Goal: Information Seeking & Learning: Check status

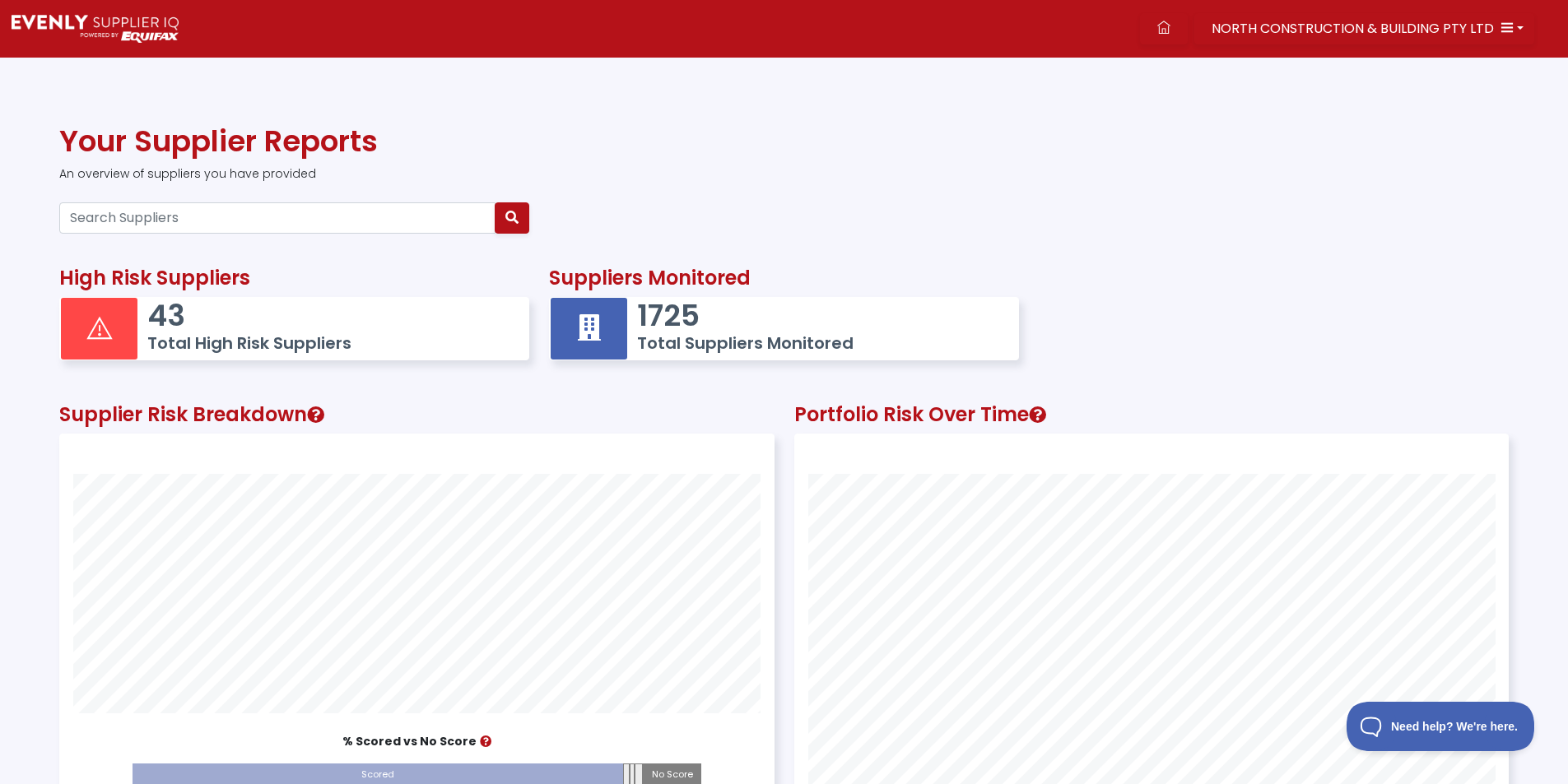
scroll to position [460, 713]
click at [216, 229] on input "Search Suppliers" at bounding box center [278, 217] width 436 height 31
click at [1284, 26] on span "NORTH CONSTRUCTION & BUILDING PTY LTD" at bounding box center [1353, 29] width 283 height 19
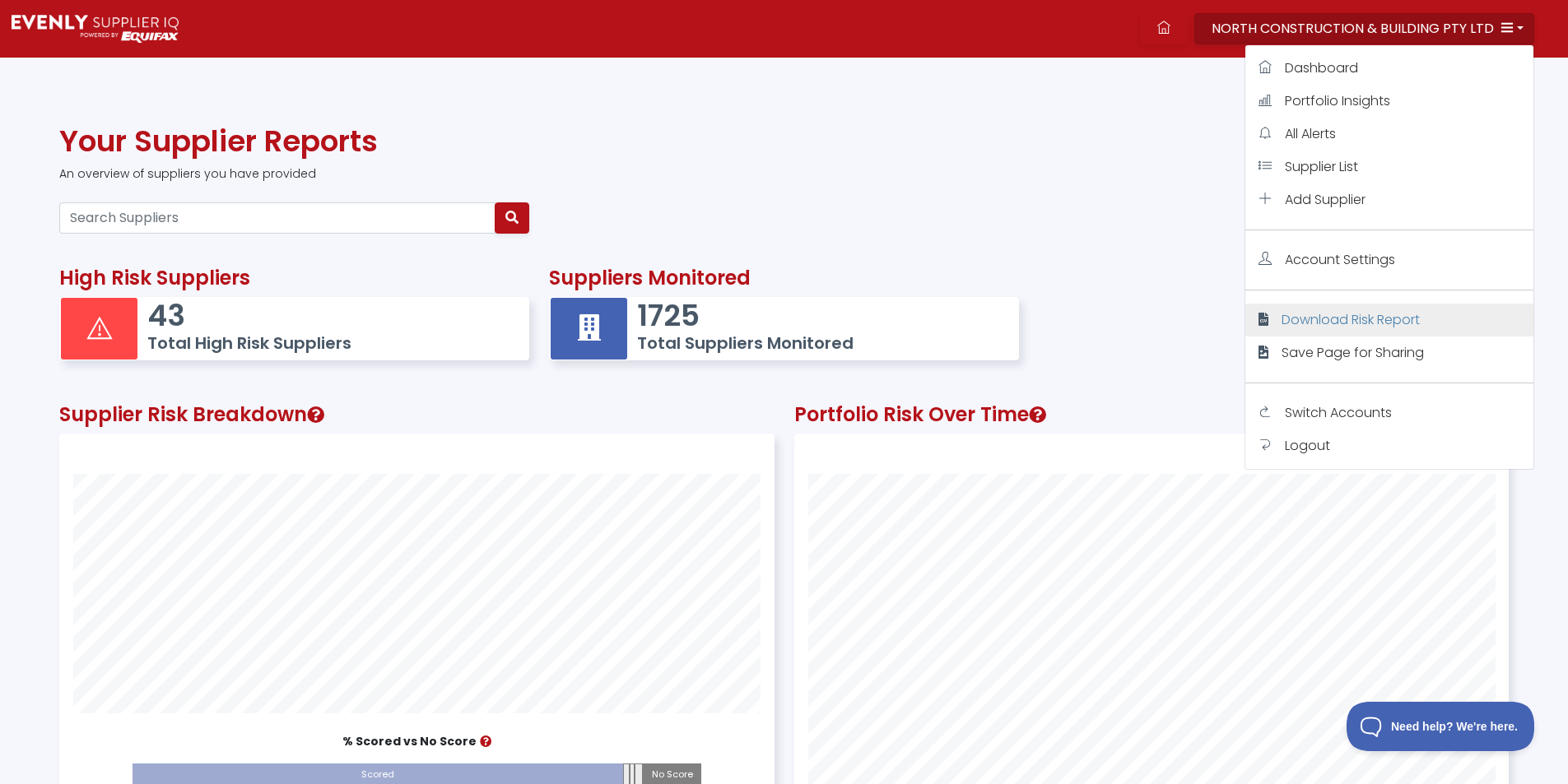
click at [1301, 317] on span "Download Risk Report" at bounding box center [1351, 319] width 138 height 19
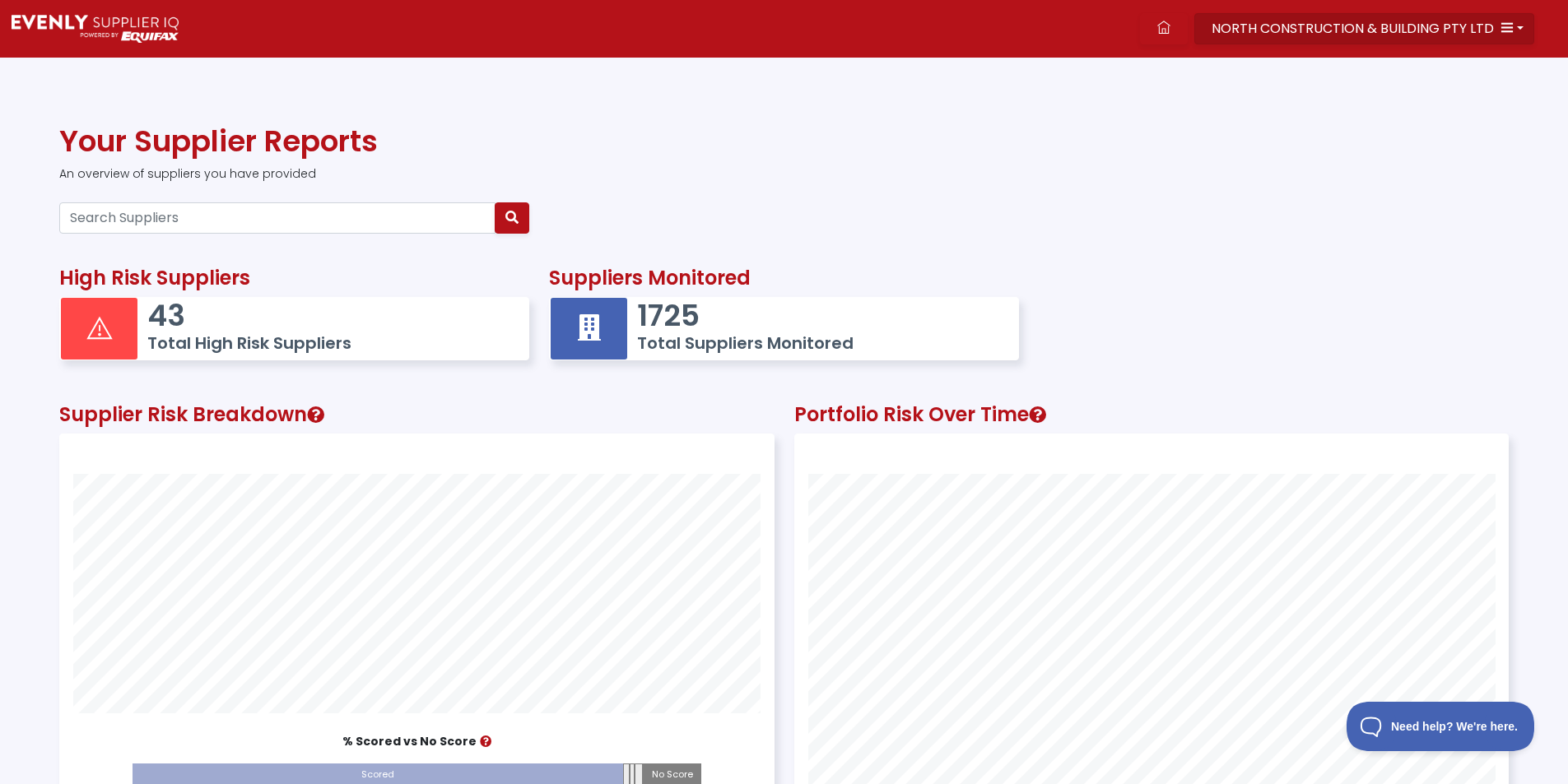
click at [1385, 22] on span "NORTH CONSTRUCTION & BUILDING PTY LTD" at bounding box center [1353, 29] width 283 height 19
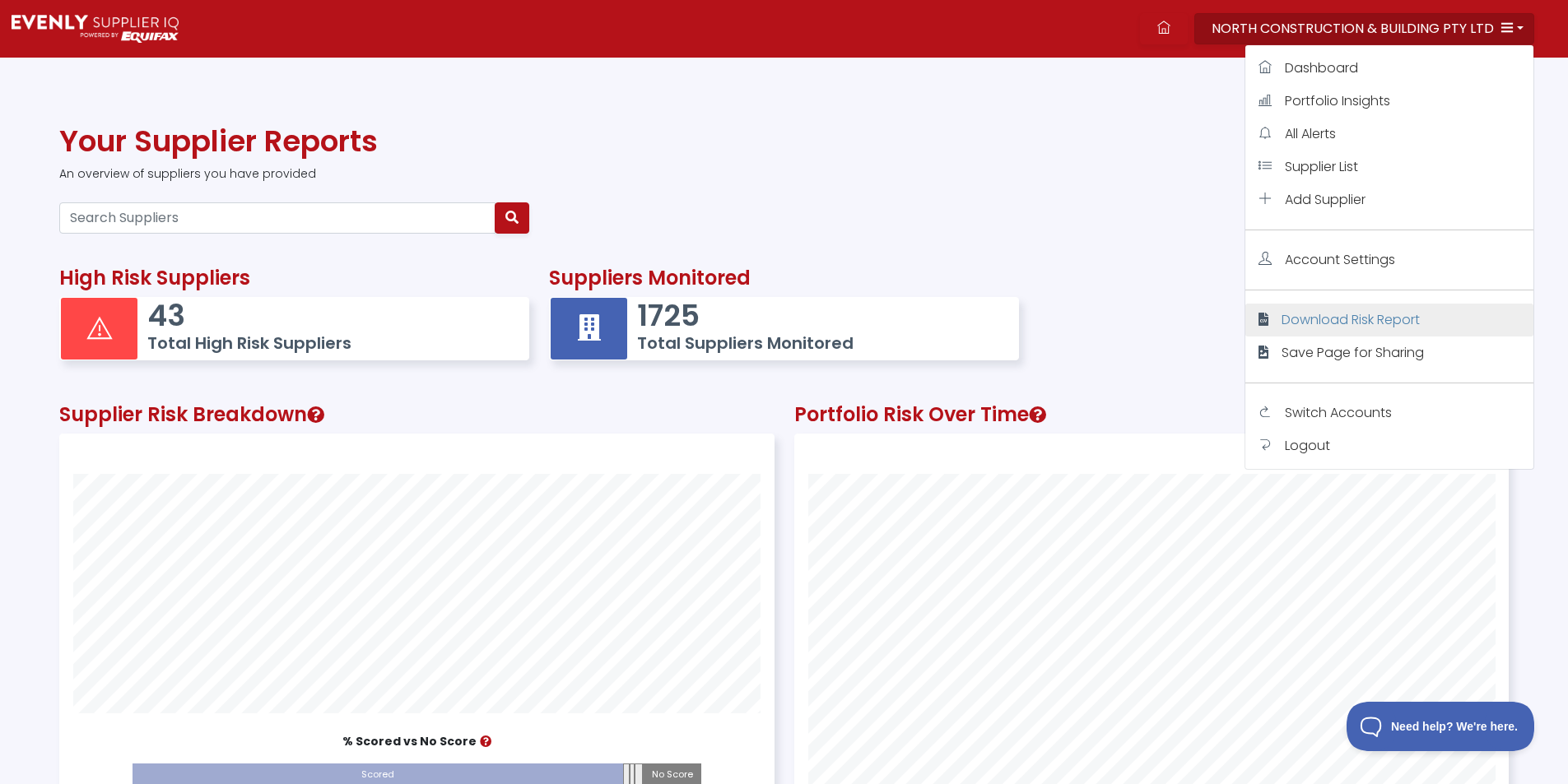
click at [1295, 326] on span "Download Risk Report" at bounding box center [1351, 319] width 138 height 19
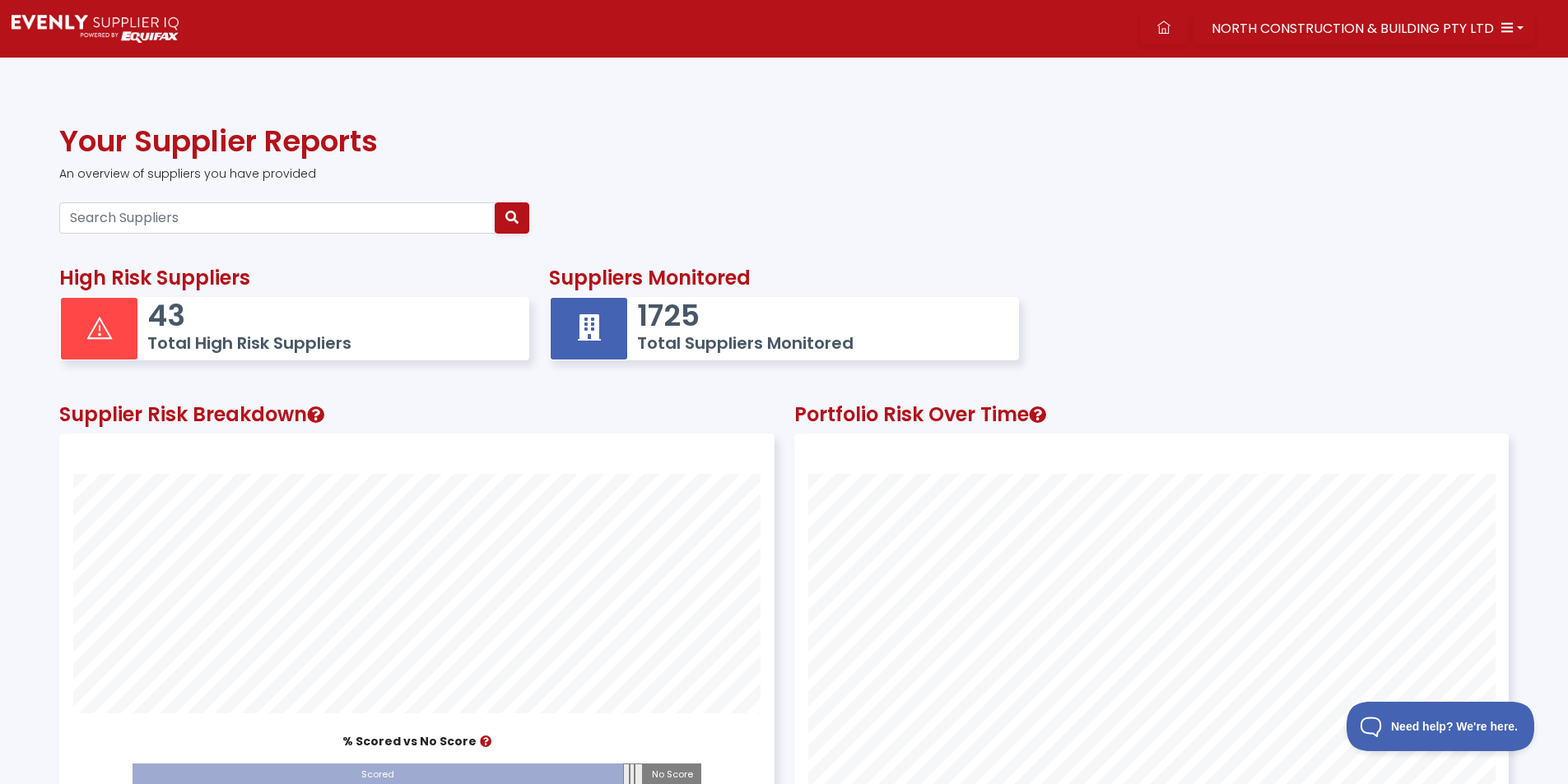
drag, startPoint x: 848, startPoint y: 192, endPoint x: 801, endPoint y: 178, distance: 49.0
click at [828, 188] on div "Your Supplier Reports An overview of suppliers you have provided" at bounding box center [784, 159] width 1470 height 72
click at [288, 219] on input "Search Suppliers" at bounding box center [278, 217] width 436 height 31
paste input "84617236343"
type input "84617236343"
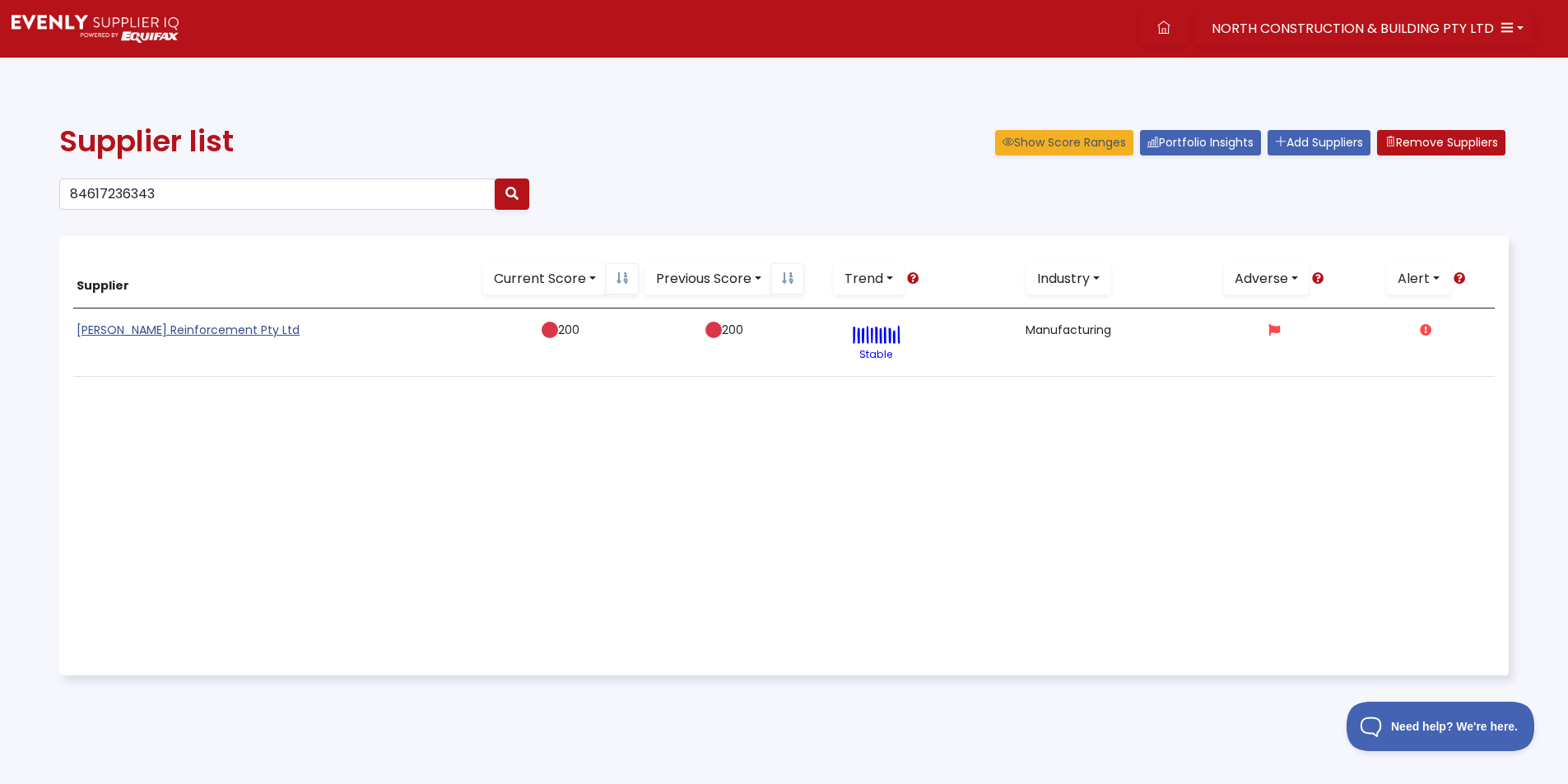
click at [136, 331] on link "[PERSON_NAME] Reinforcement Pty Ltd" at bounding box center [188, 330] width 223 height 17
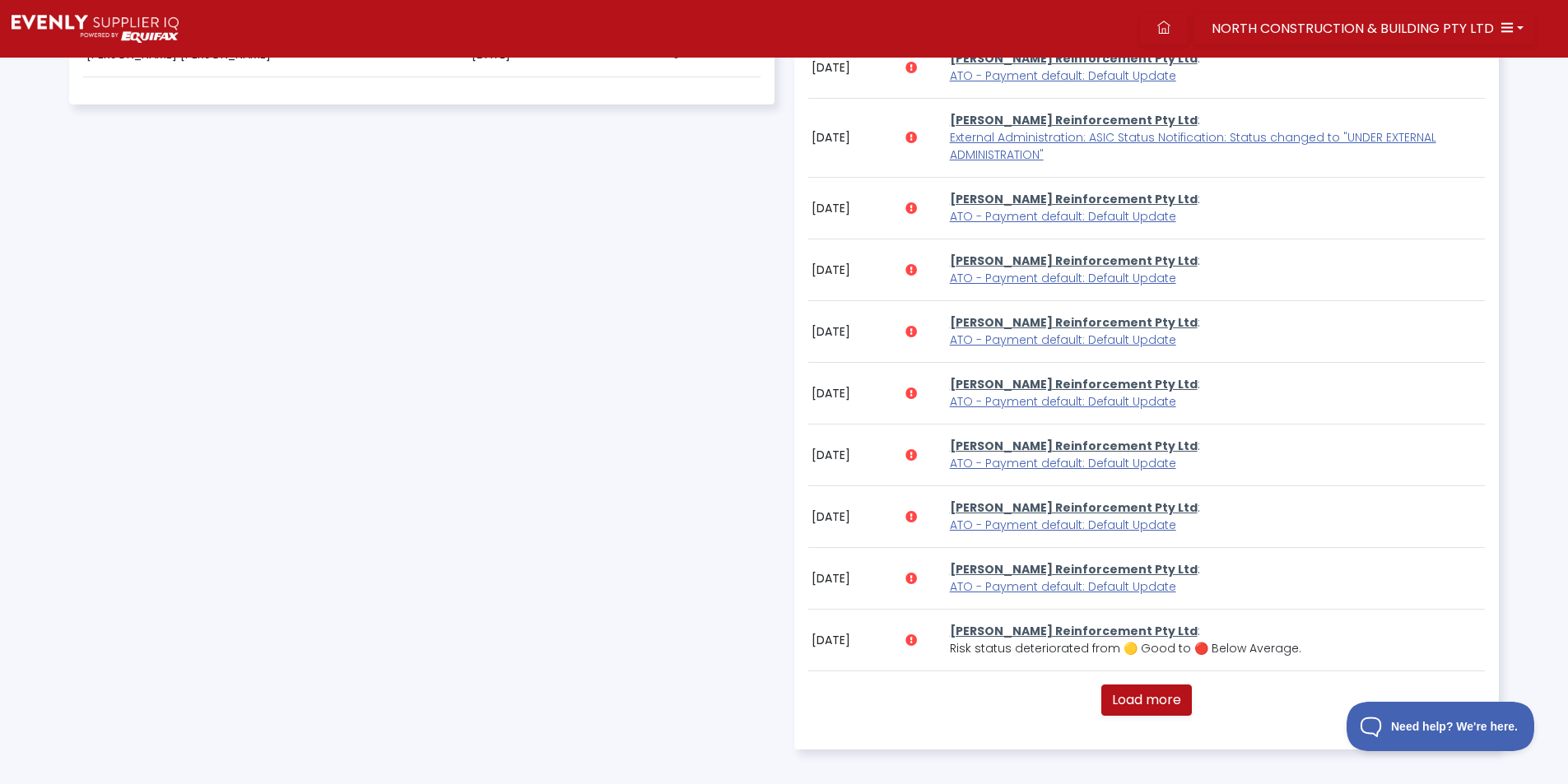
scroll to position [988, 0]
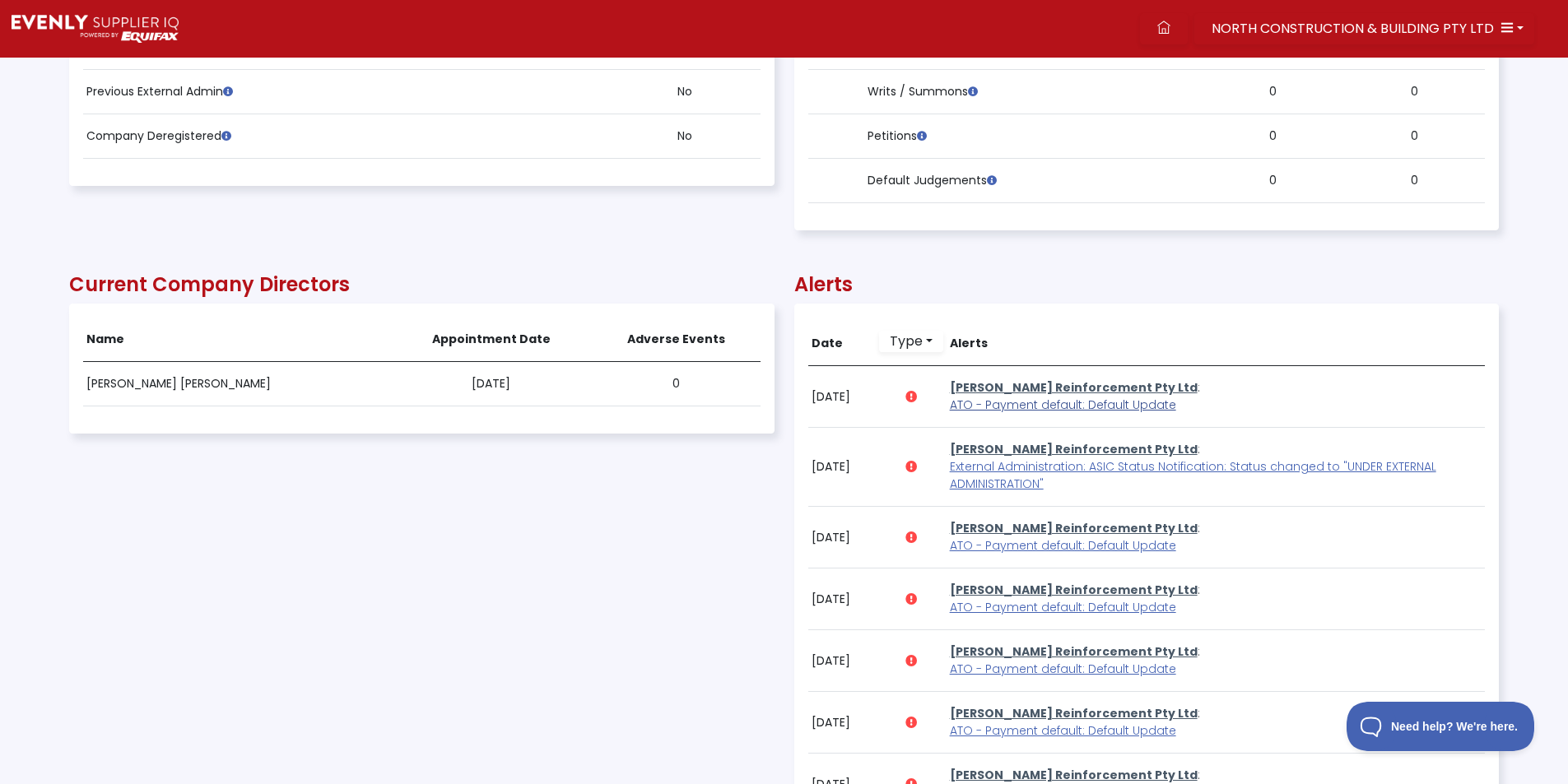
click at [1008, 402] on span "ATO - Payment default: Default Update" at bounding box center [1063, 405] width 227 height 17
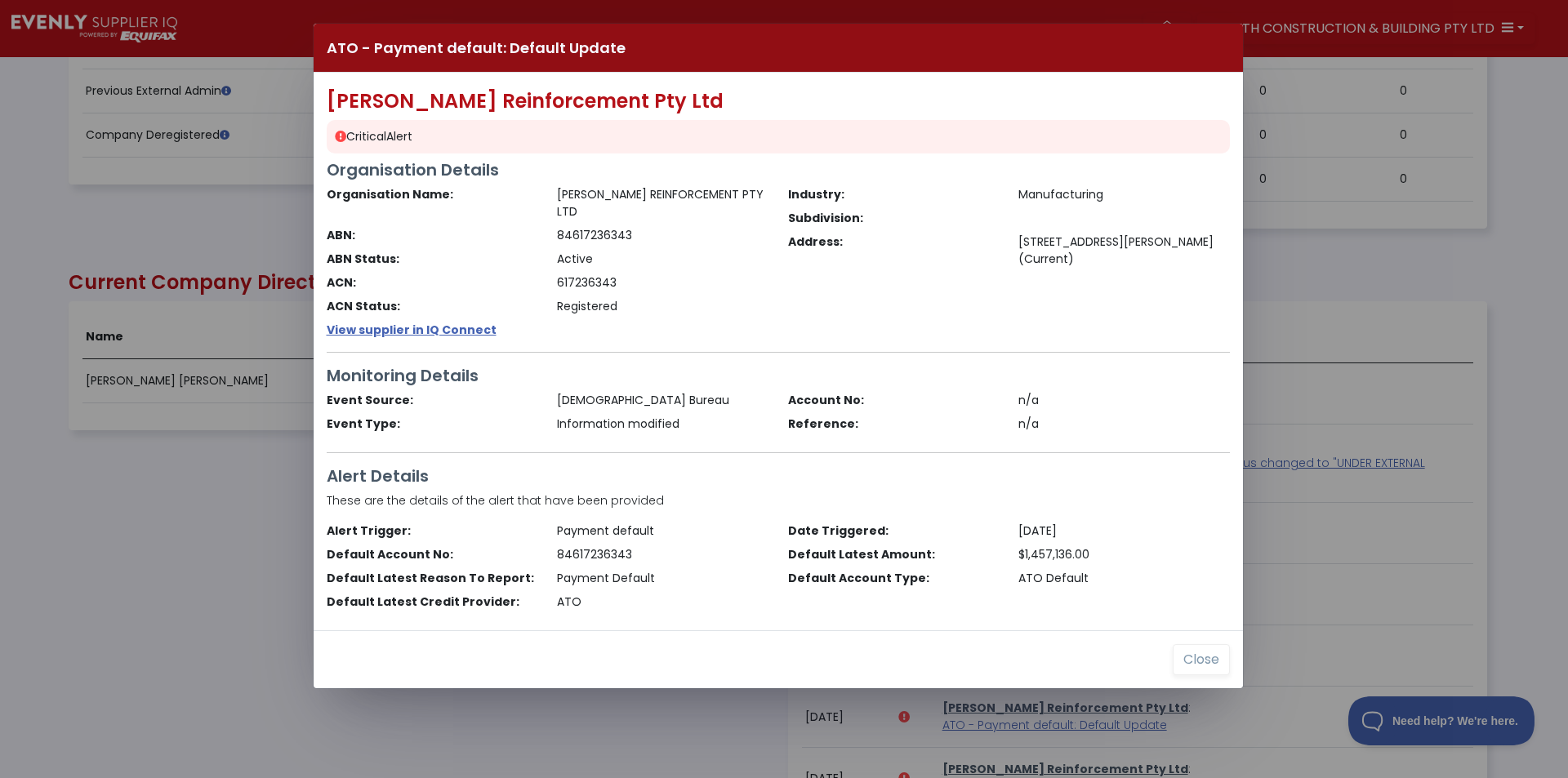
drag, startPoint x: 641, startPoint y: 562, endPoint x: 616, endPoint y: 581, distance: 31.4
click at [650, 572] on div "Default Latest Reason To Report: Payment Default" at bounding box center [548, 582] width 461 height 23
click at [1195, 647] on button "Close" at bounding box center [1201, 659] width 57 height 31
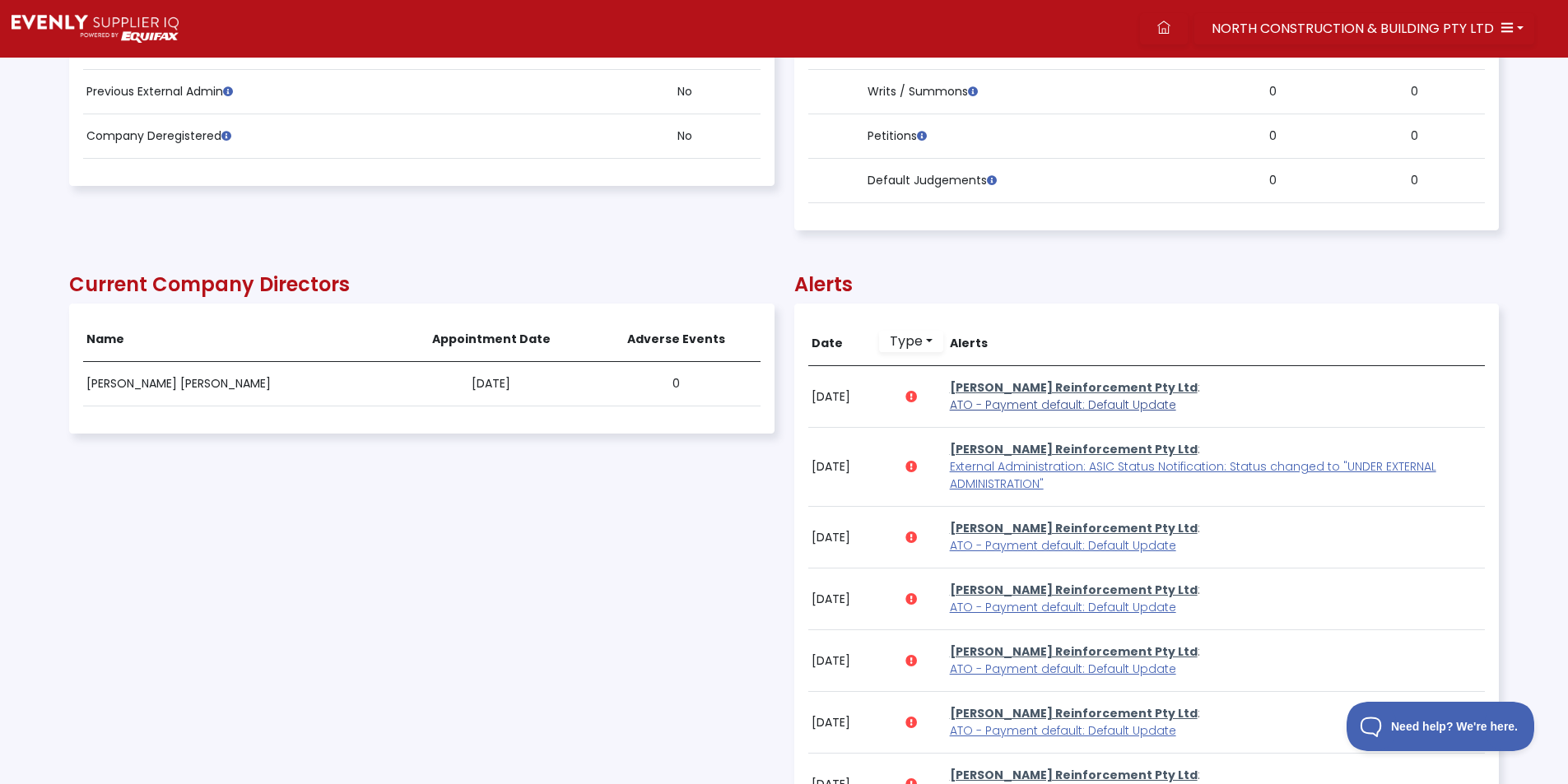
click at [1016, 403] on span "ATO - Payment default: Default Update" at bounding box center [1063, 405] width 227 height 17
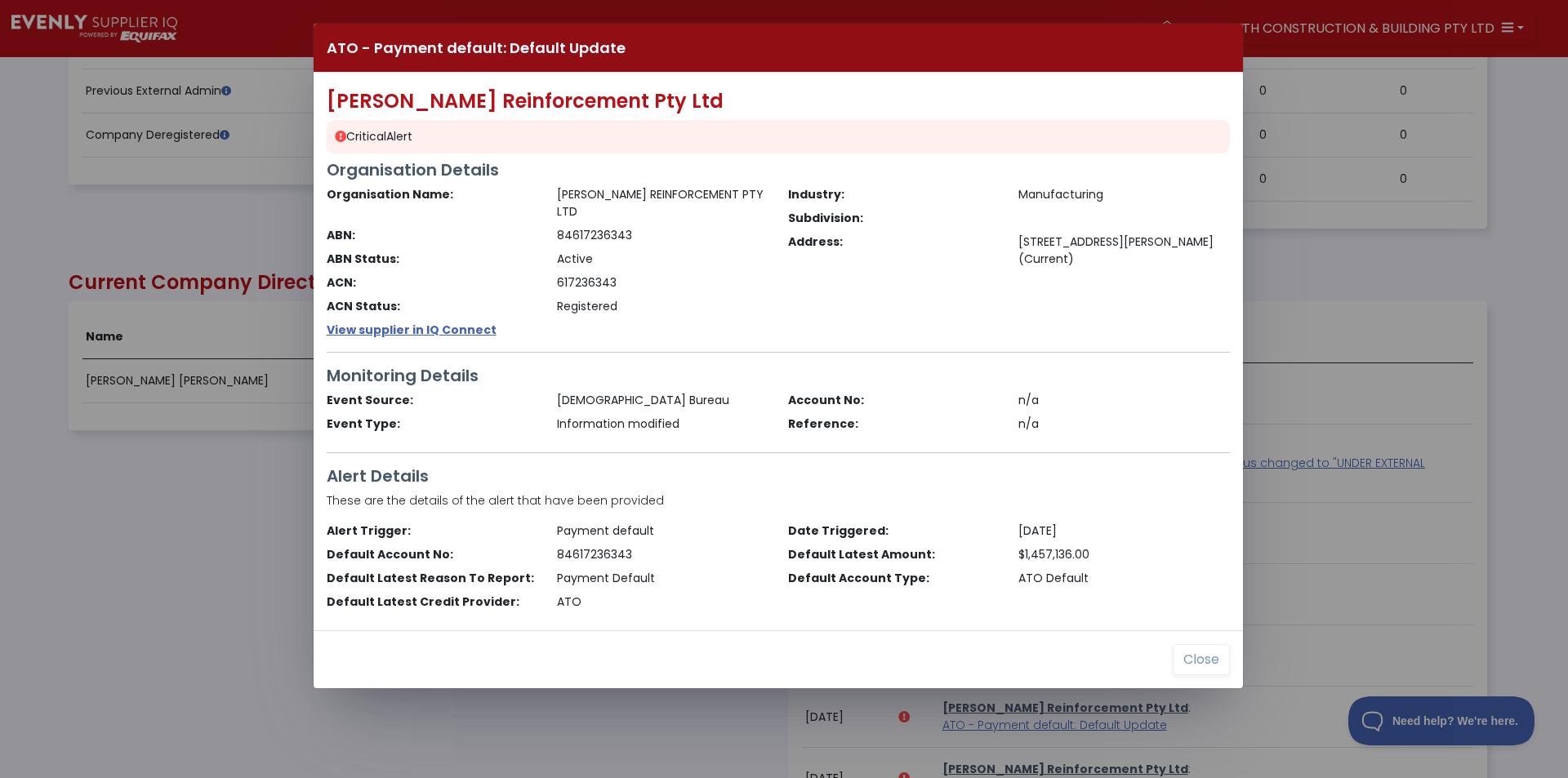
click at [146, 588] on div "ATO - Payment default: Default Update [PERSON_NAME] Reinforcement Pty Ltd Criti…" at bounding box center [784, 389] width 1568 height 778
drag, startPoint x: 186, startPoint y: 508, endPoint x: 534, endPoint y: 86, distance: 547.0
click at [186, 508] on div "ATO - Payment default: Default Update [PERSON_NAME] Reinforcement Pty Ltd Criti…" at bounding box center [784, 389] width 1568 height 778
click at [1198, 646] on button "Close" at bounding box center [1201, 659] width 57 height 31
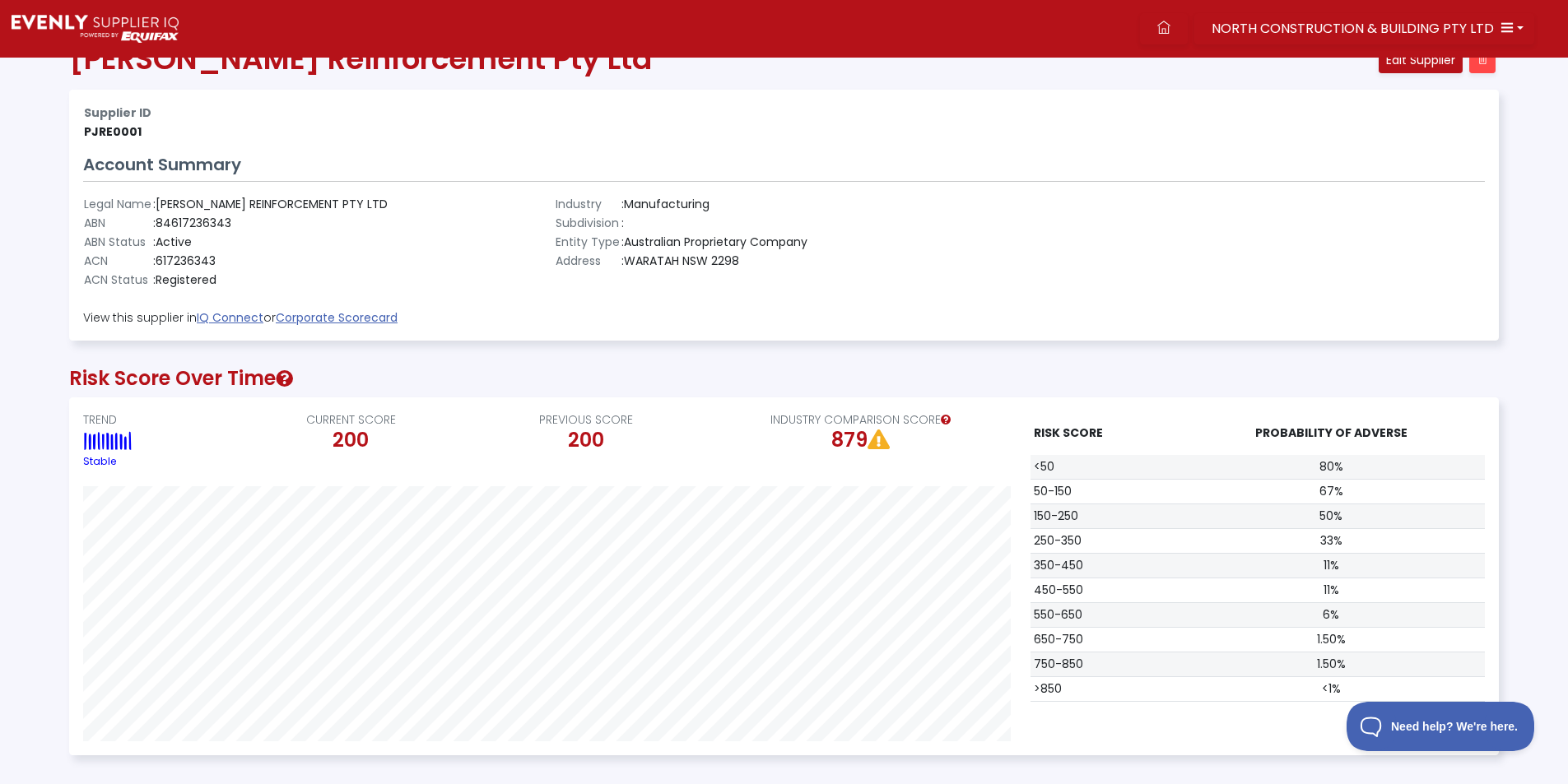
scroll to position [0, 0]
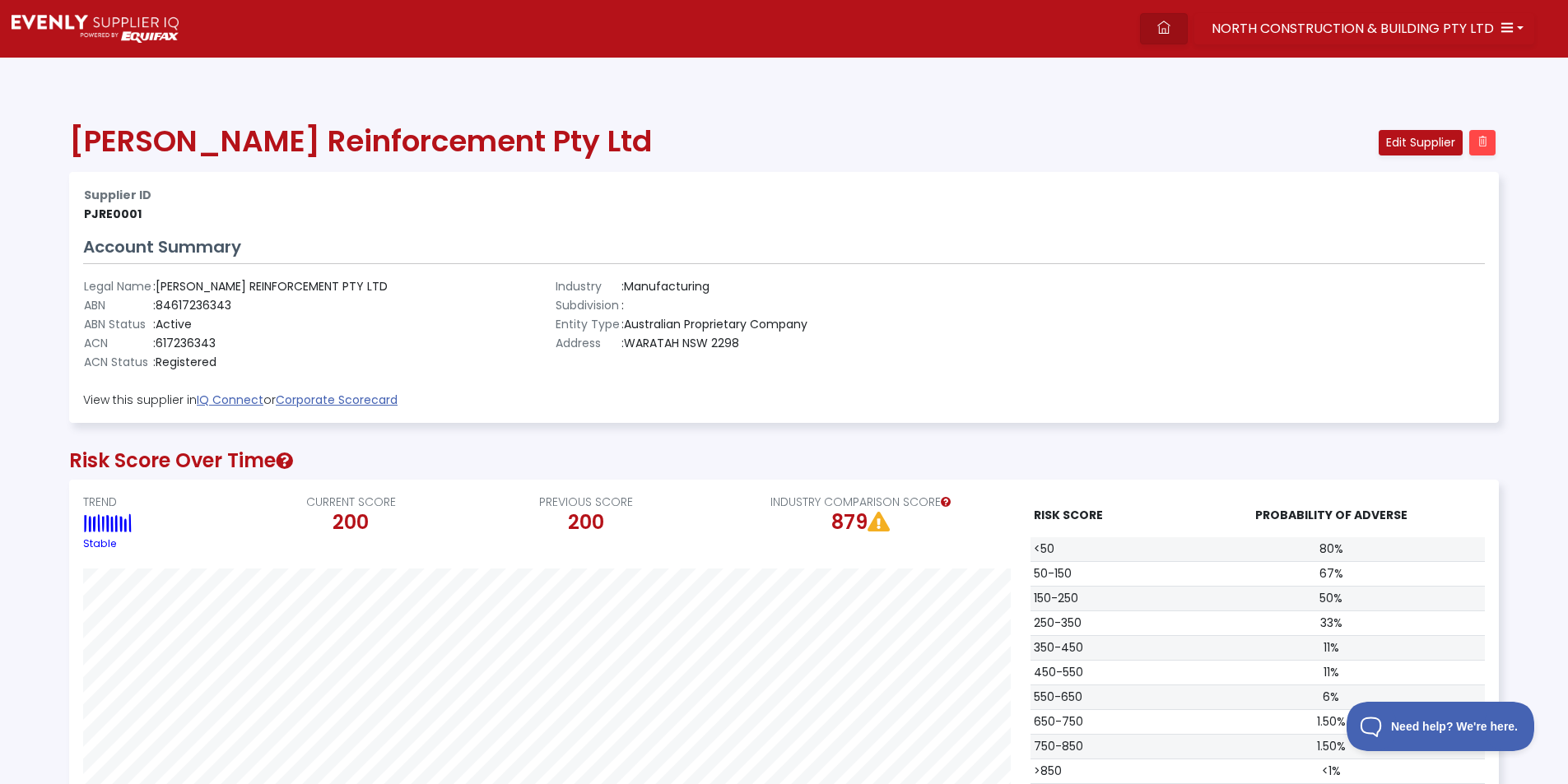
click at [1164, 18] on link at bounding box center [1164, 29] width 48 height 31
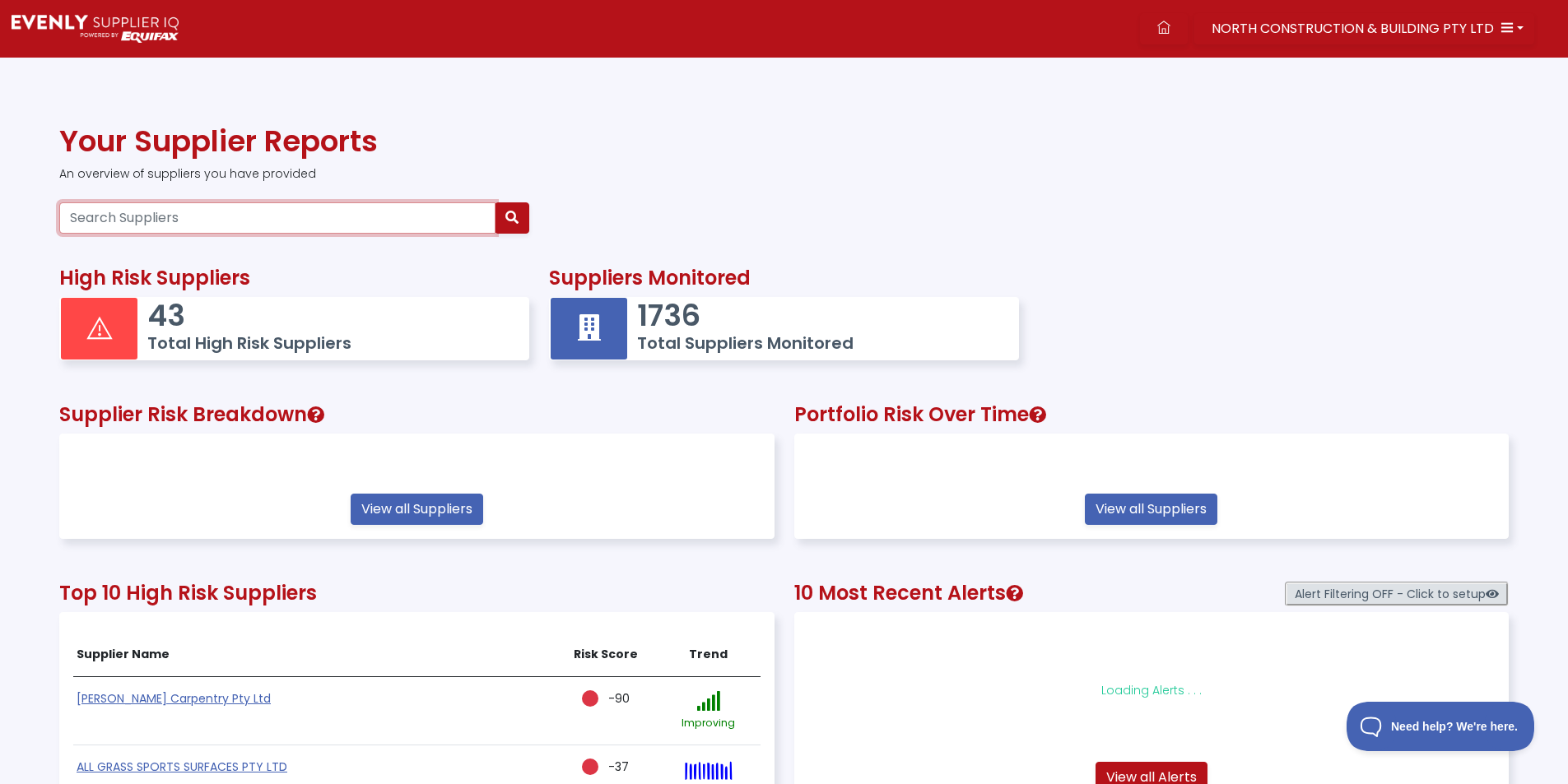
click at [148, 221] on input "Search Suppliers" at bounding box center [278, 217] width 436 height 31
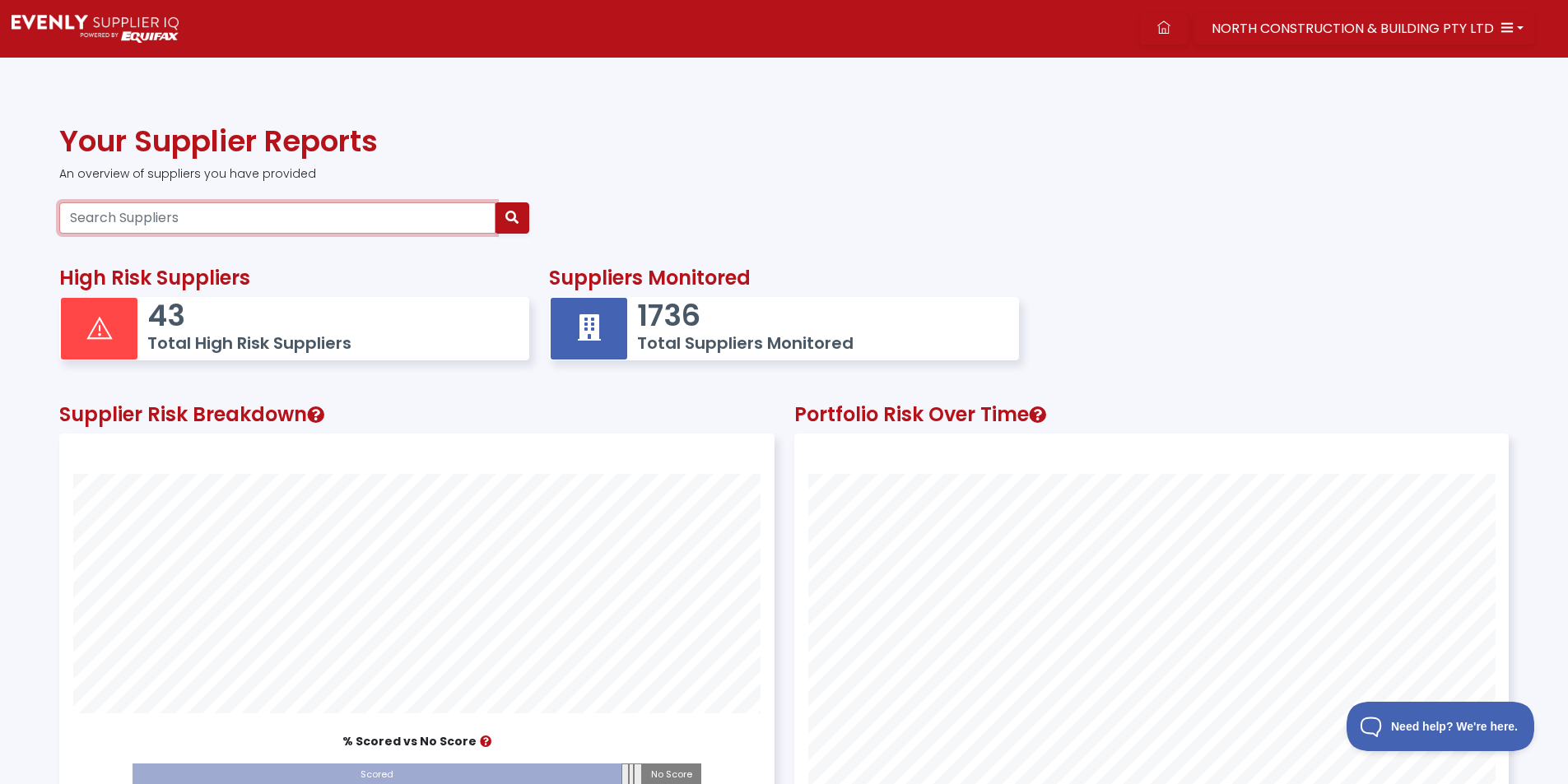
paste input "30647761868"
type input "30647761868"
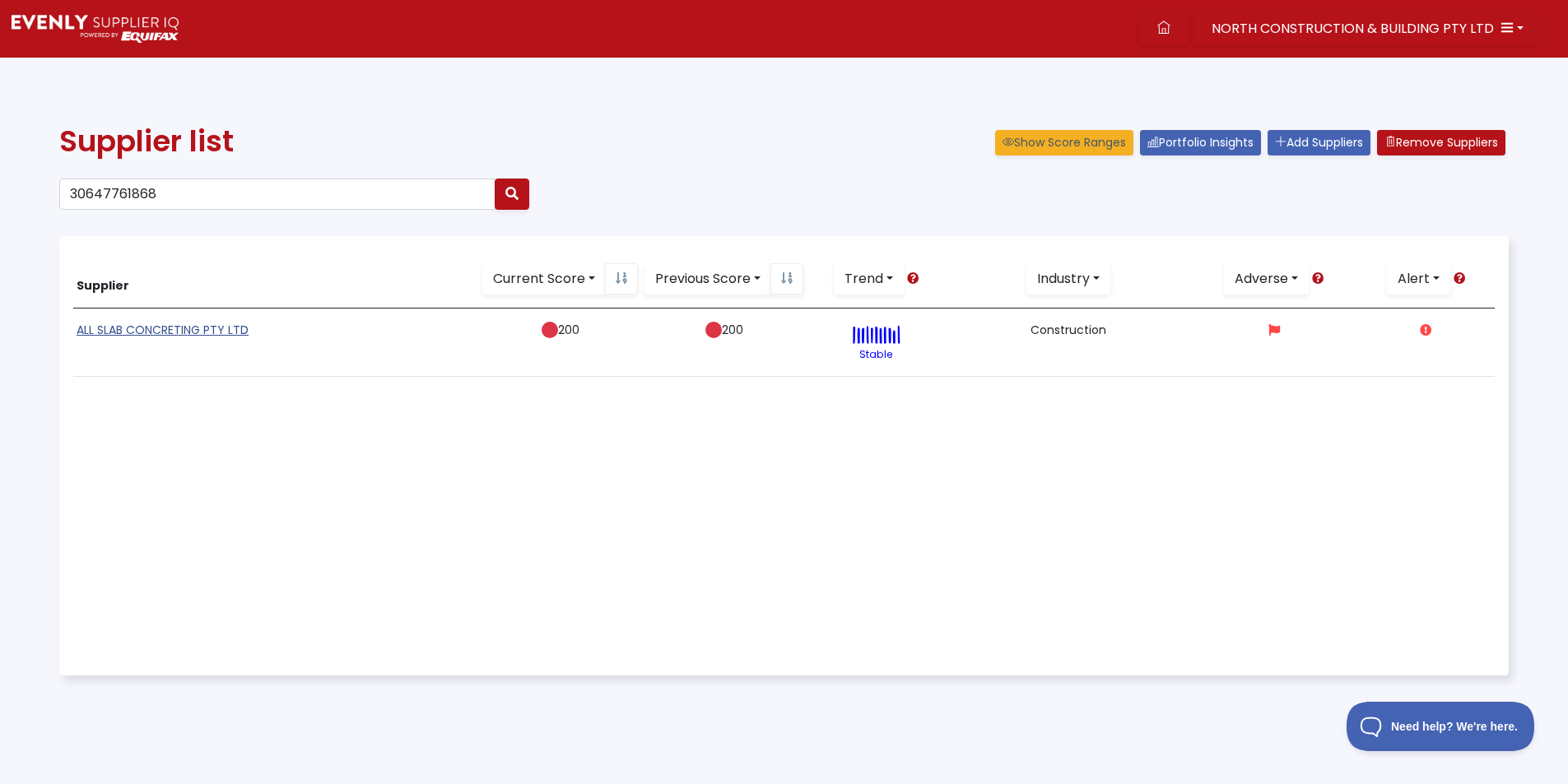
click at [190, 336] on link "ALL SLAB CONCRETING PTY LTD" at bounding box center [162, 330] width 172 height 17
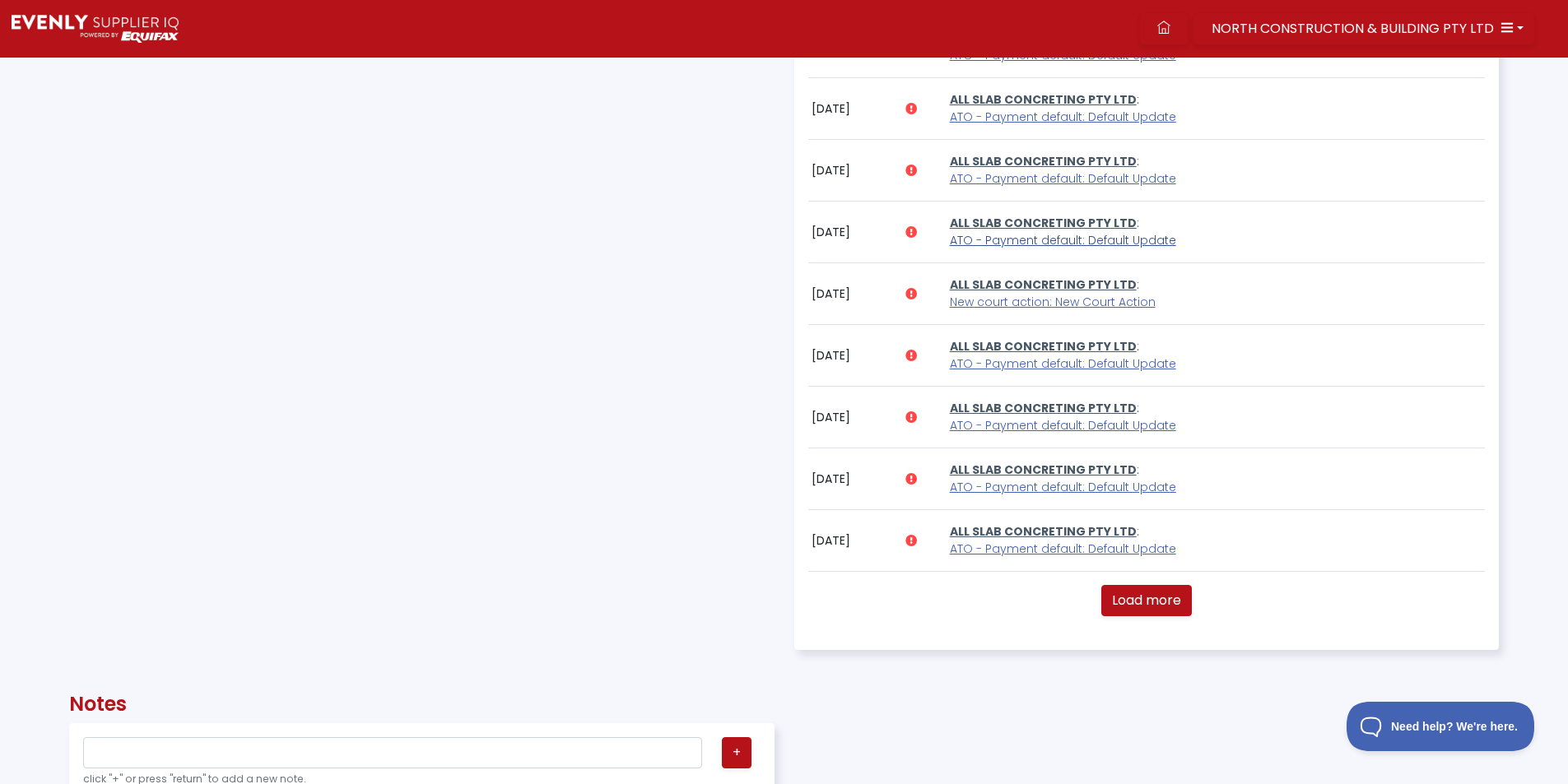
scroll to position [1152, 0]
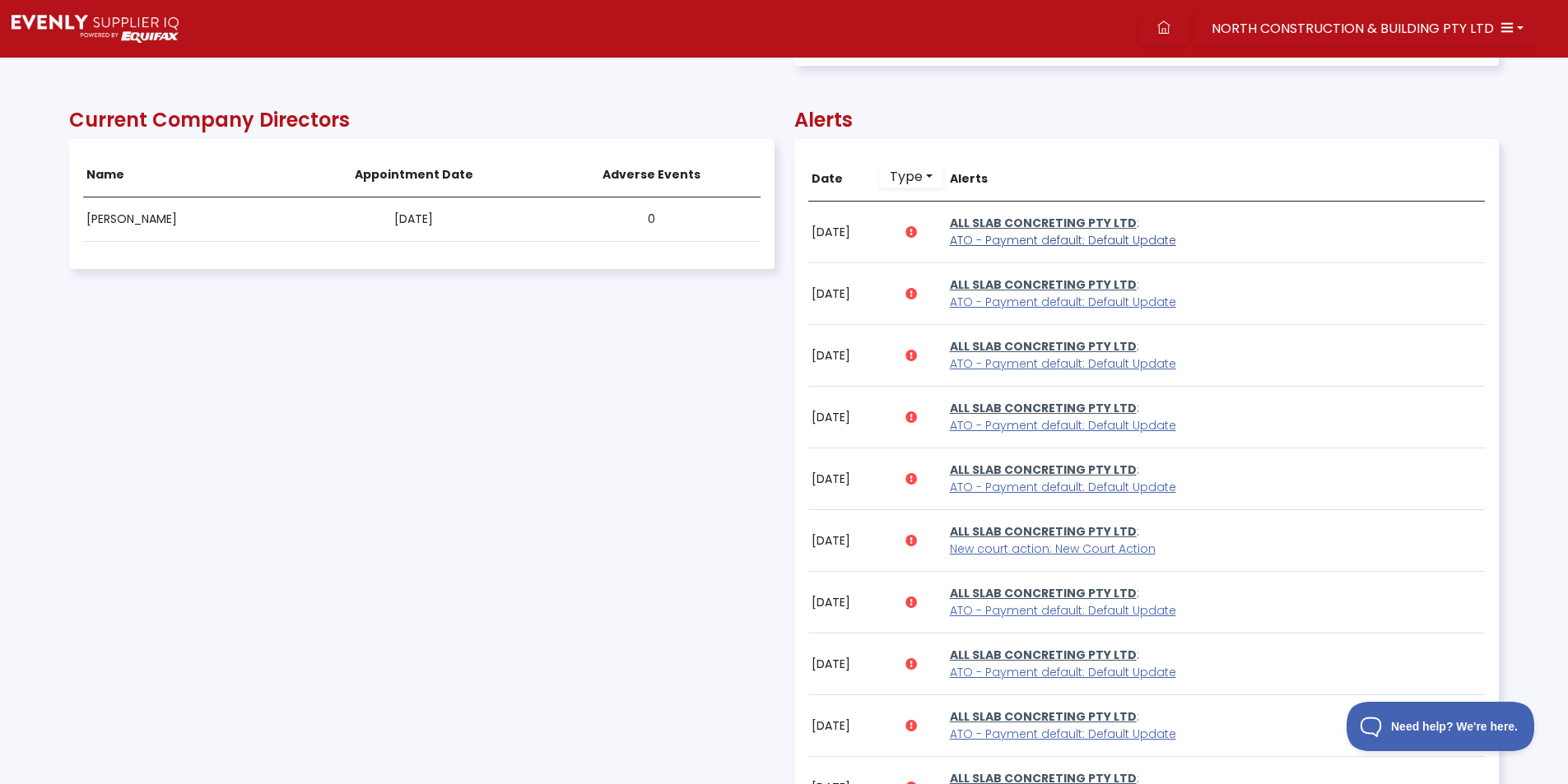
click at [993, 241] on span "ATO - Payment default: Default Update" at bounding box center [1063, 241] width 227 height 17
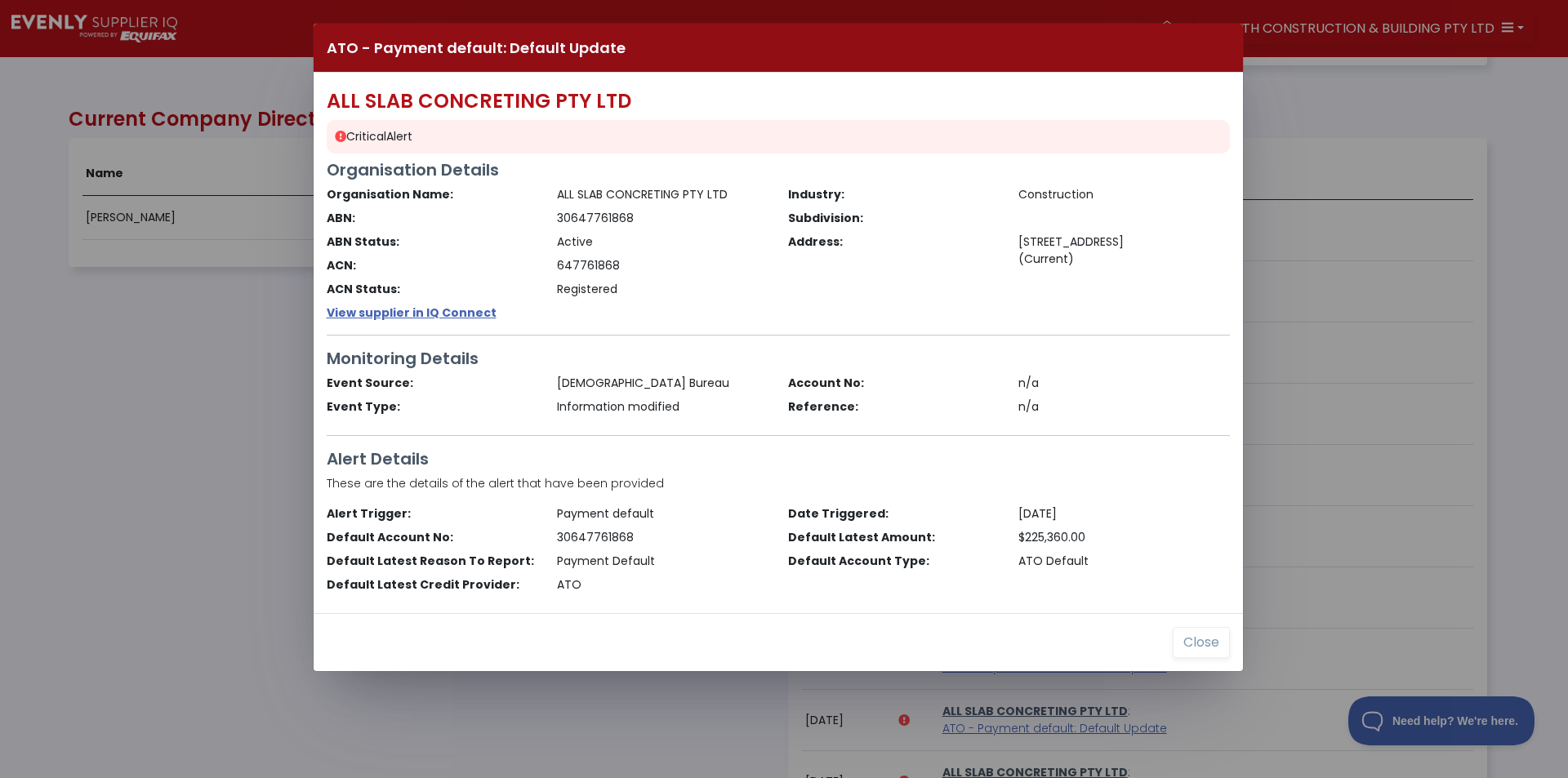
click at [180, 582] on div "ATO - Payment default: Default Update ALL SLAB CONCRETING PTY LTD Critical Aler…" at bounding box center [784, 389] width 1568 height 778
click at [1189, 643] on button "Close" at bounding box center [1201, 642] width 57 height 31
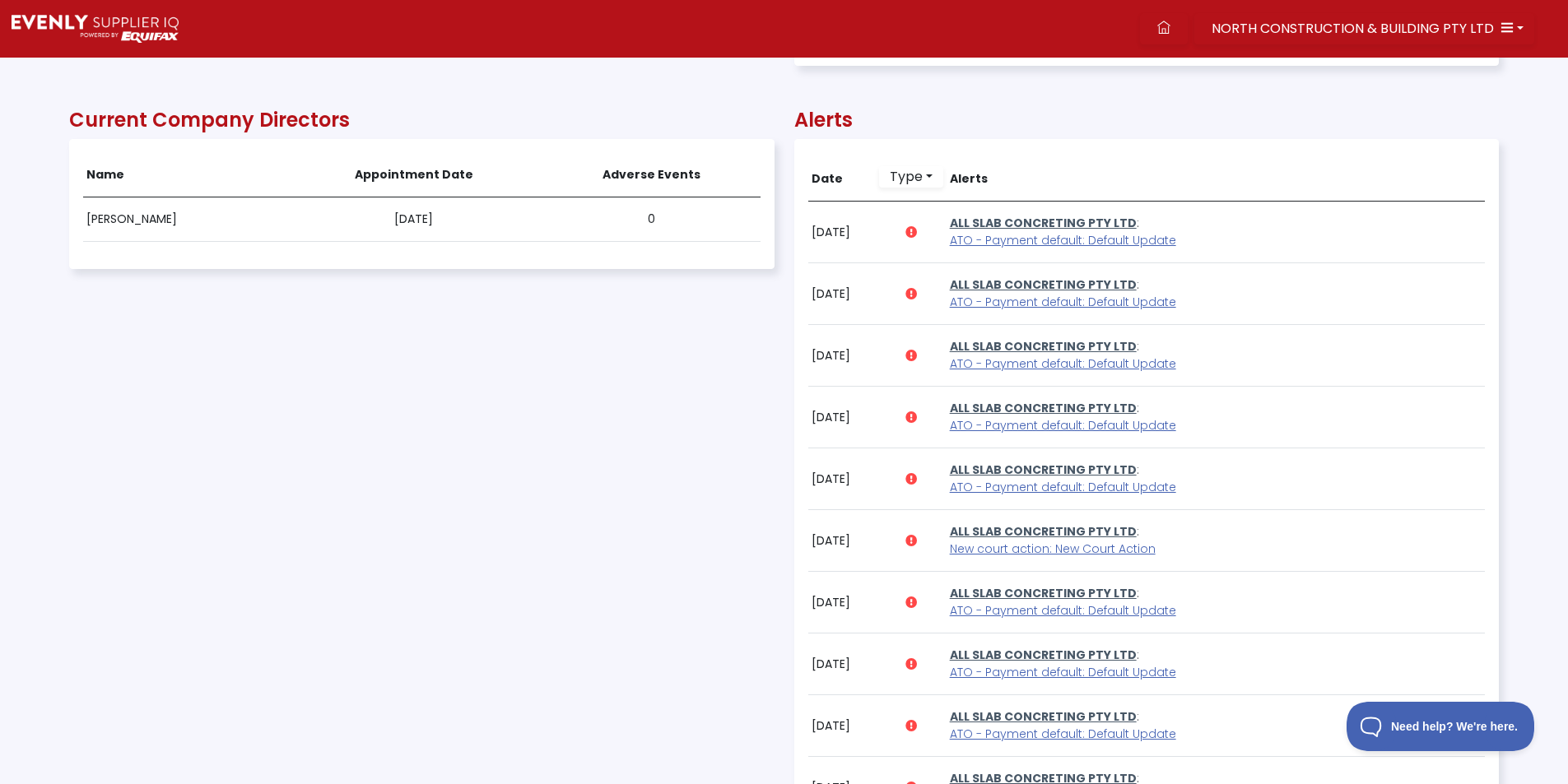
scroll to position [822511, 821879]
click at [1166, 34] on link at bounding box center [1164, 29] width 48 height 31
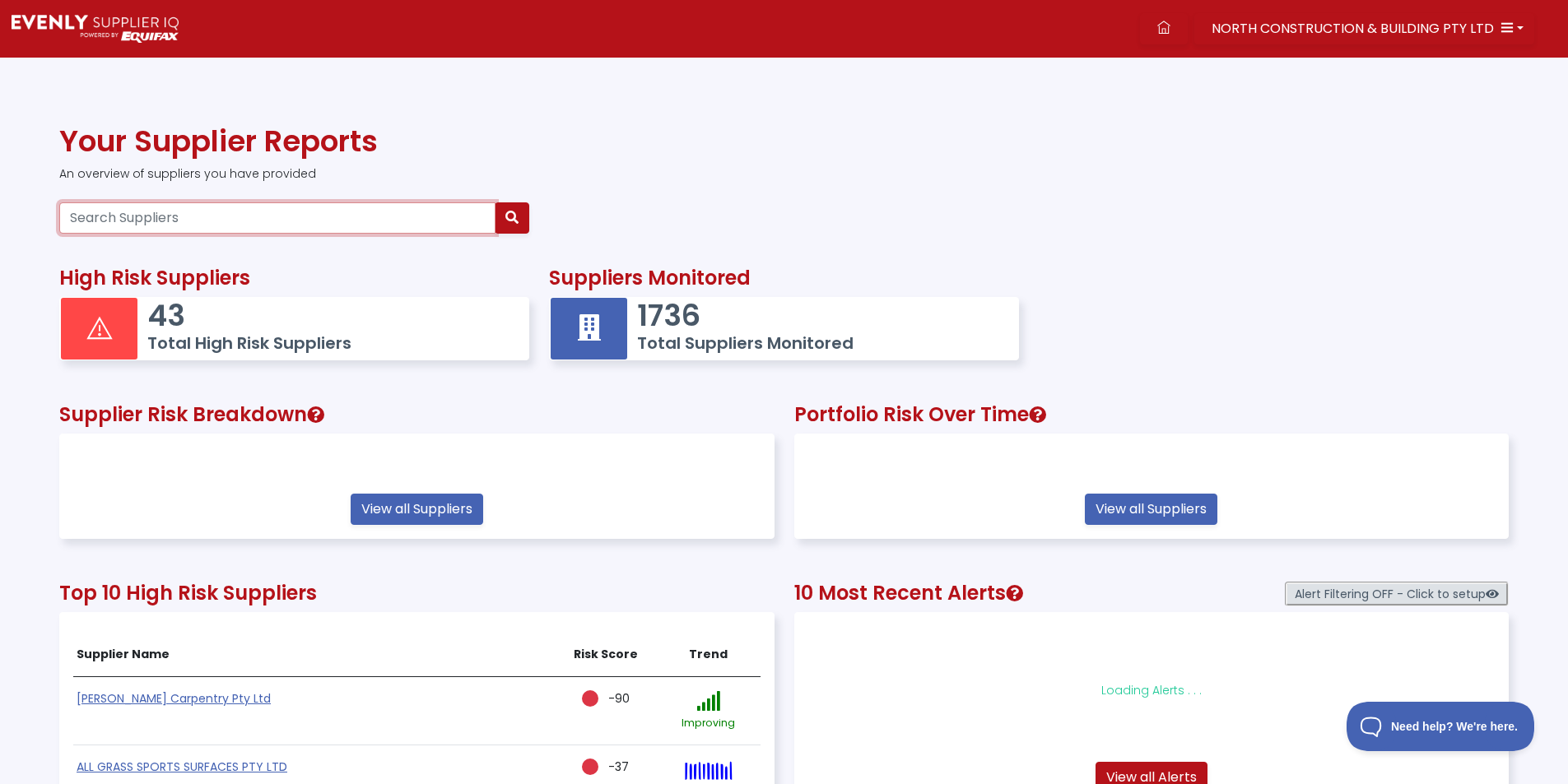
click at [159, 219] on input "Search Suppliers" at bounding box center [278, 217] width 436 height 31
paste input "MWAV0001"
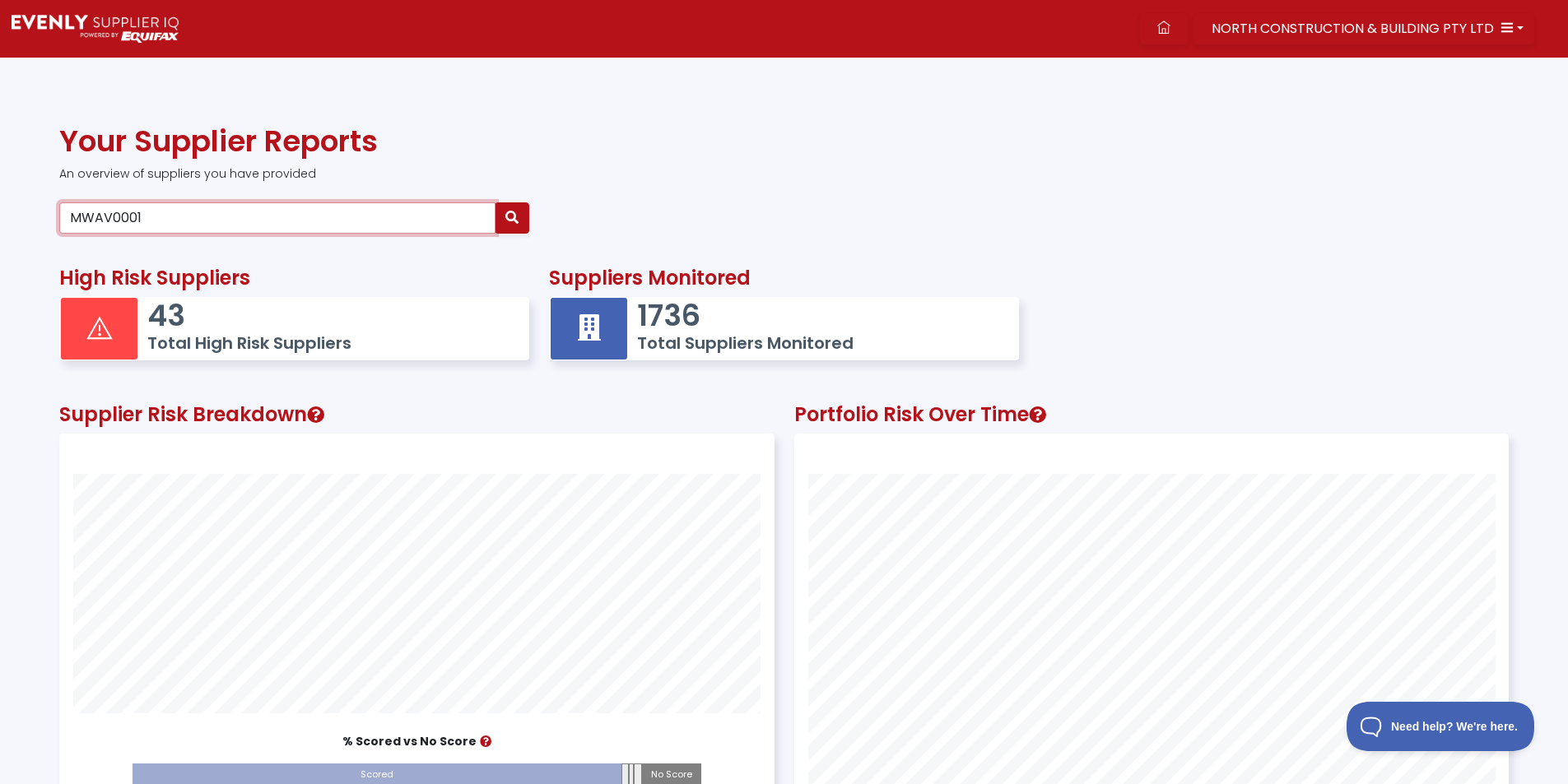
scroll to position [460, 713]
type input "MWAV0001"
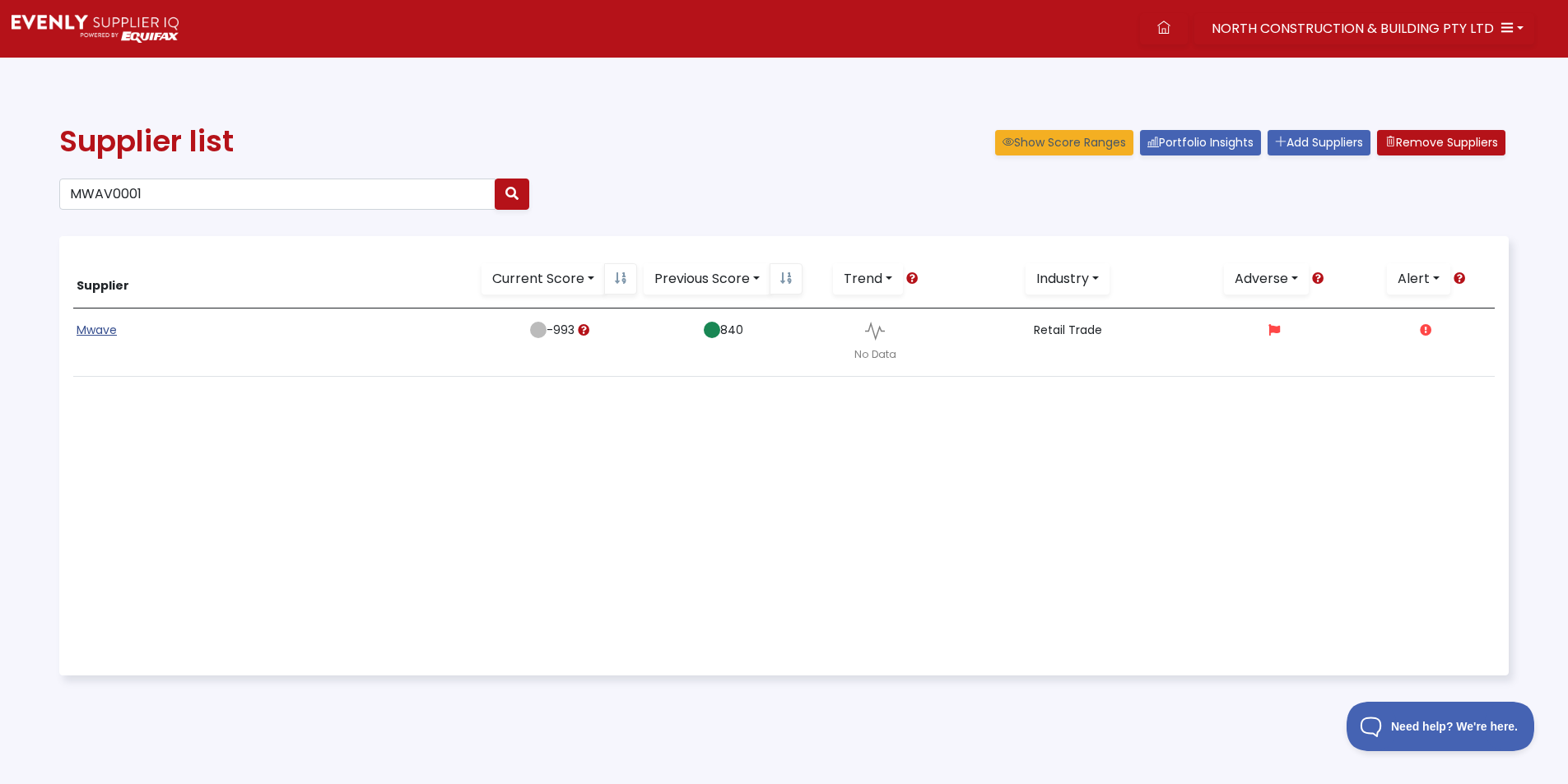
click at [102, 329] on link "Mwave" at bounding box center [96, 330] width 40 height 17
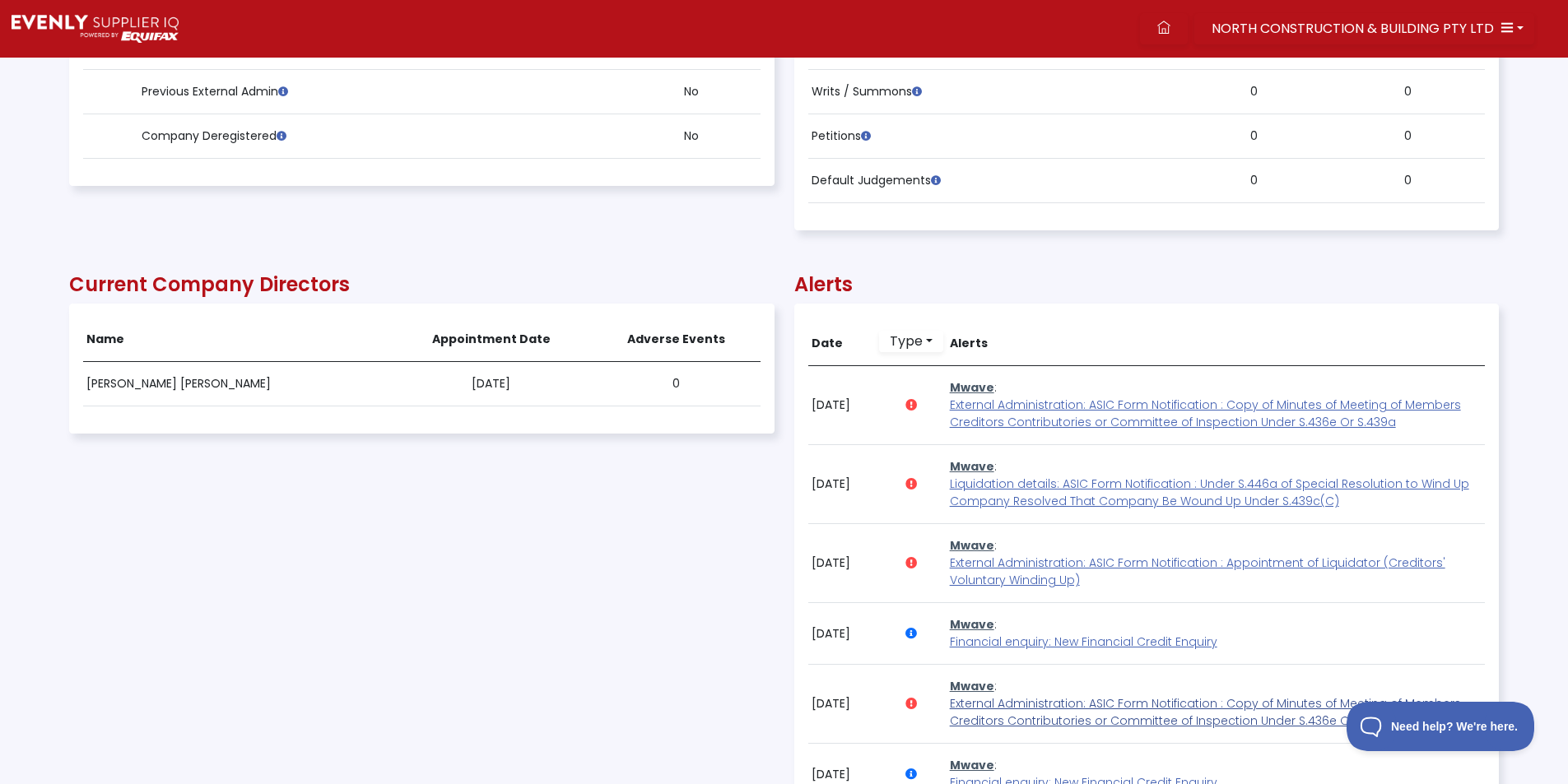
scroll to position [1152, 0]
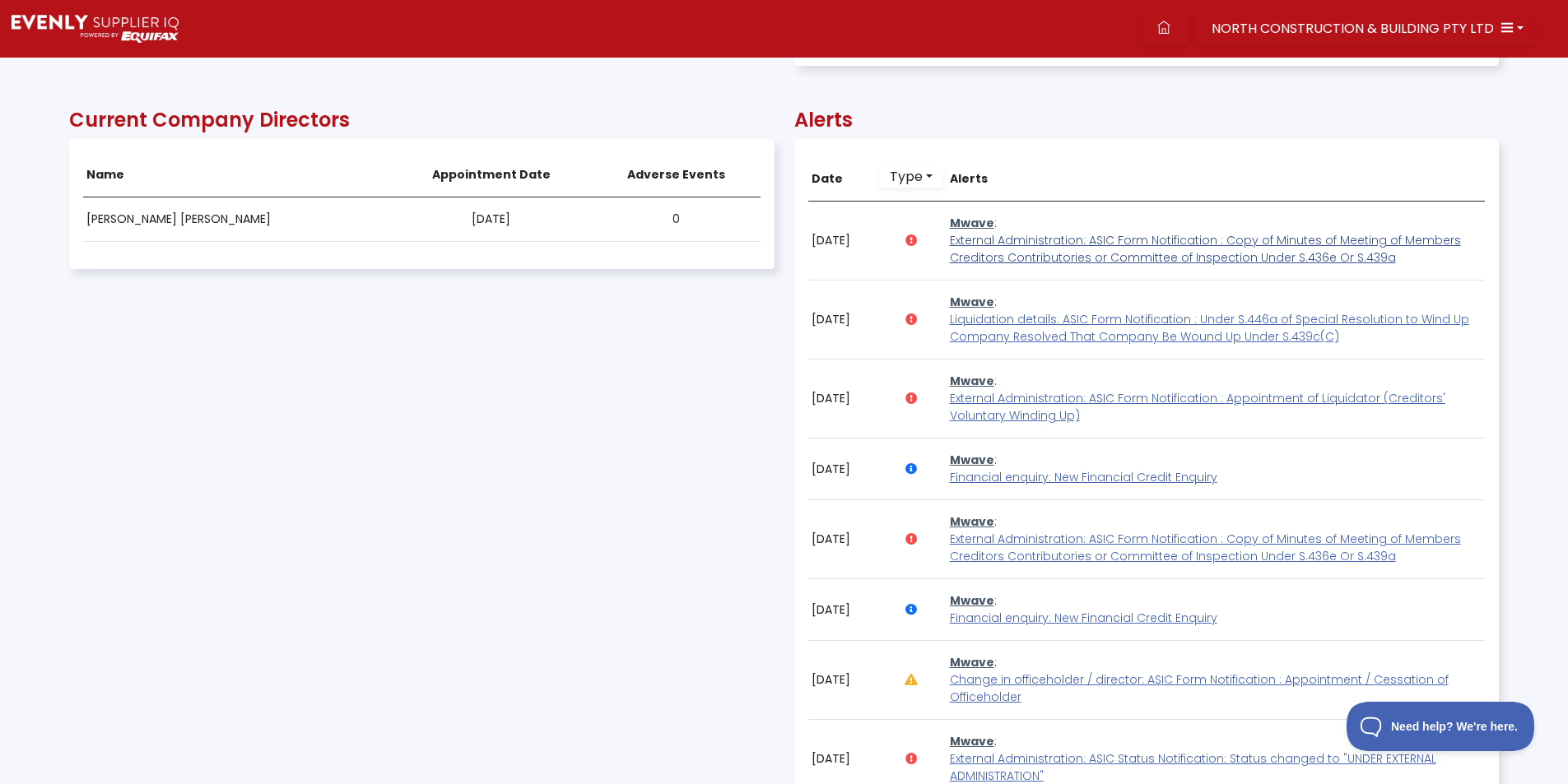
click at [1003, 252] on span "External Administration: ASIC Form Notification : Copy of Minutes of Meeting of…" at bounding box center [1205, 249] width 511 height 34
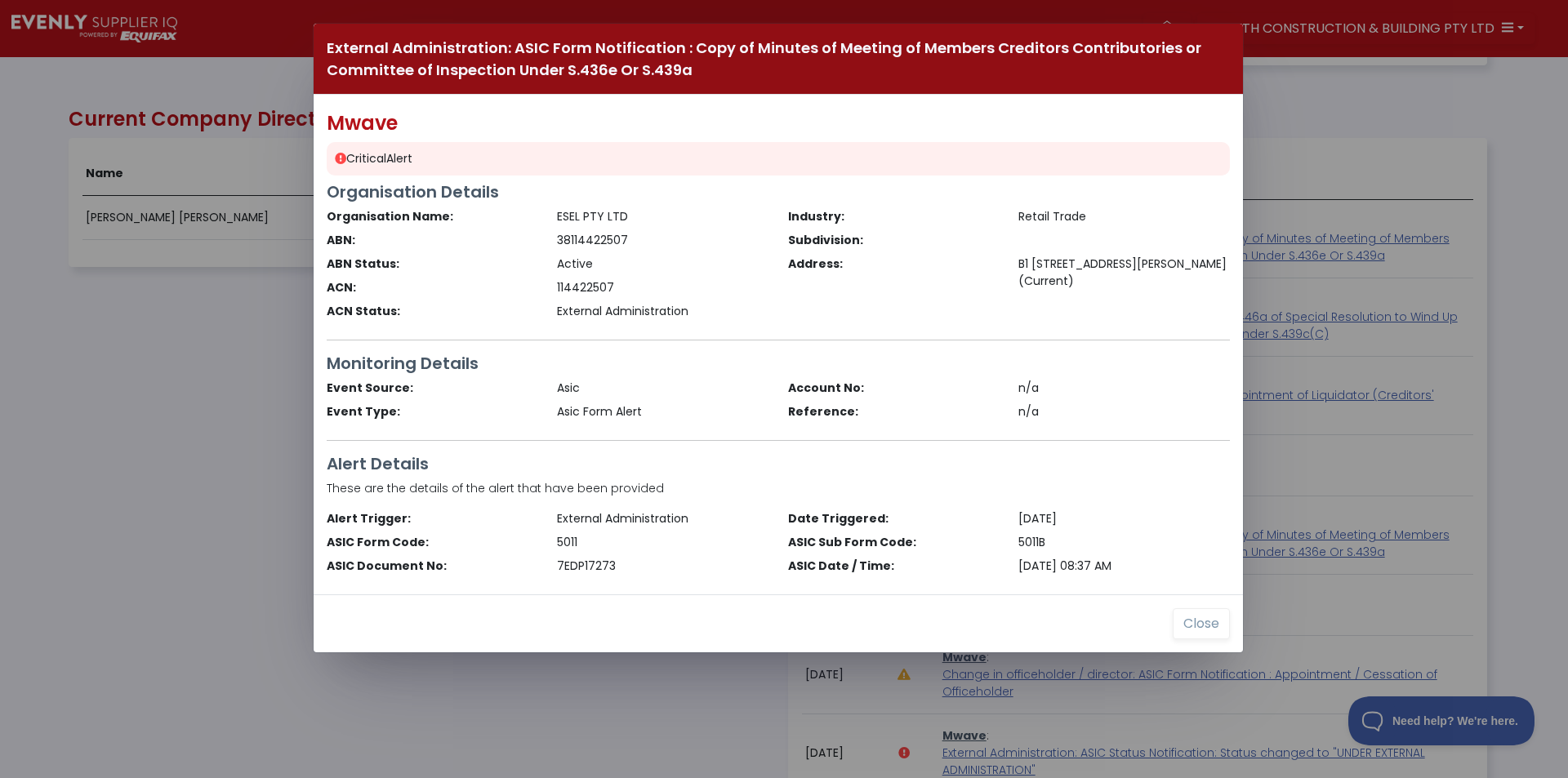
click at [116, 496] on div "External Administration: ASIC Form Notification : Copy of Minutes of Meeting of…" at bounding box center [784, 389] width 1568 height 778
click at [1188, 626] on button "Close" at bounding box center [1201, 623] width 57 height 31
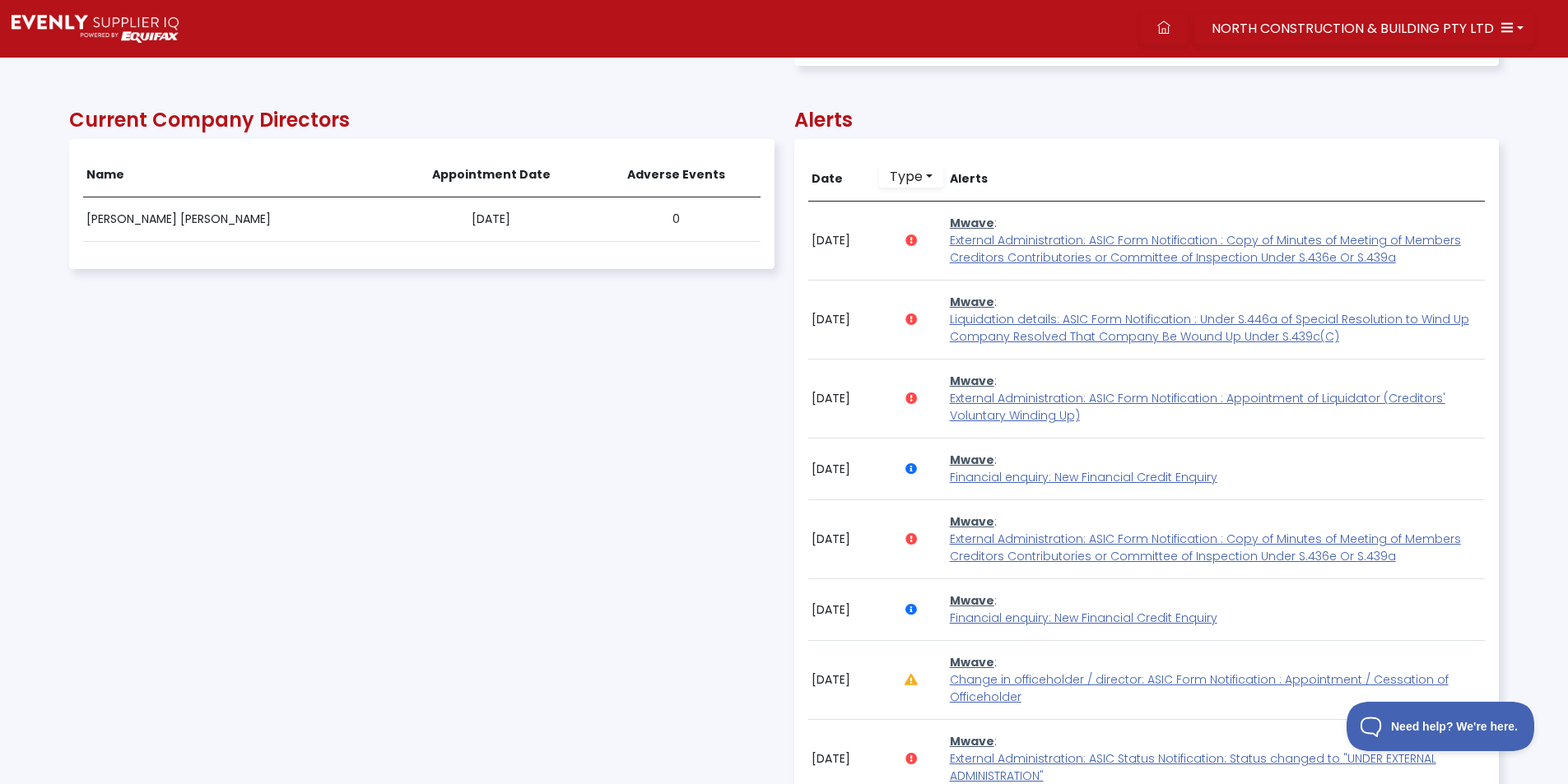
scroll to position [822511, 821879]
click at [1180, 28] on link at bounding box center [1164, 29] width 48 height 31
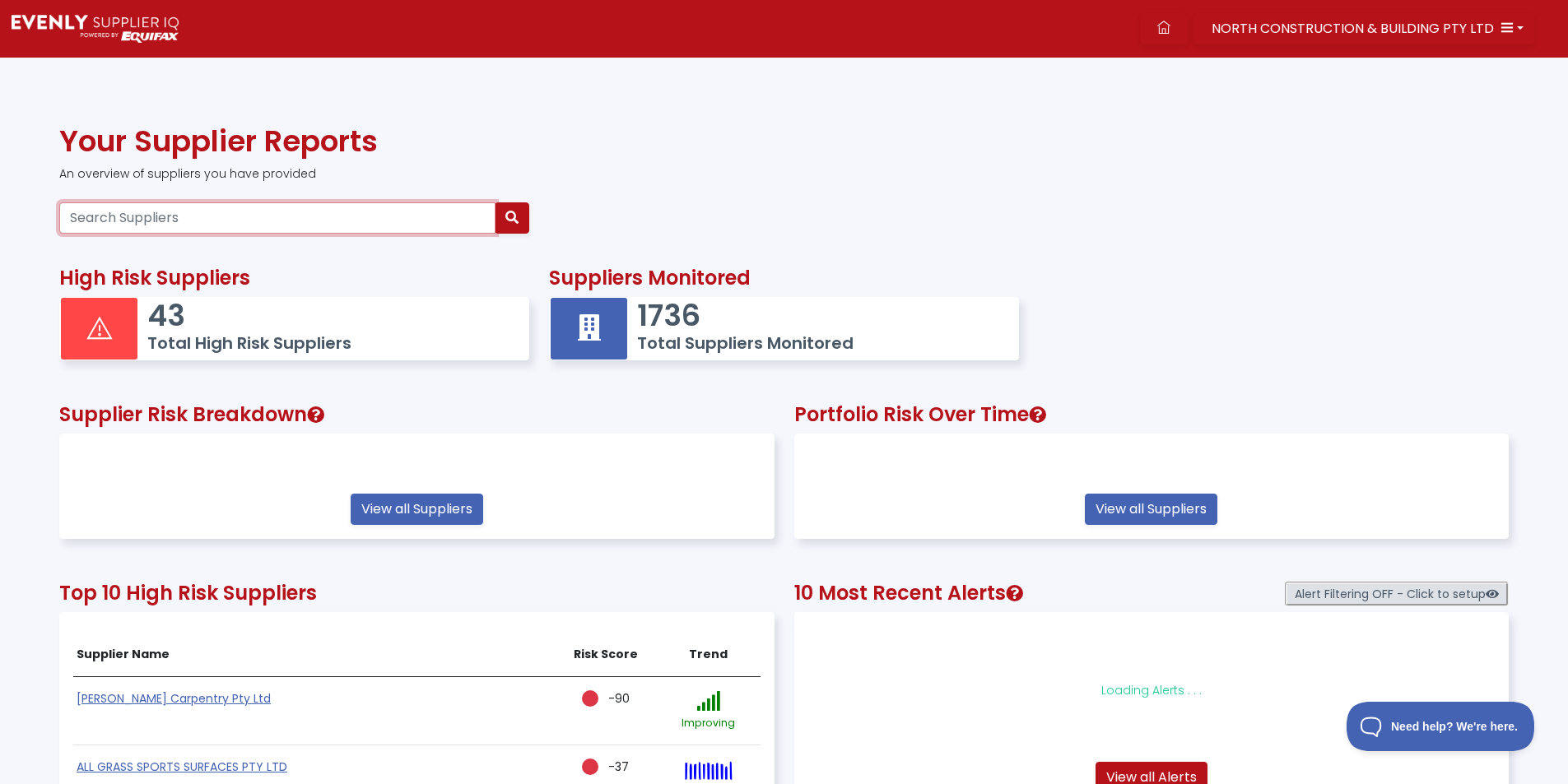
click at [298, 206] on input "Search Suppliers" at bounding box center [278, 217] width 436 height 31
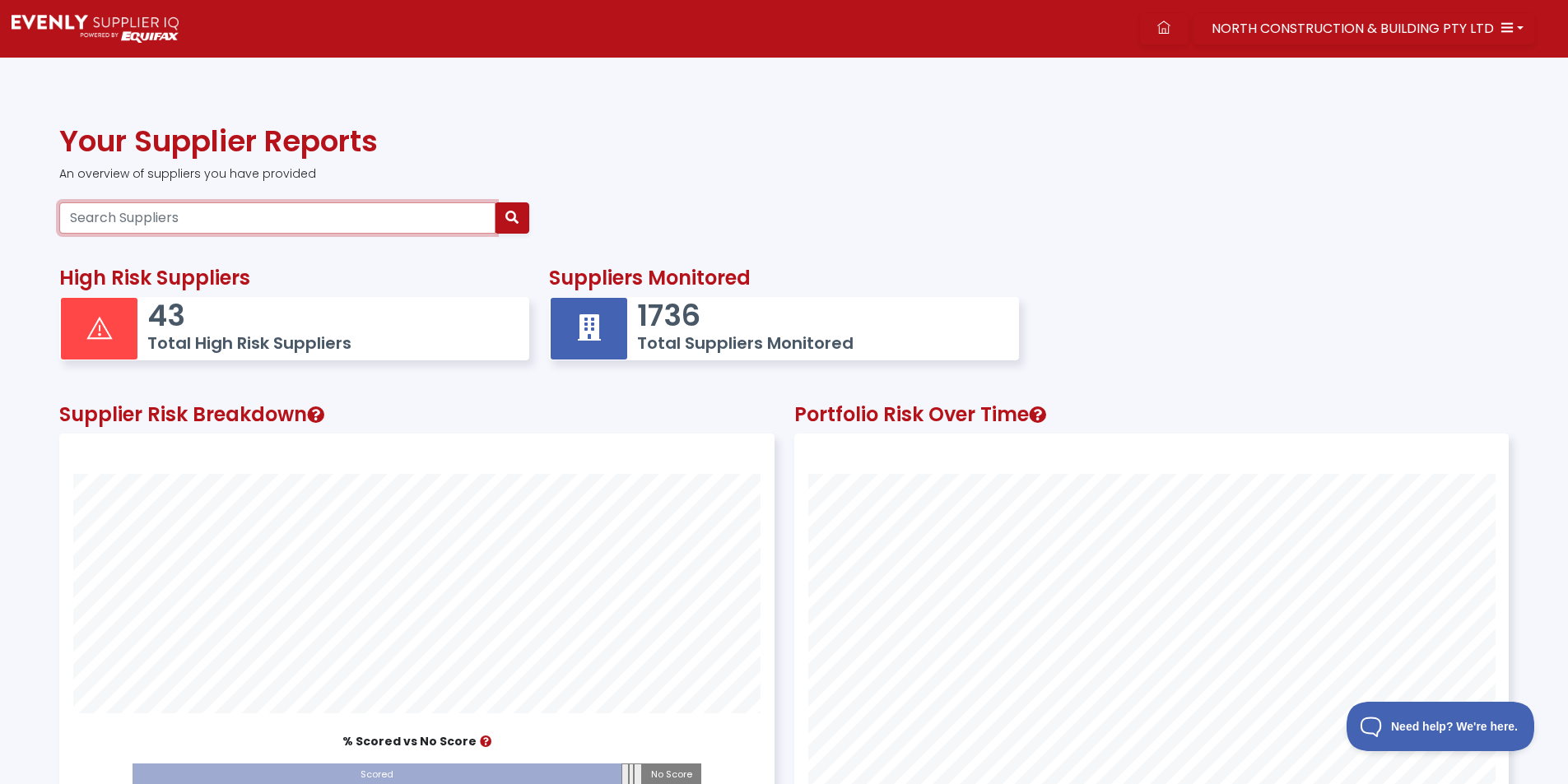
scroll to position [460, 713]
paste input "62633562615"
type input "62633562615"
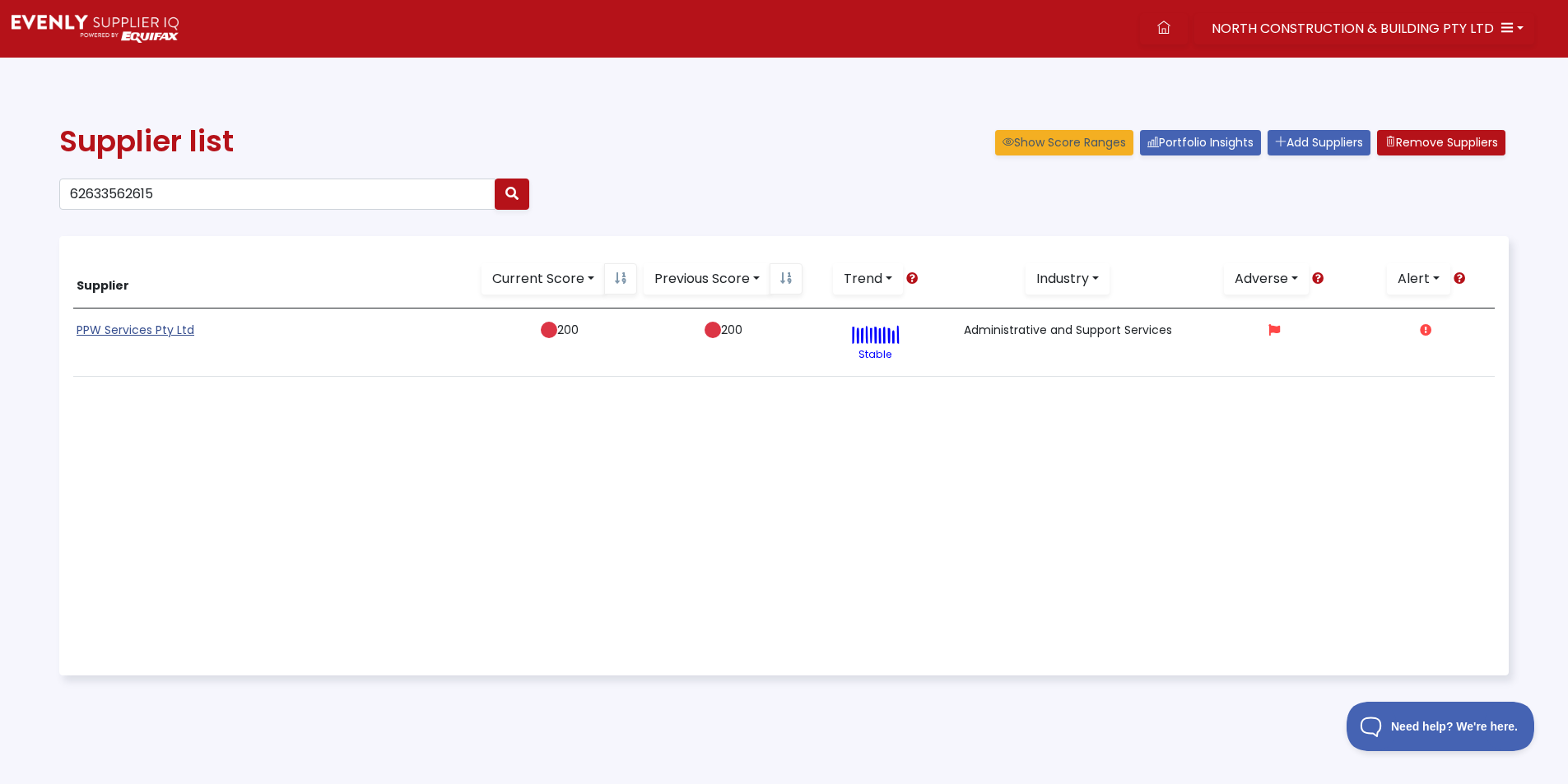
click at [81, 327] on link "PPW Services Pty Ltd" at bounding box center [135, 330] width 117 height 17
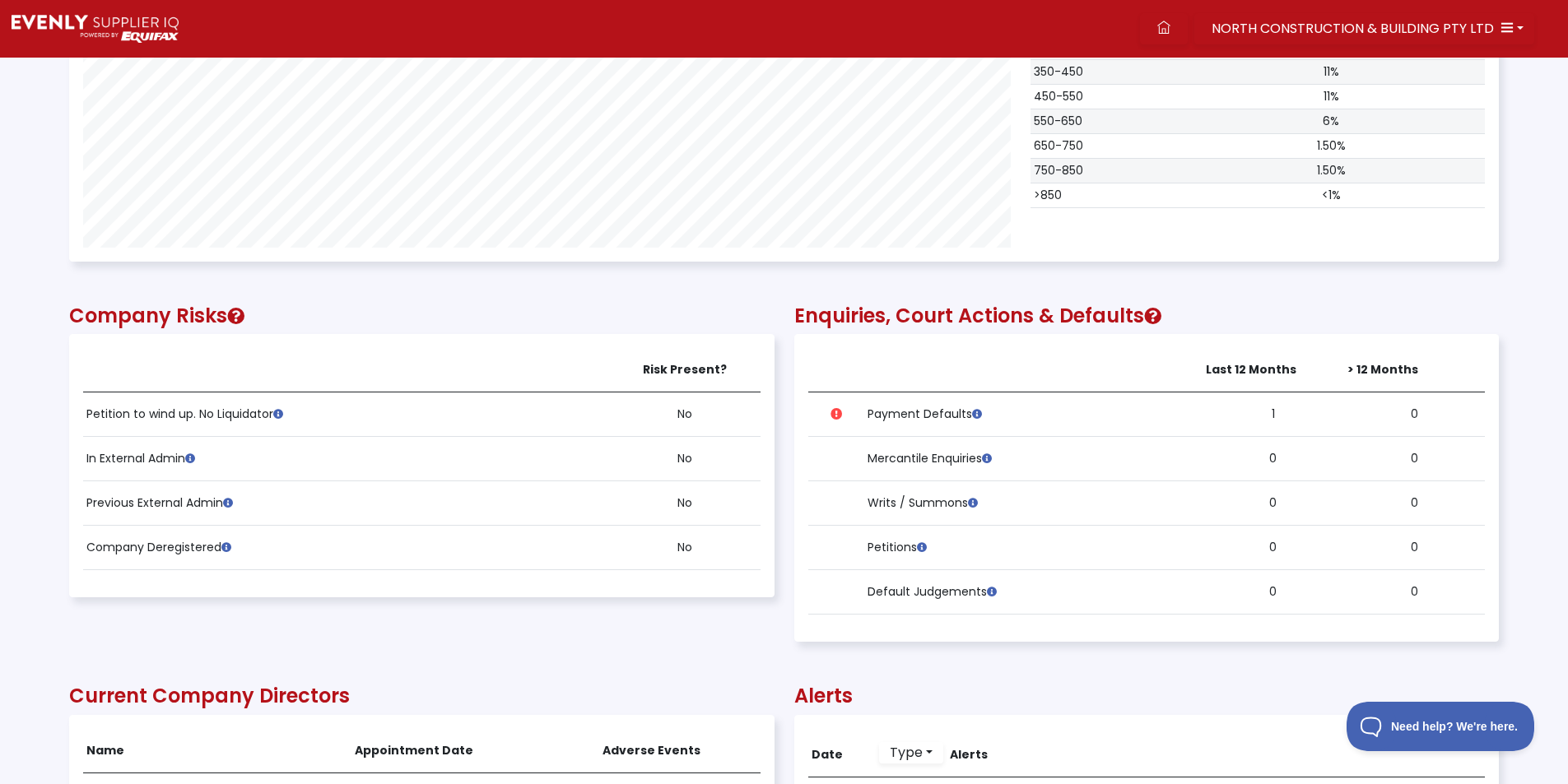
scroll to position [1234, 0]
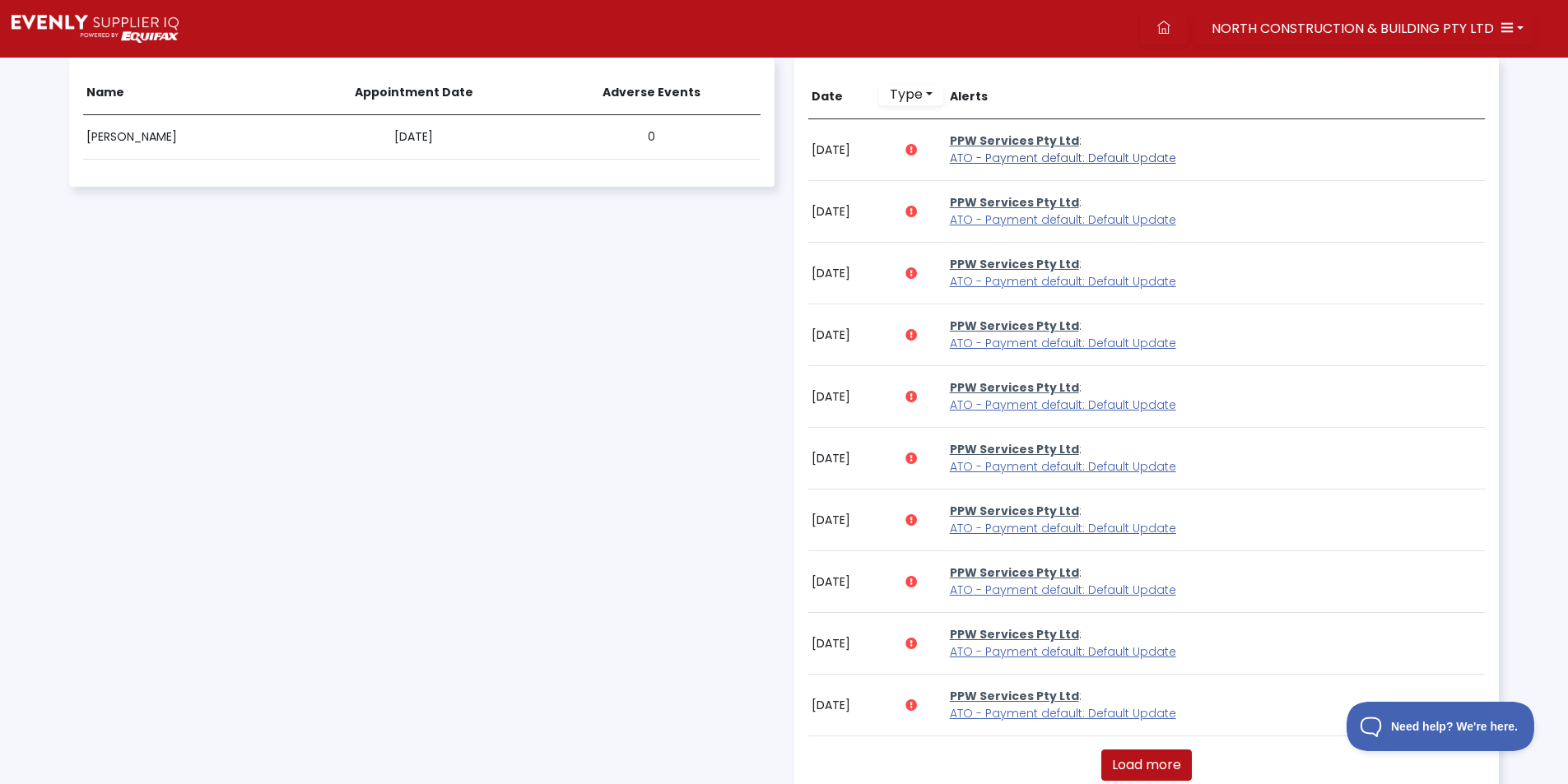
click at [1008, 154] on span "ATO - Payment default: Default Update" at bounding box center [1063, 158] width 227 height 17
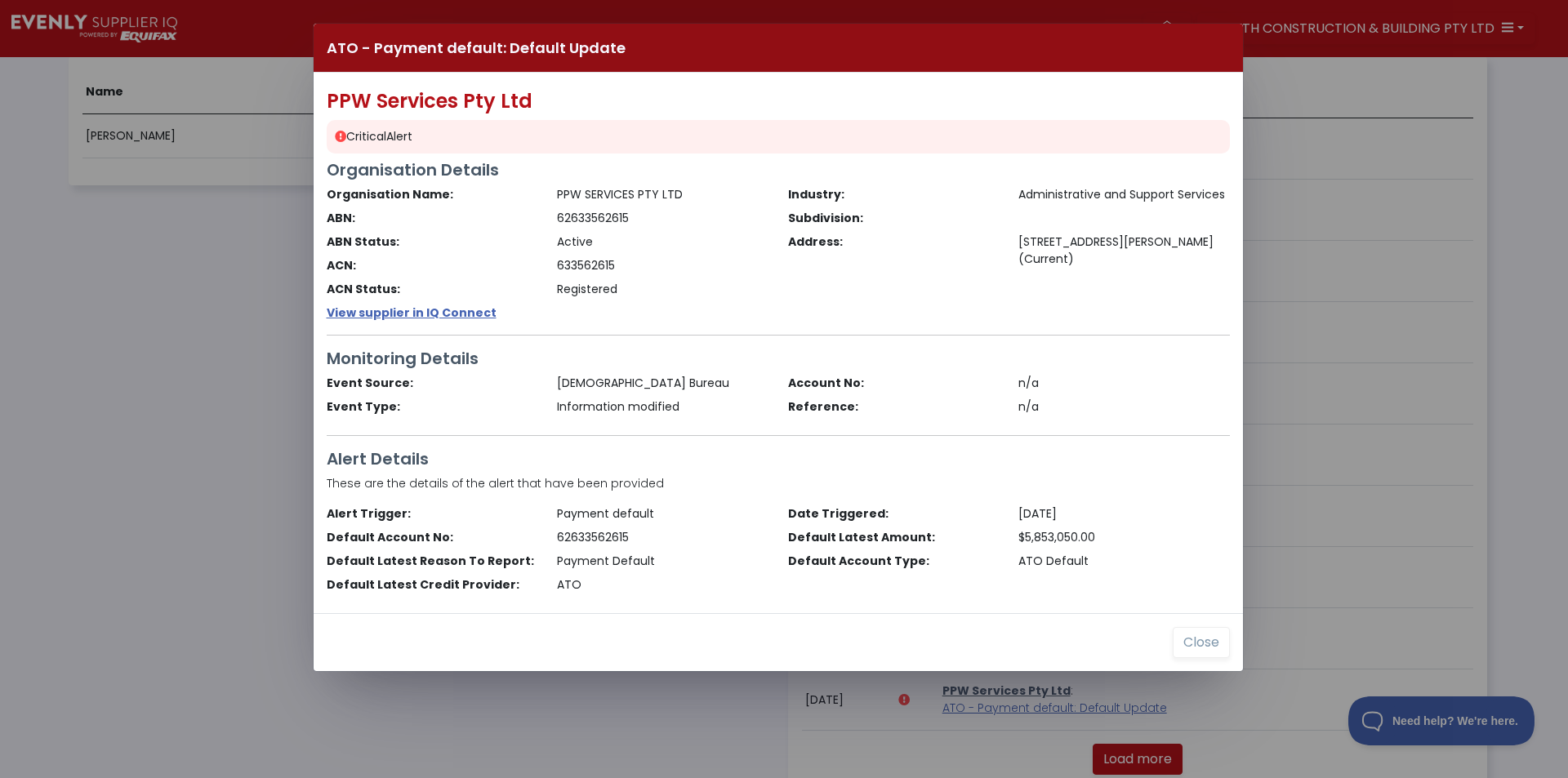
drag, startPoint x: 183, startPoint y: 439, endPoint x: 214, endPoint y: 404, distance: 46.8
click at [186, 441] on div "ATO - Payment default: Default Update PPW Services Pty Ltd Critical Alert Organ…" at bounding box center [784, 389] width 1568 height 778
click at [1181, 637] on button "Close" at bounding box center [1201, 642] width 57 height 31
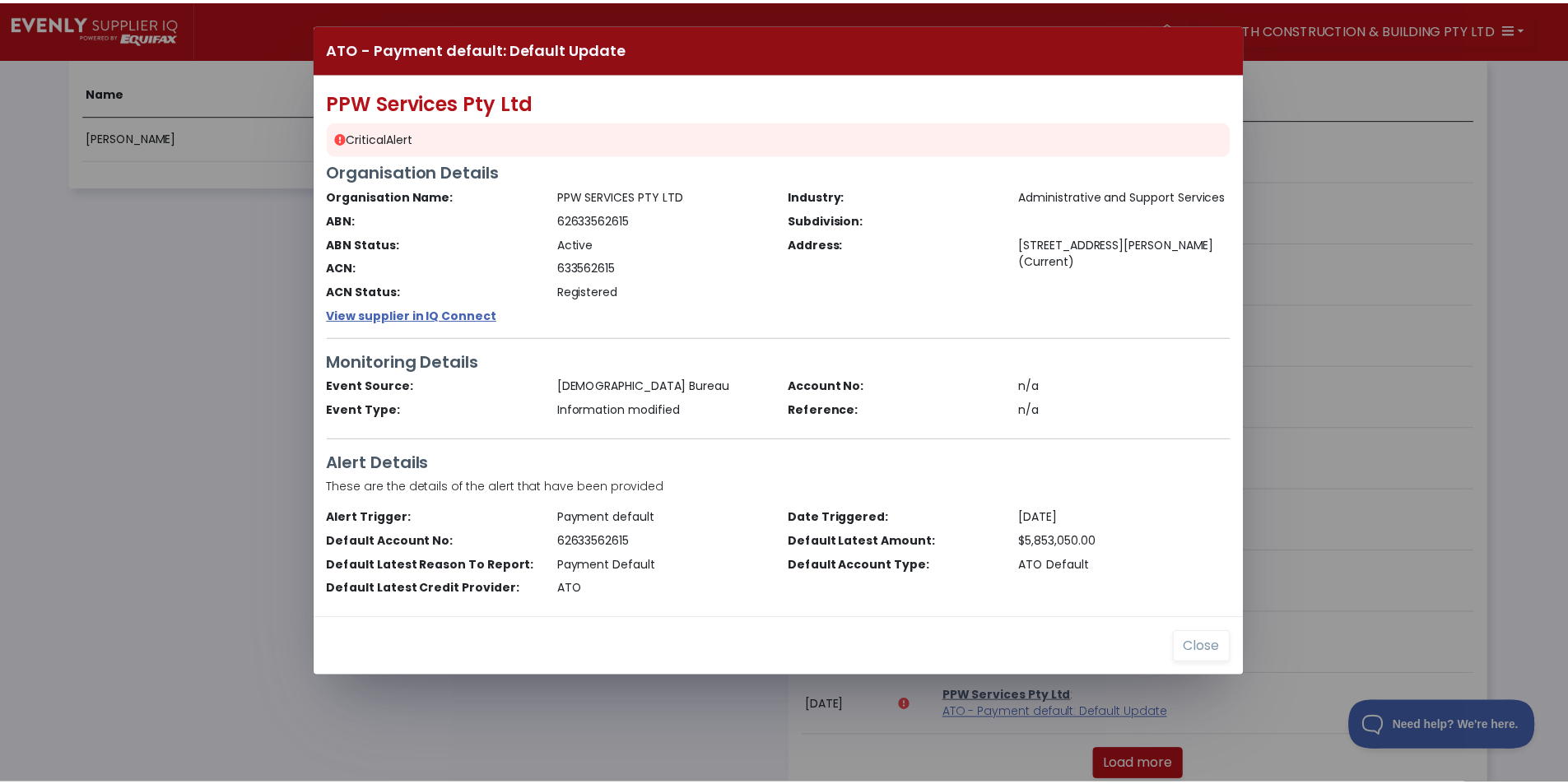
scroll to position [822511, 821879]
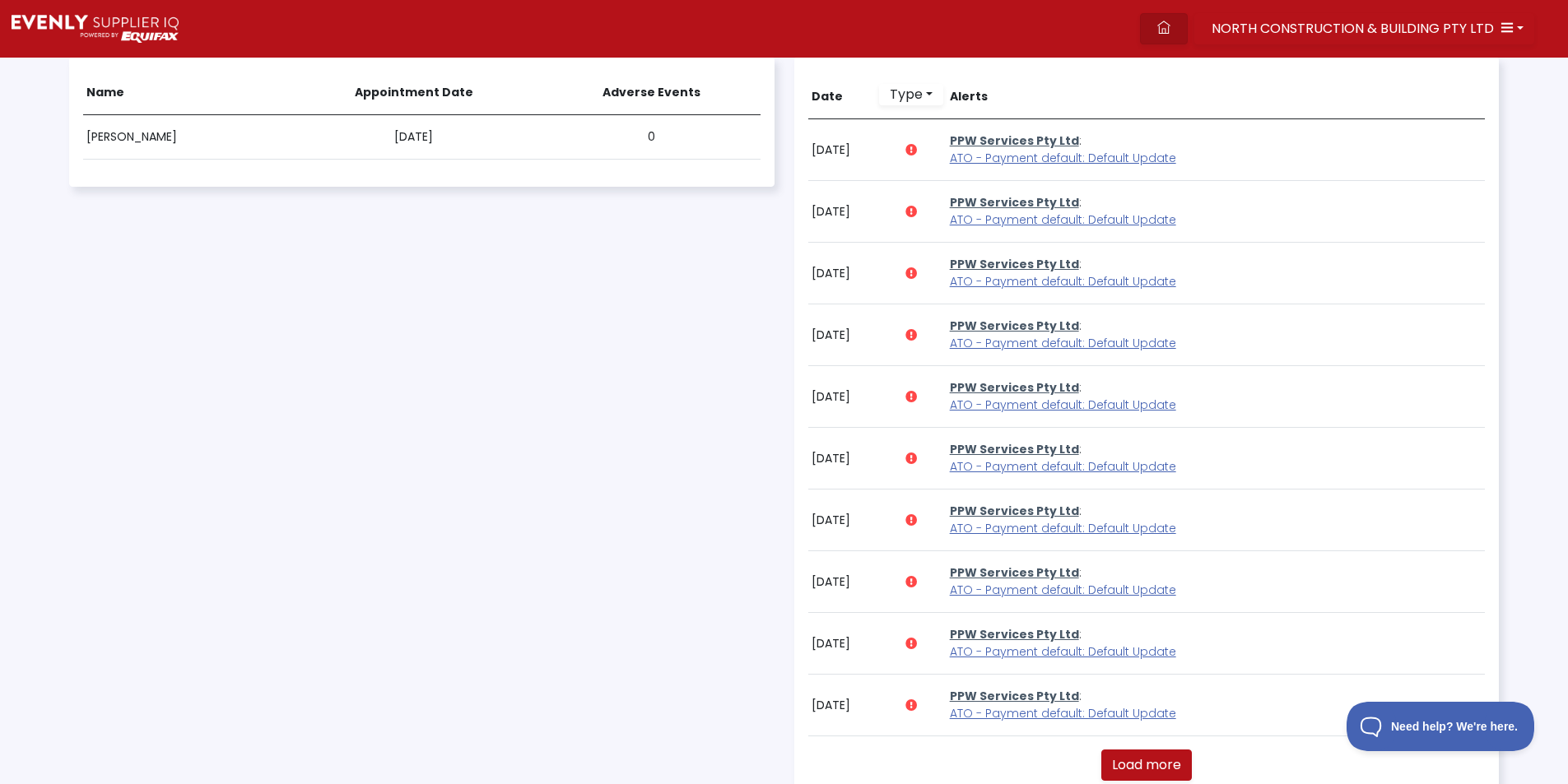
click at [1172, 35] on link at bounding box center [1164, 29] width 48 height 31
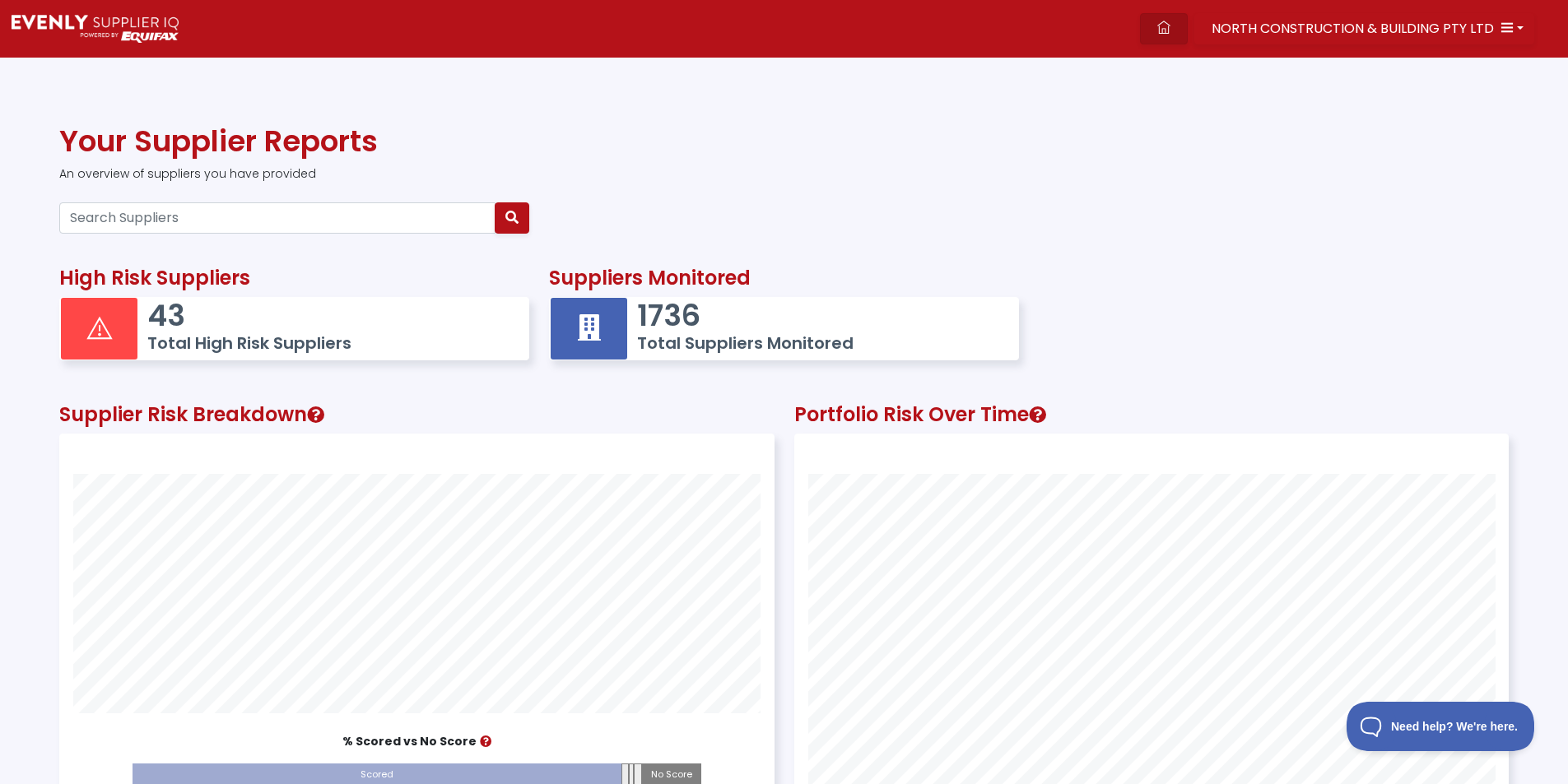
scroll to position [460, 713]
click at [213, 217] on input "Search Suppliers" at bounding box center [278, 217] width 436 height 31
paste input "27604057829"
type input "27604057829"
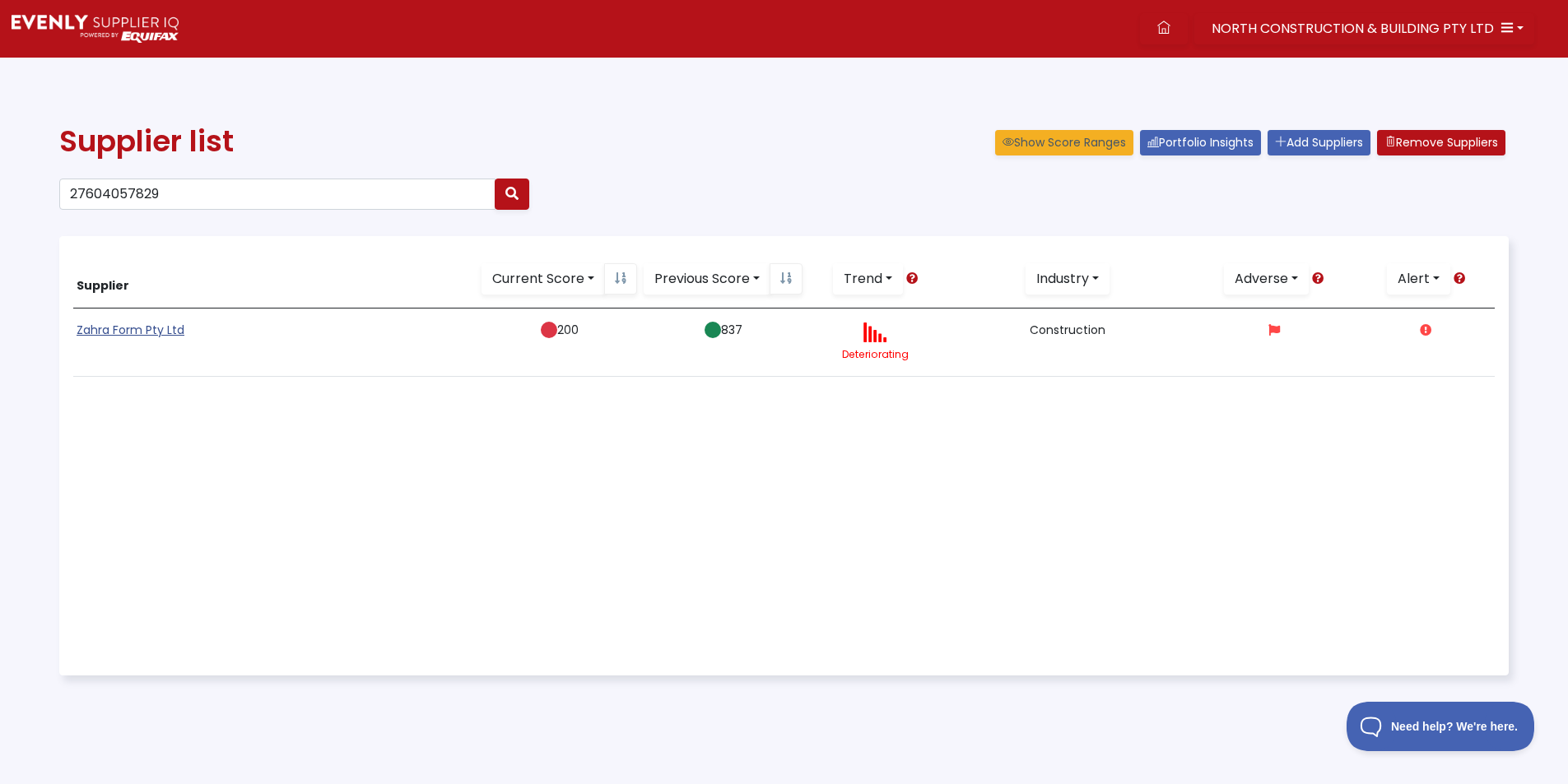
click at [129, 331] on link "Zahra Form Pty Ltd" at bounding box center [130, 330] width 108 height 17
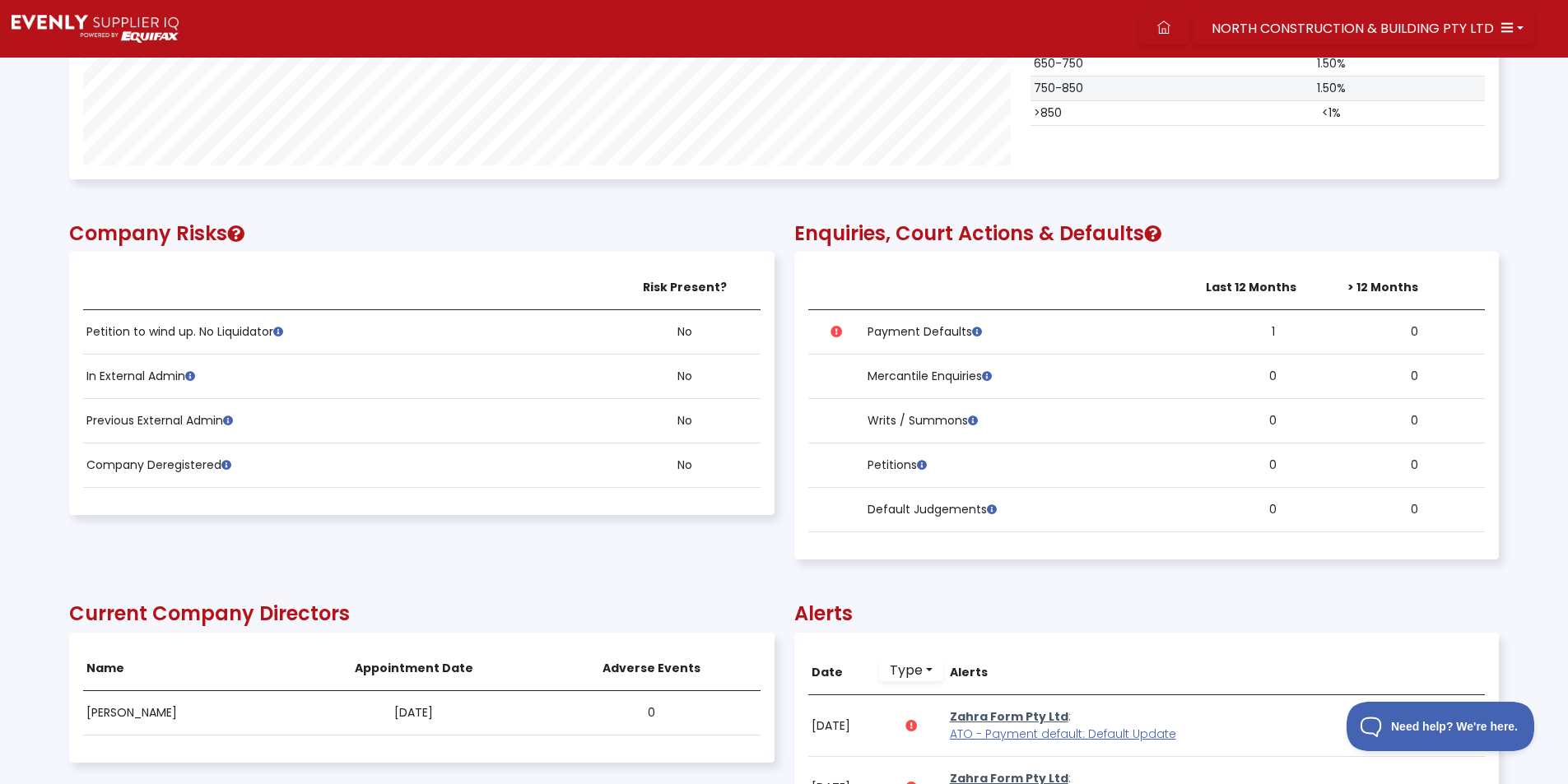
scroll to position [1152, 0]
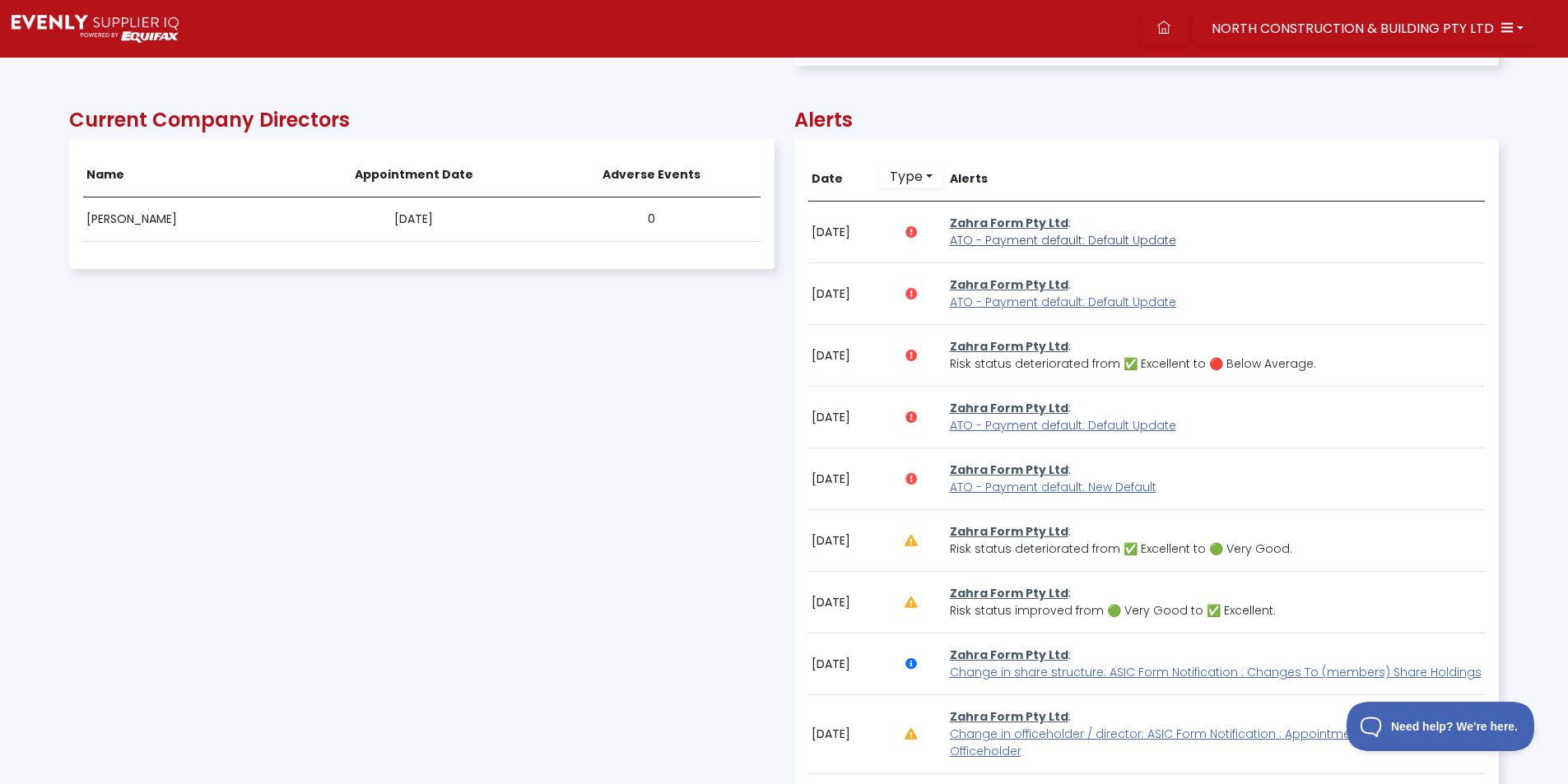
click at [1010, 242] on span "ATO - Payment default: Default Update" at bounding box center [1063, 241] width 227 height 17
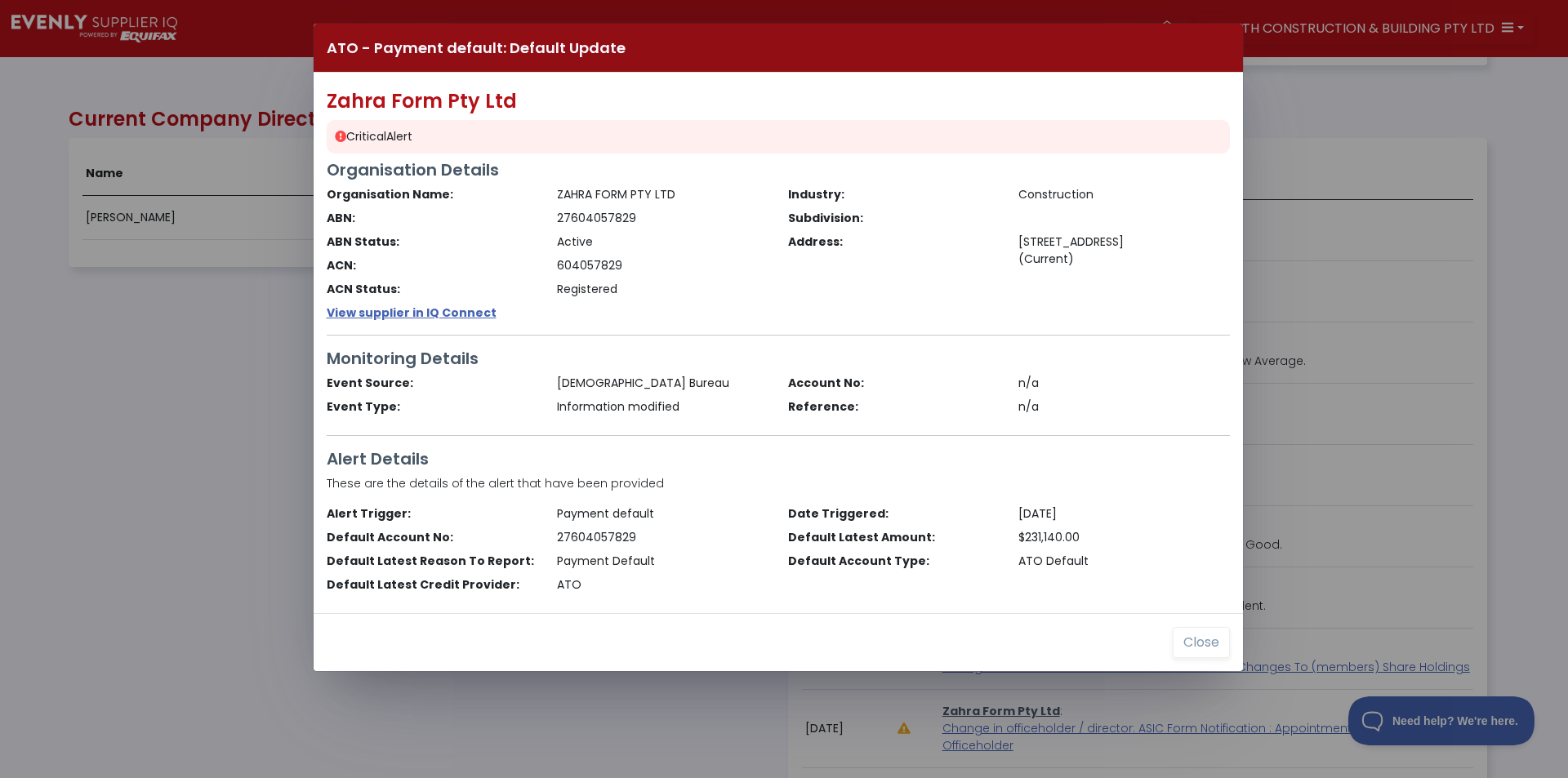
click at [127, 364] on div "ATO - Payment default: Default Update Zahra Form Pty Ltd Critical Alert Organis…" at bounding box center [784, 389] width 1568 height 778
click at [1197, 634] on button "Close" at bounding box center [1201, 642] width 57 height 31
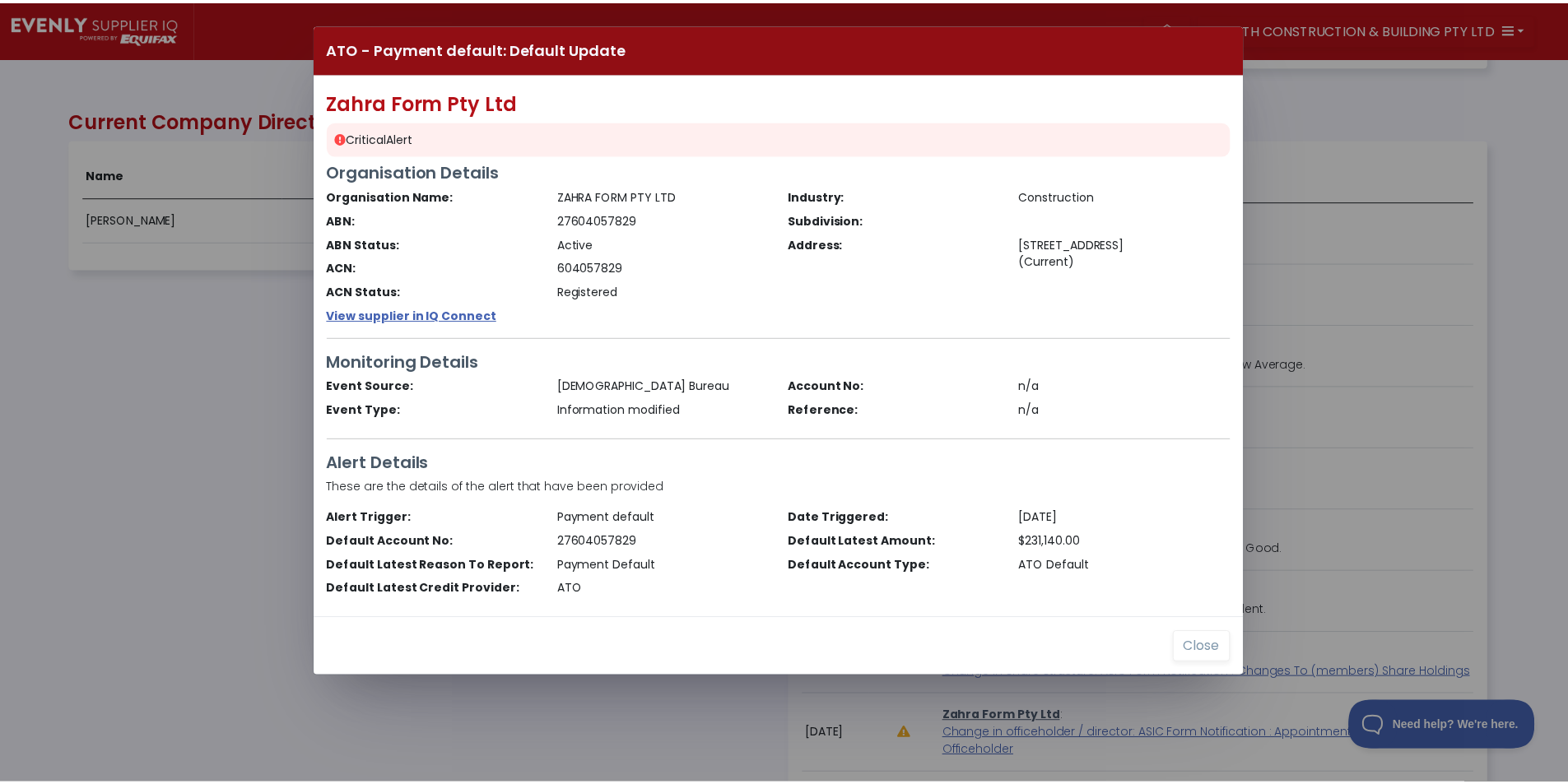
scroll to position [822511, 821879]
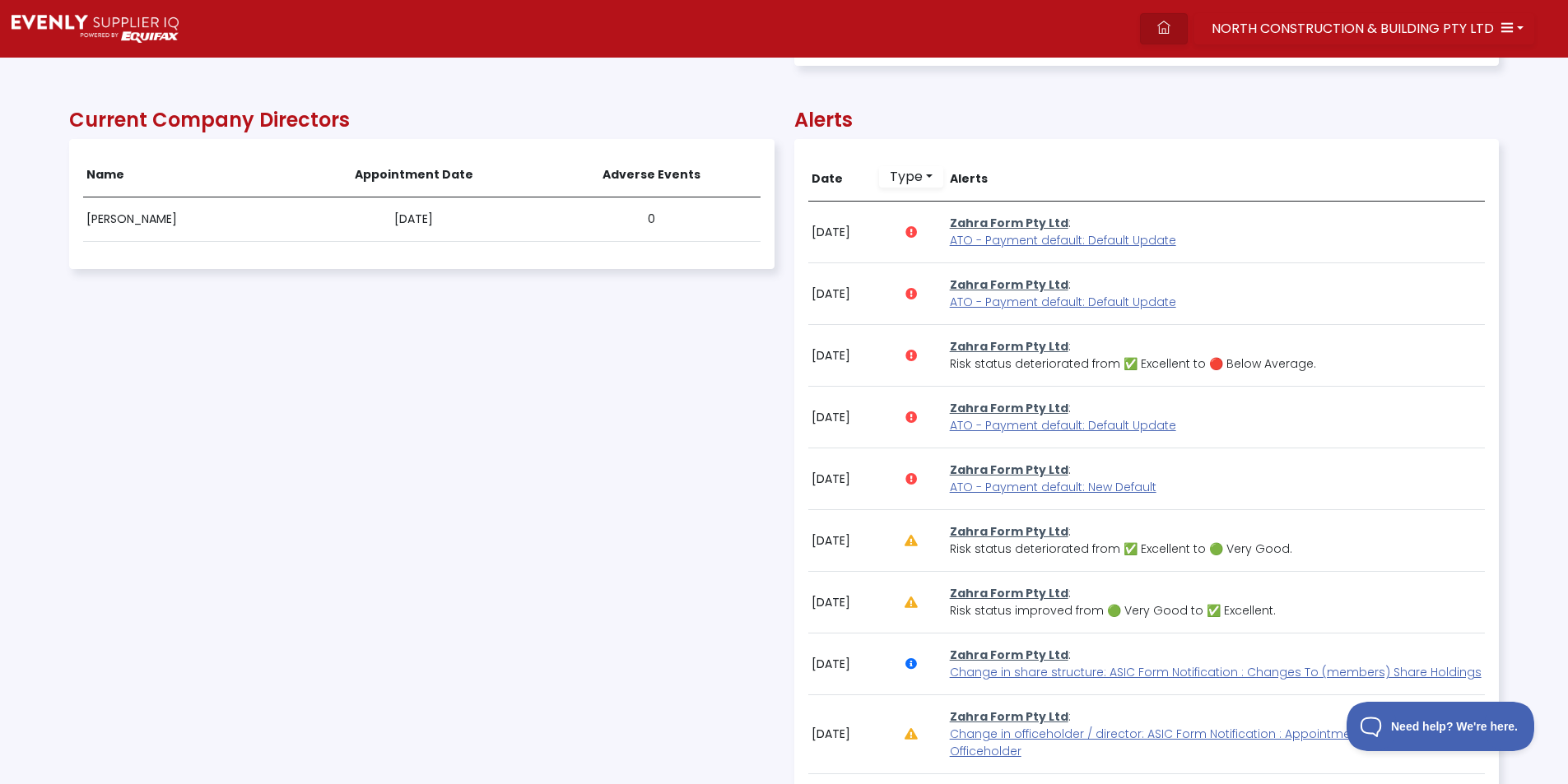
click at [1170, 28] on icon at bounding box center [1164, 28] width 13 height 13
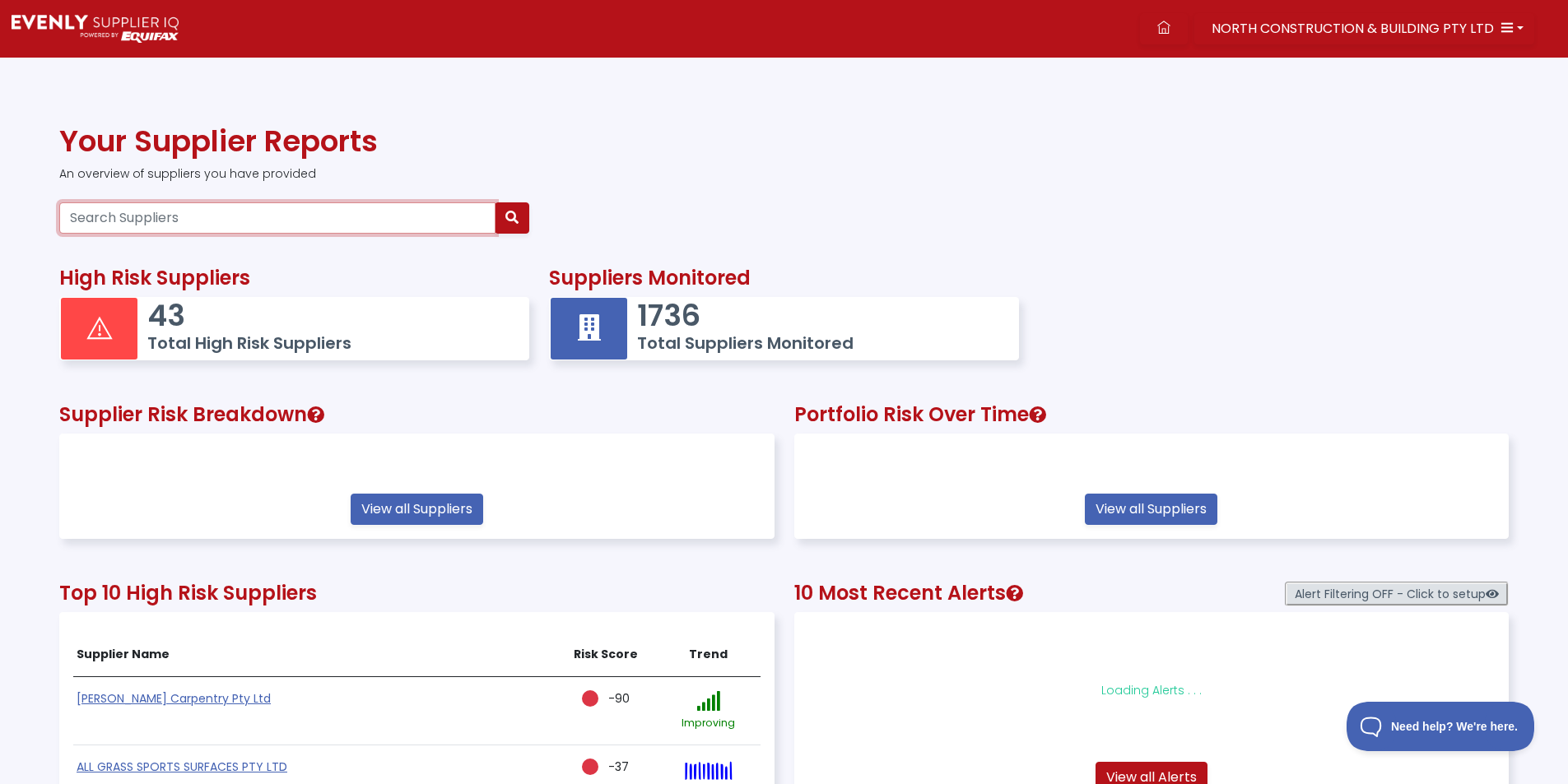
click at [317, 227] on input "Search Suppliers" at bounding box center [278, 217] width 436 height 31
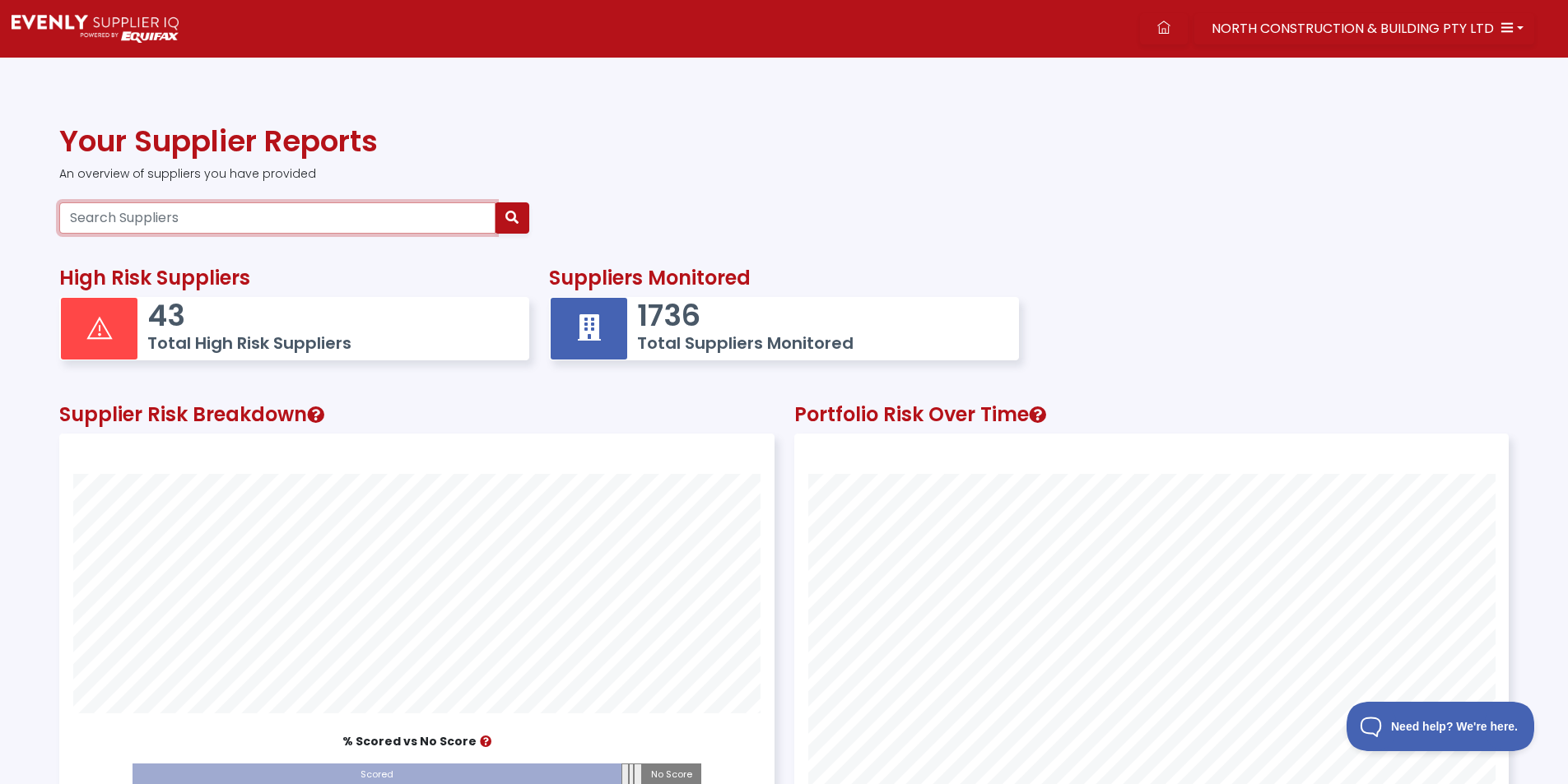
paste input "68626849821"
type input "68626849821"
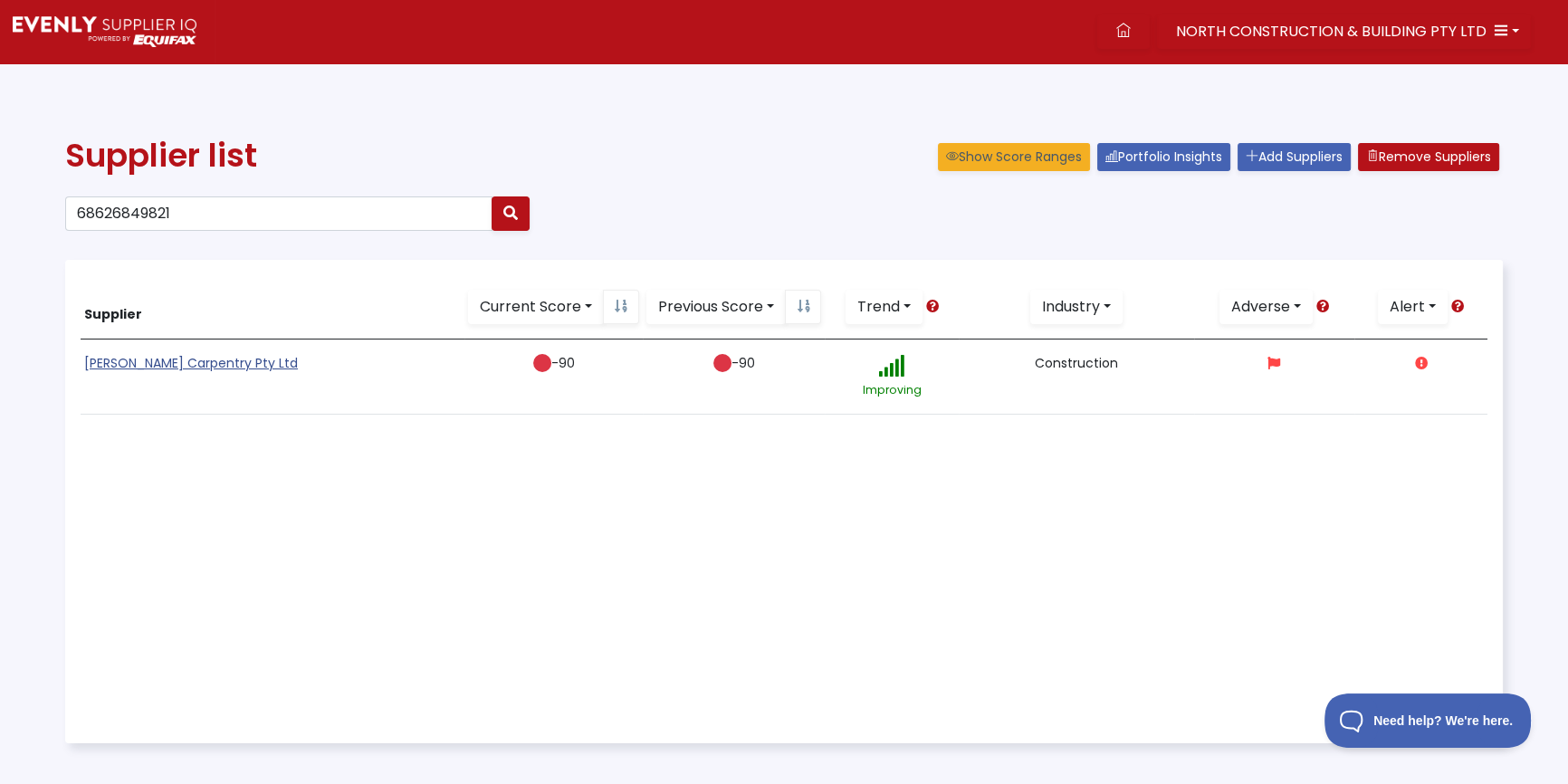
click at [177, 360] on link "[PERSON_NAME] Carpentry Pty Ltd" at bounding box center [191, 363] width 214 height 18
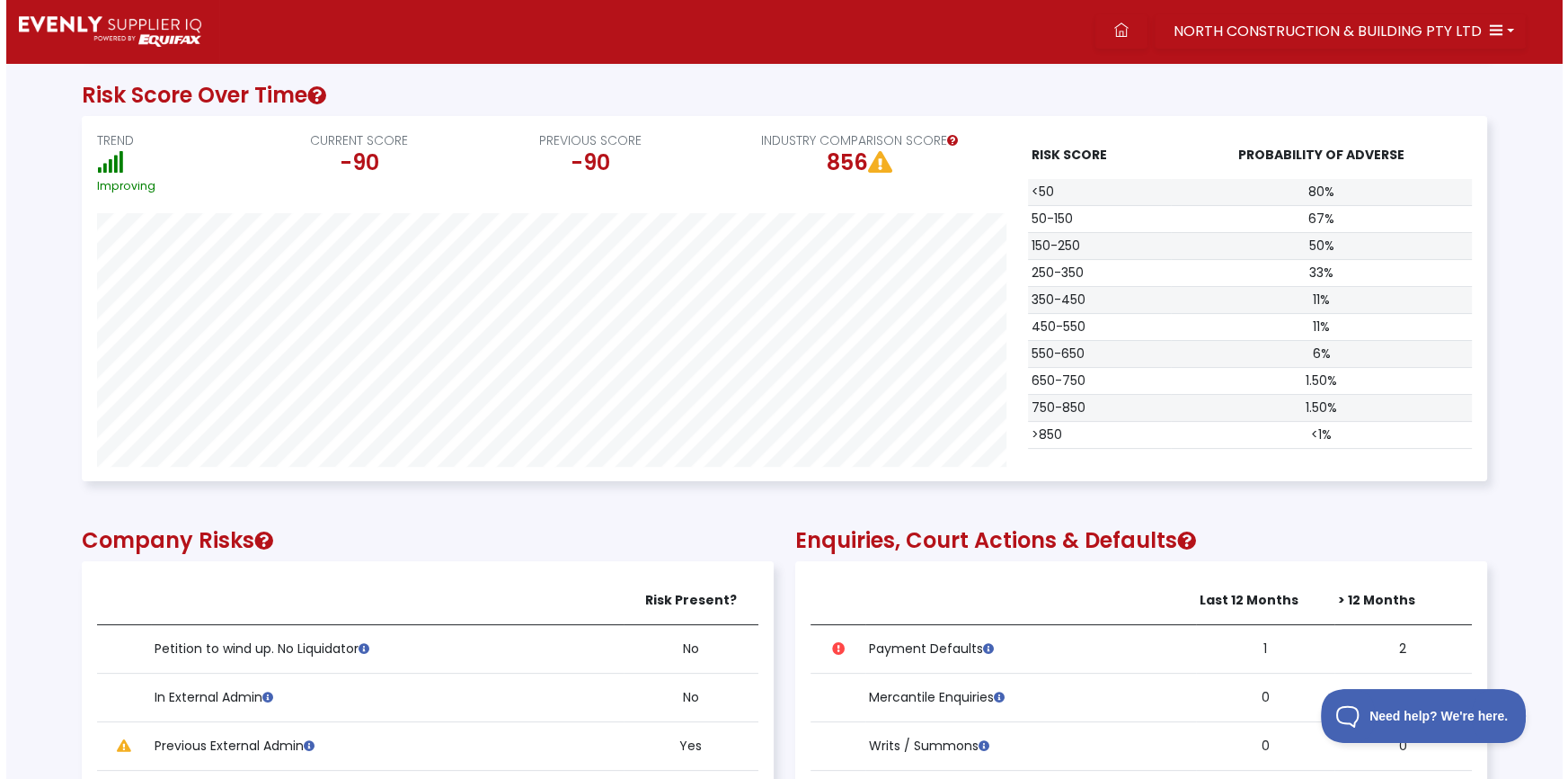
scroll to position [817, 0]
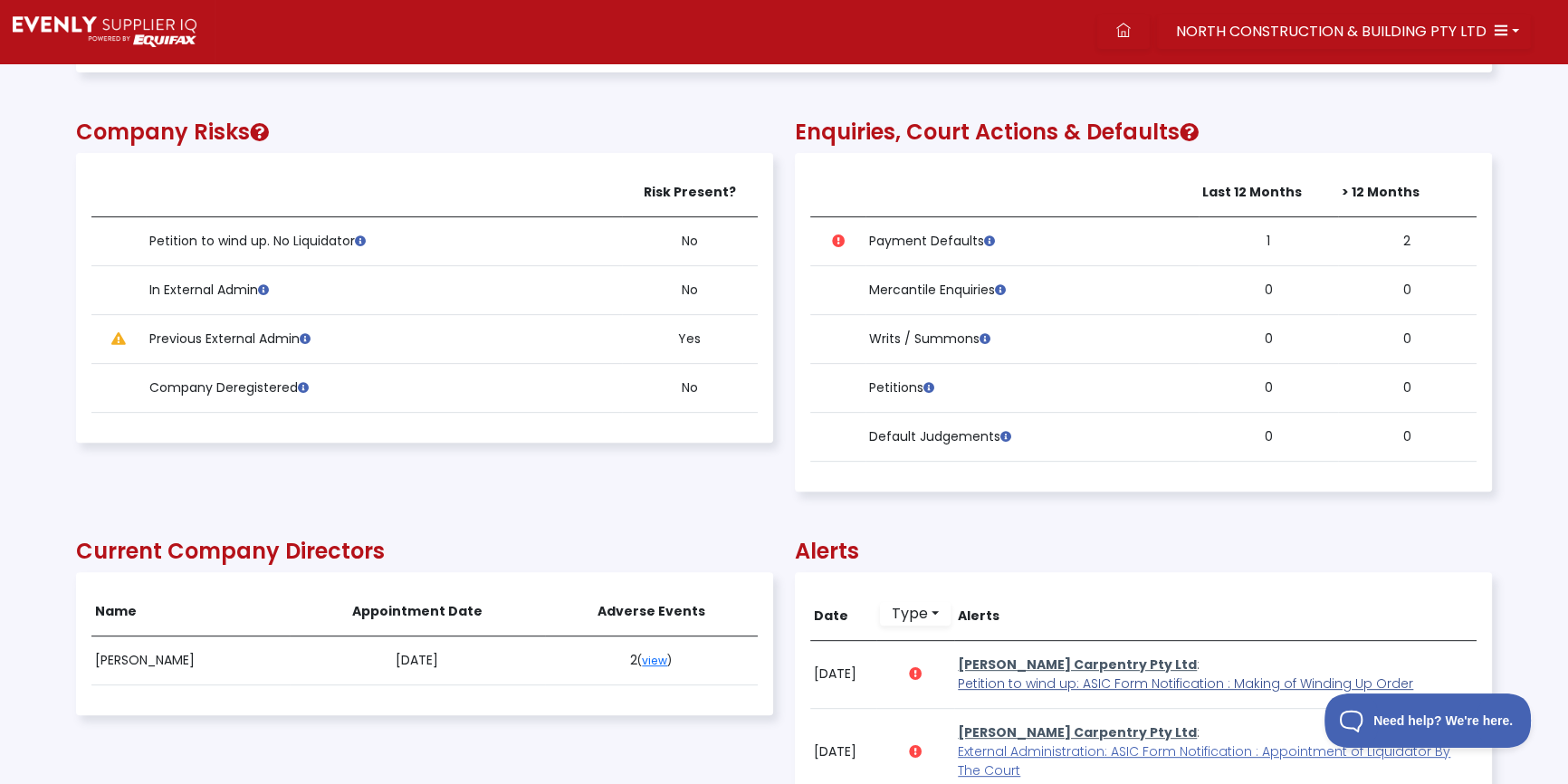
click at [1055, 682] on span "Petition to wind up: ASIC Form Notification : Making of Winding Up Order" at bounding box center [1185, 683] width 456 height 18
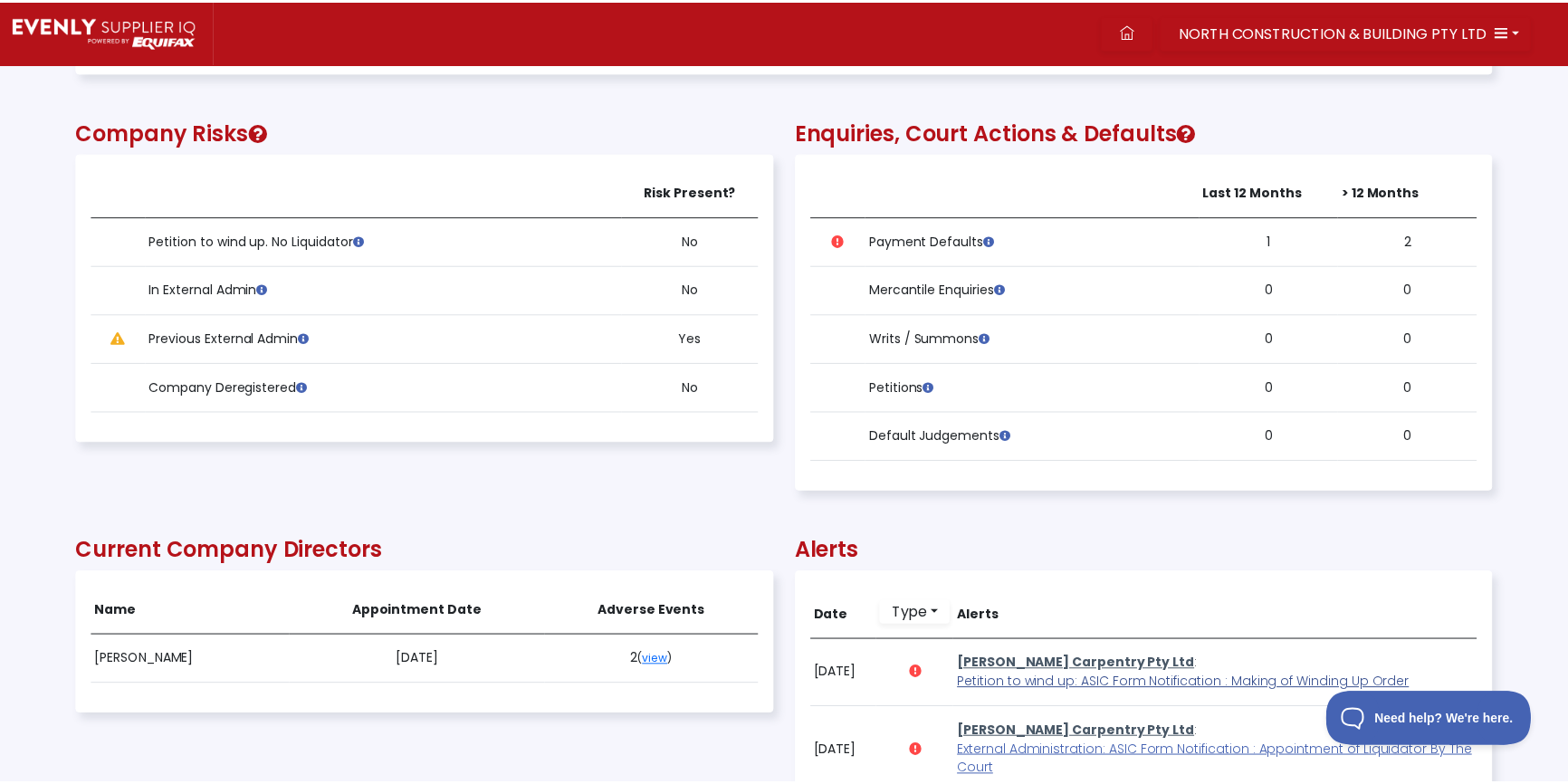
scroll to position [365, 1413]
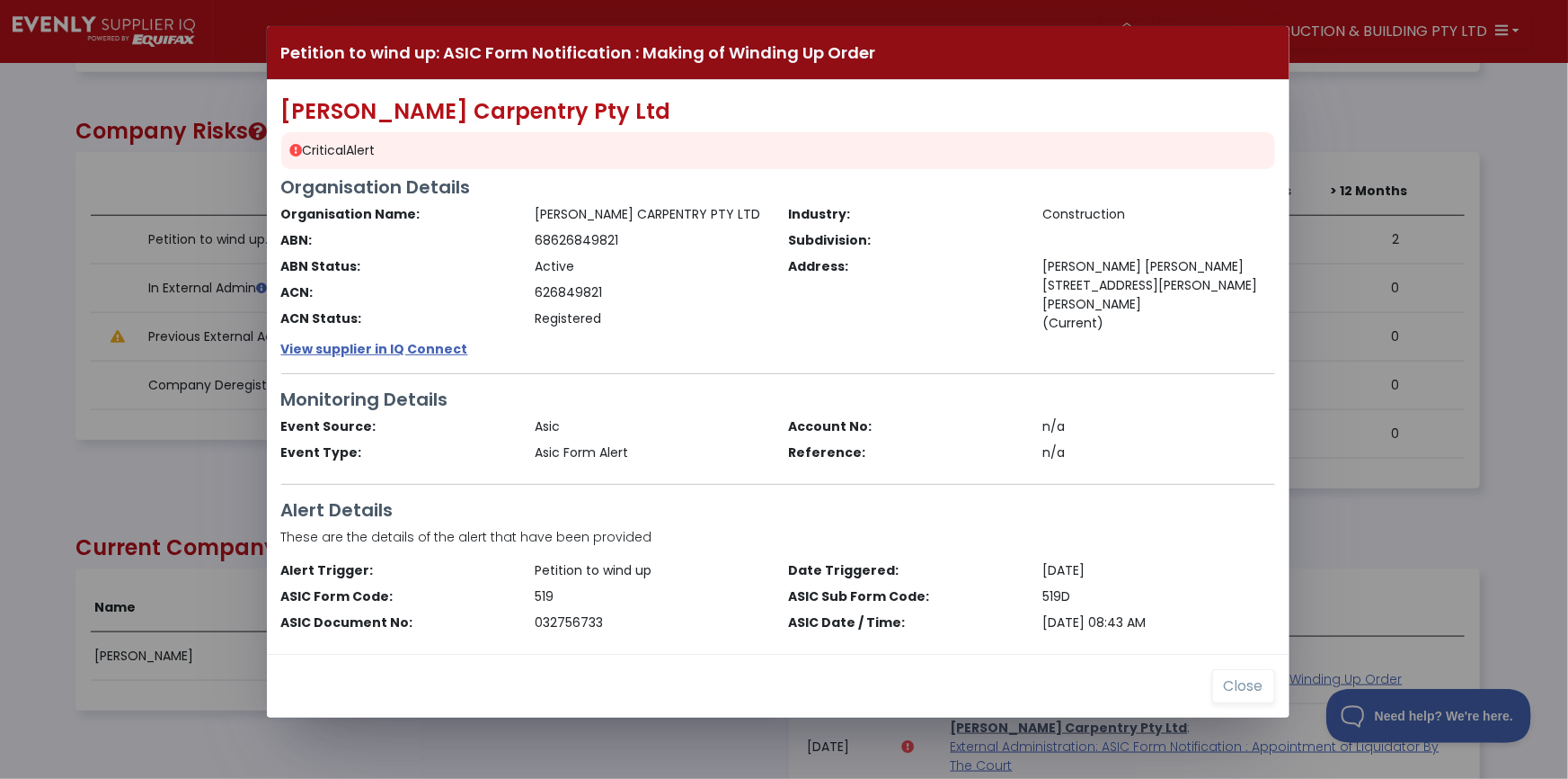
click at [153, 464] on div "Petition to wind up: ASIC Form Notification : Making of Winding Up Order [PERSO…" at bounding box center [784, 390] width 1568 height 779
click at [1244, 684] on button "Close" at bounding box center [1244, 686] width 63 height 34
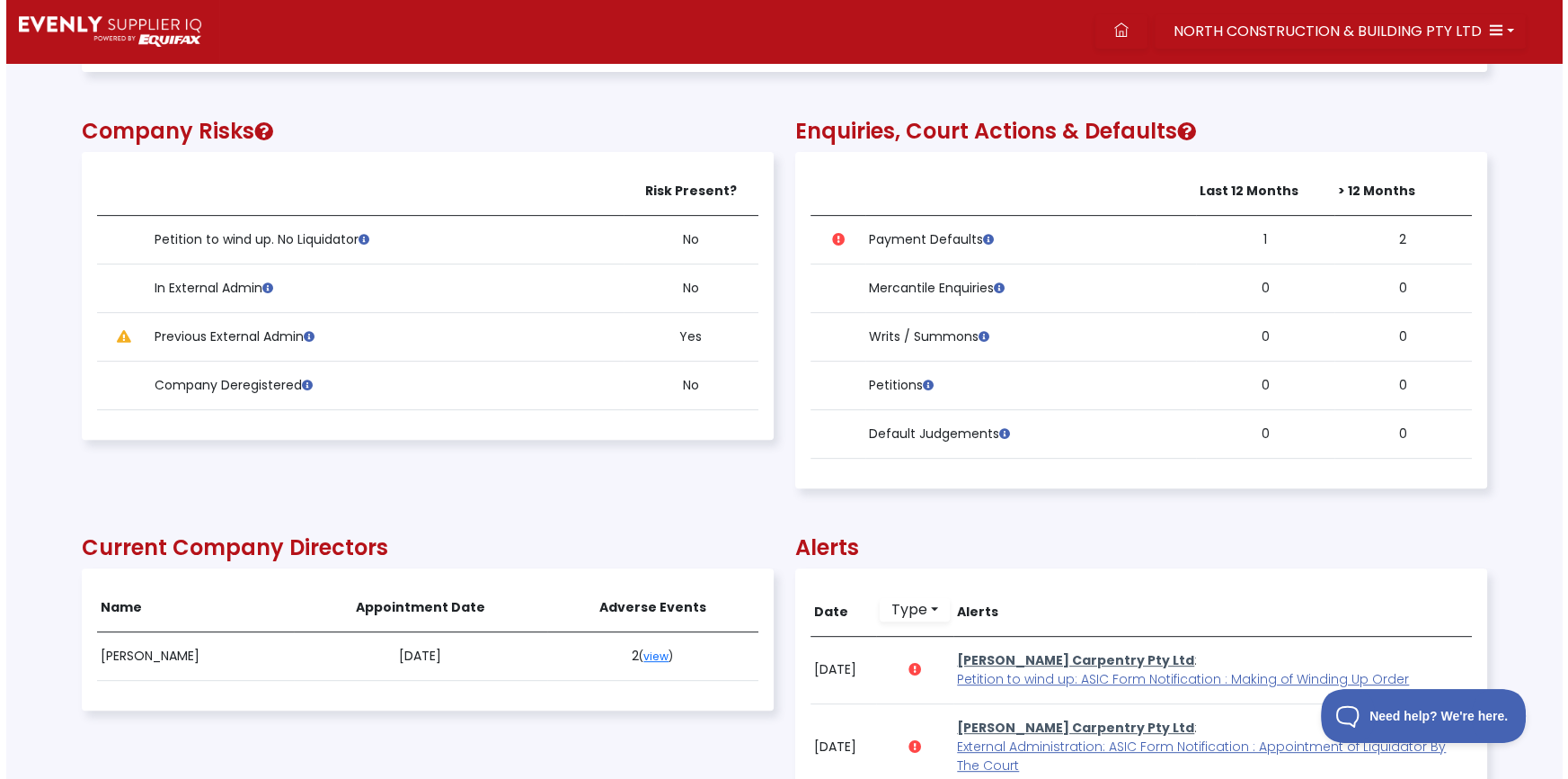
scroll to position [981, 0]
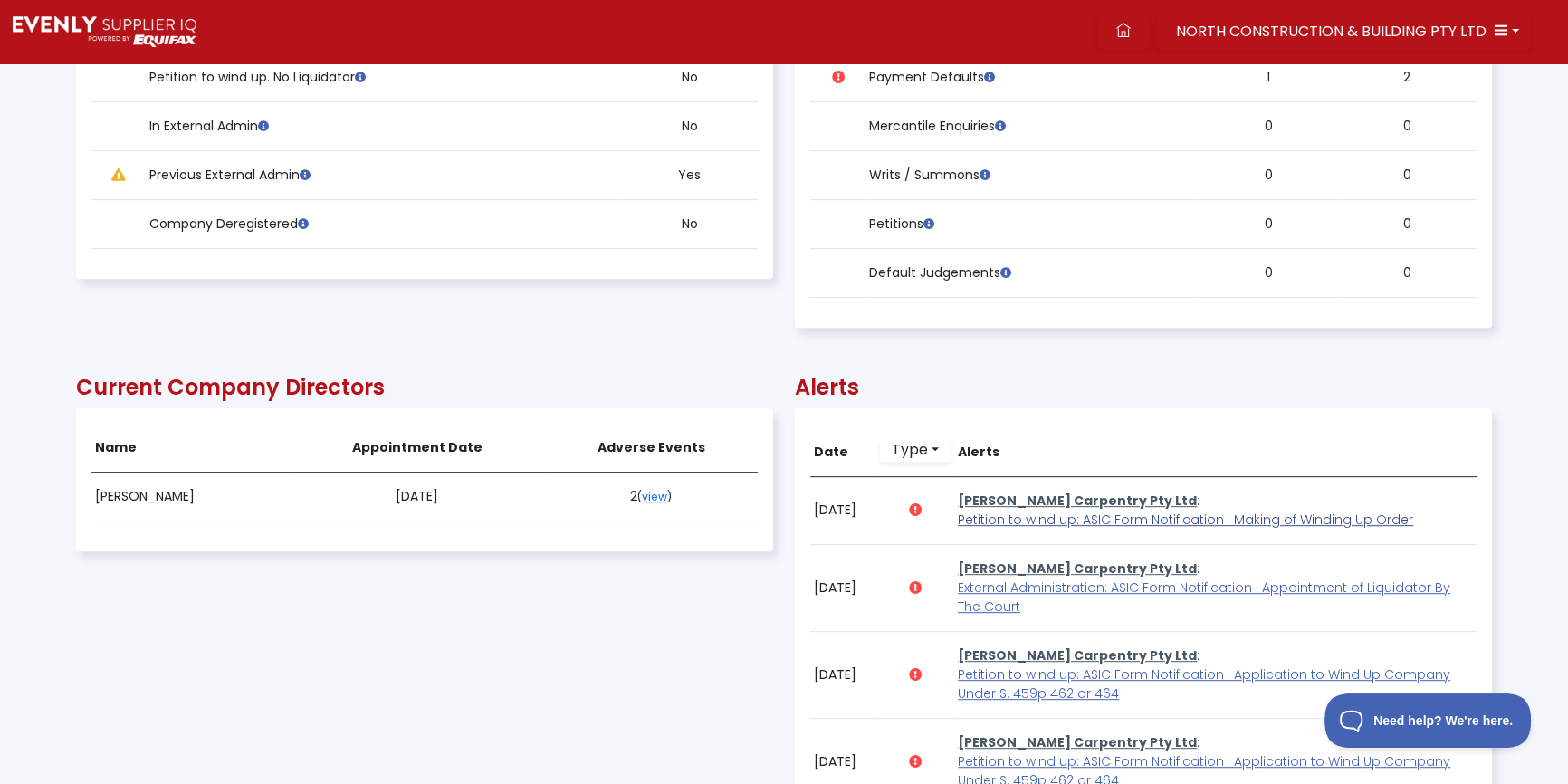
click at [1035, 513] on span "Petition to wind up: ASIC Form Notification : Making of Winding Up Order" at bounding box center [1185, 519] width 456 height 18
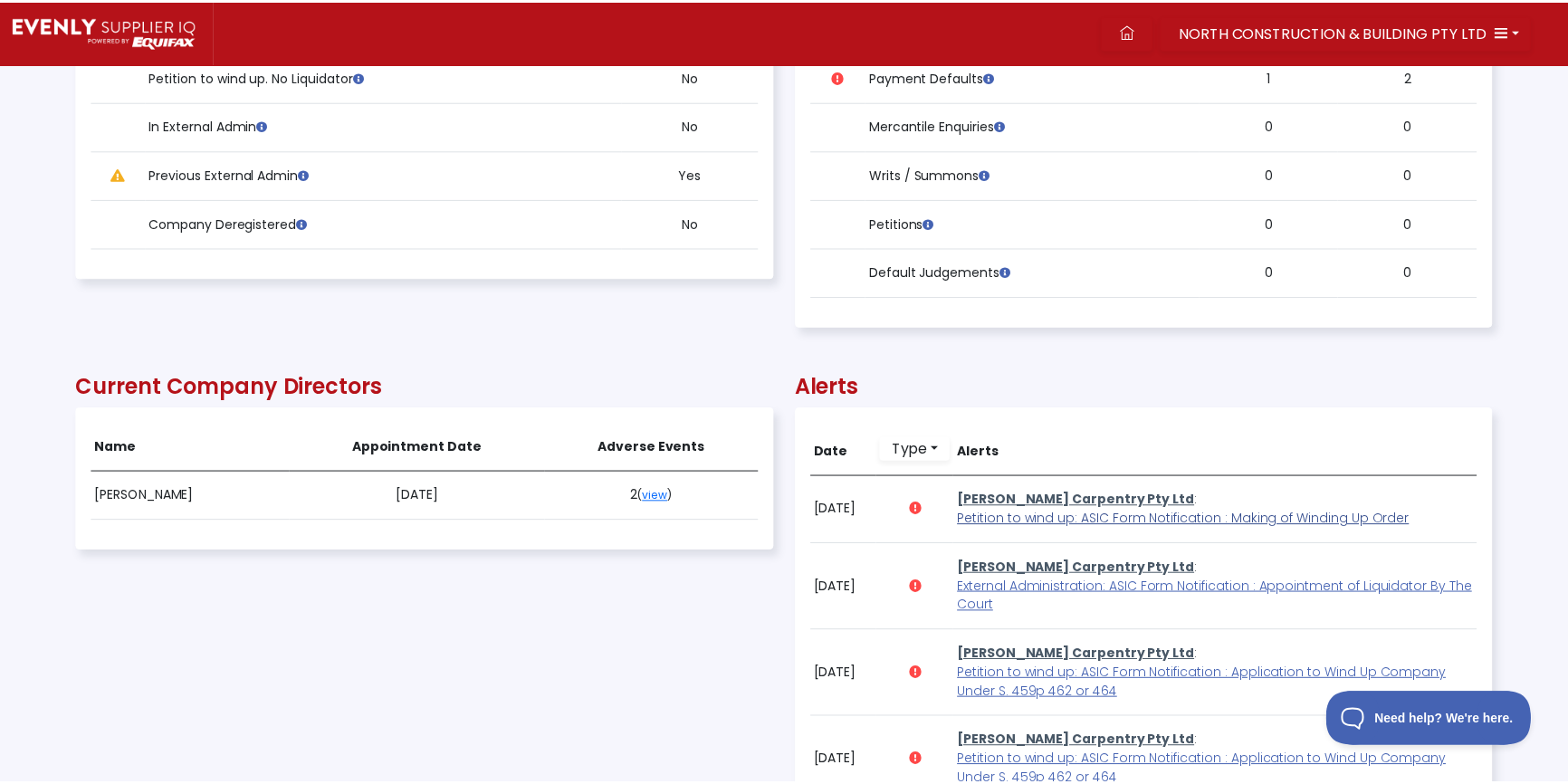
scroll to position [365, 1413]
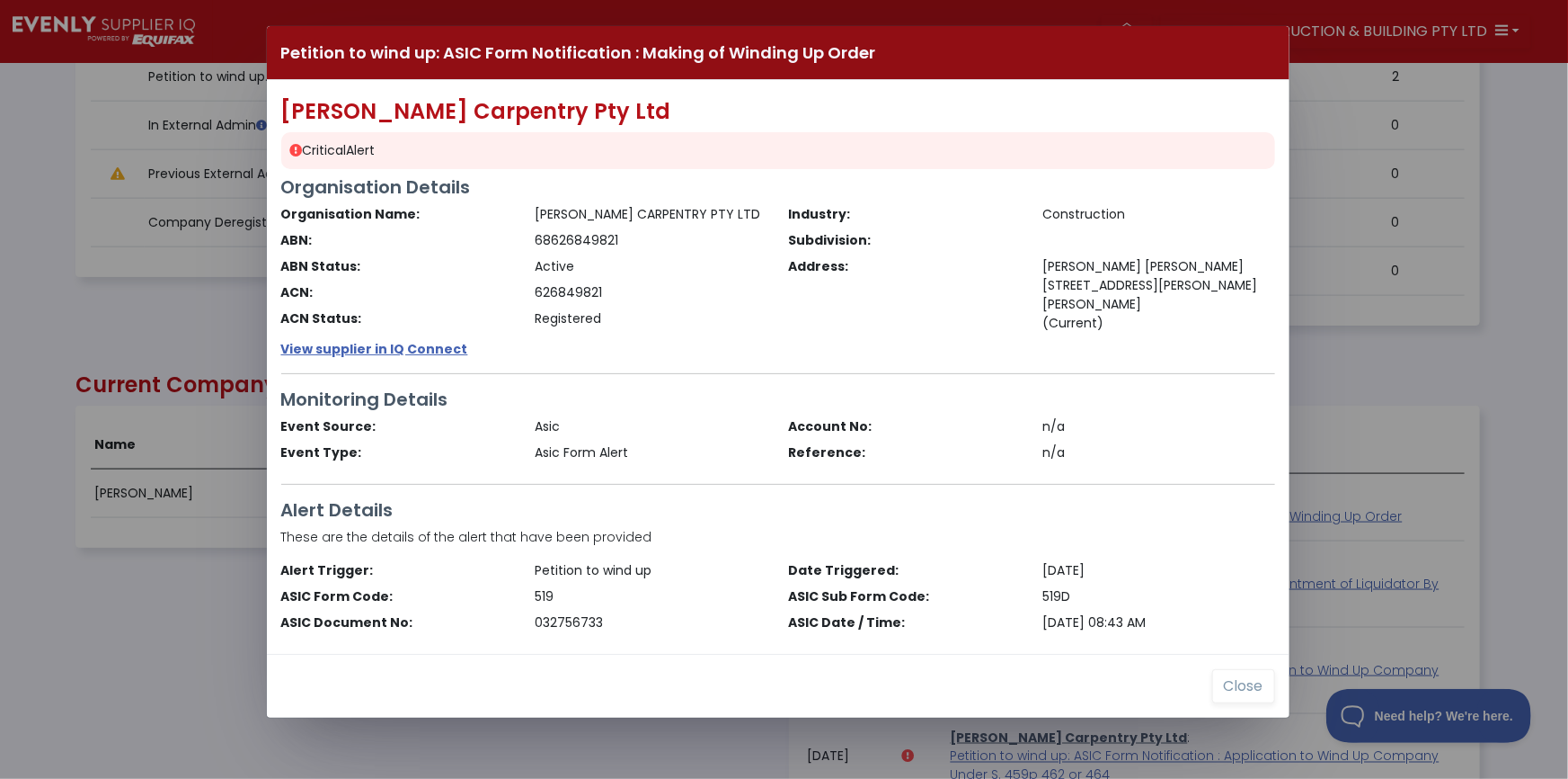
click at [93, 637] on div "Petition to wind up: ASIC Form Notification : Making of Winding Up Order [PERSO…" at bounding box center [784, 390] width 1568 height 779
drag, startPoint x: 1240, startPoint y: 686, endPoint x: 1203, endPoint y: 587, distance: 105.7
click at [1242, 689] on button "Close" at bounding box center [1244, 686] width 63 height 34
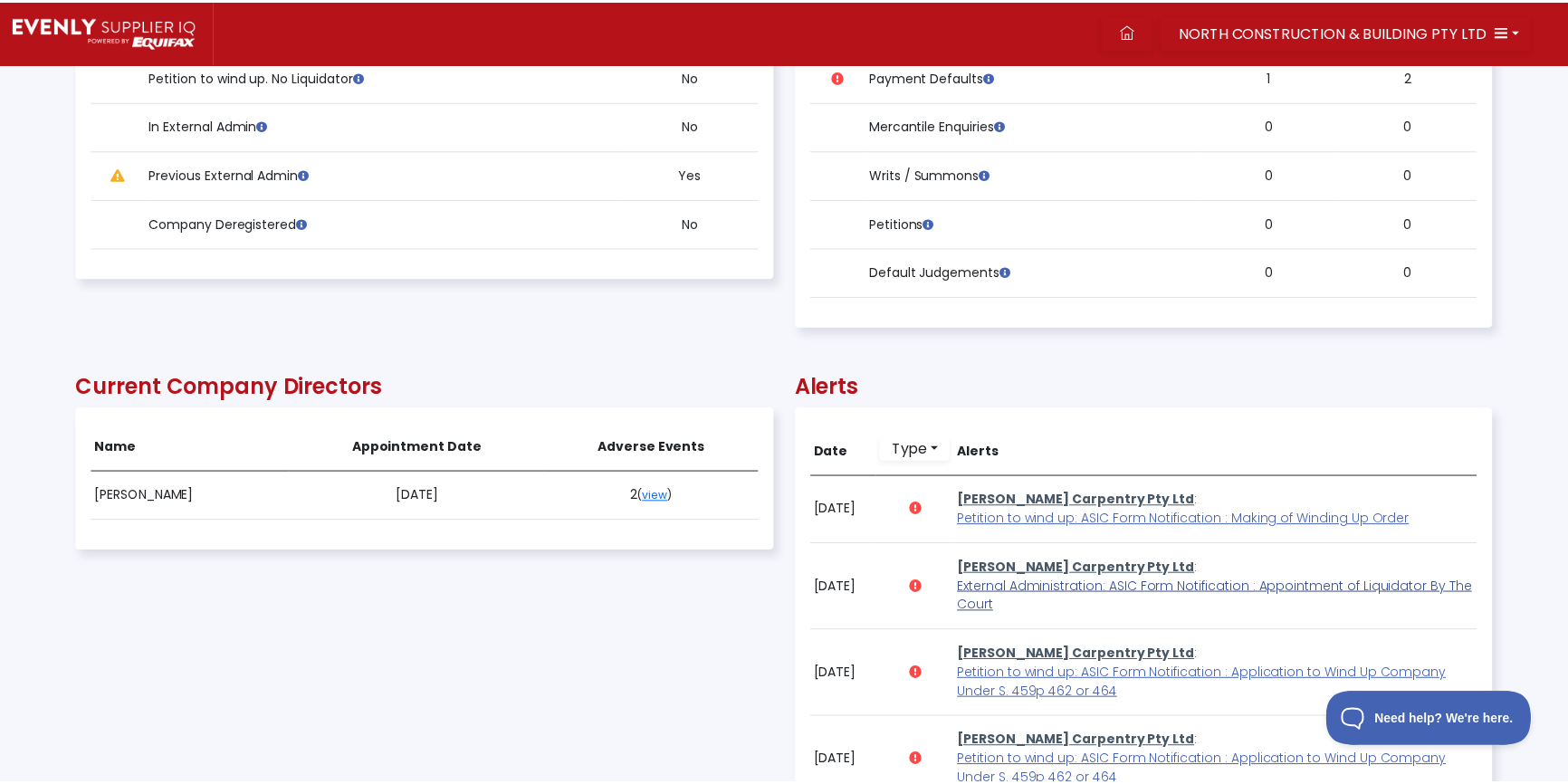
scroll to position [365, 1414]
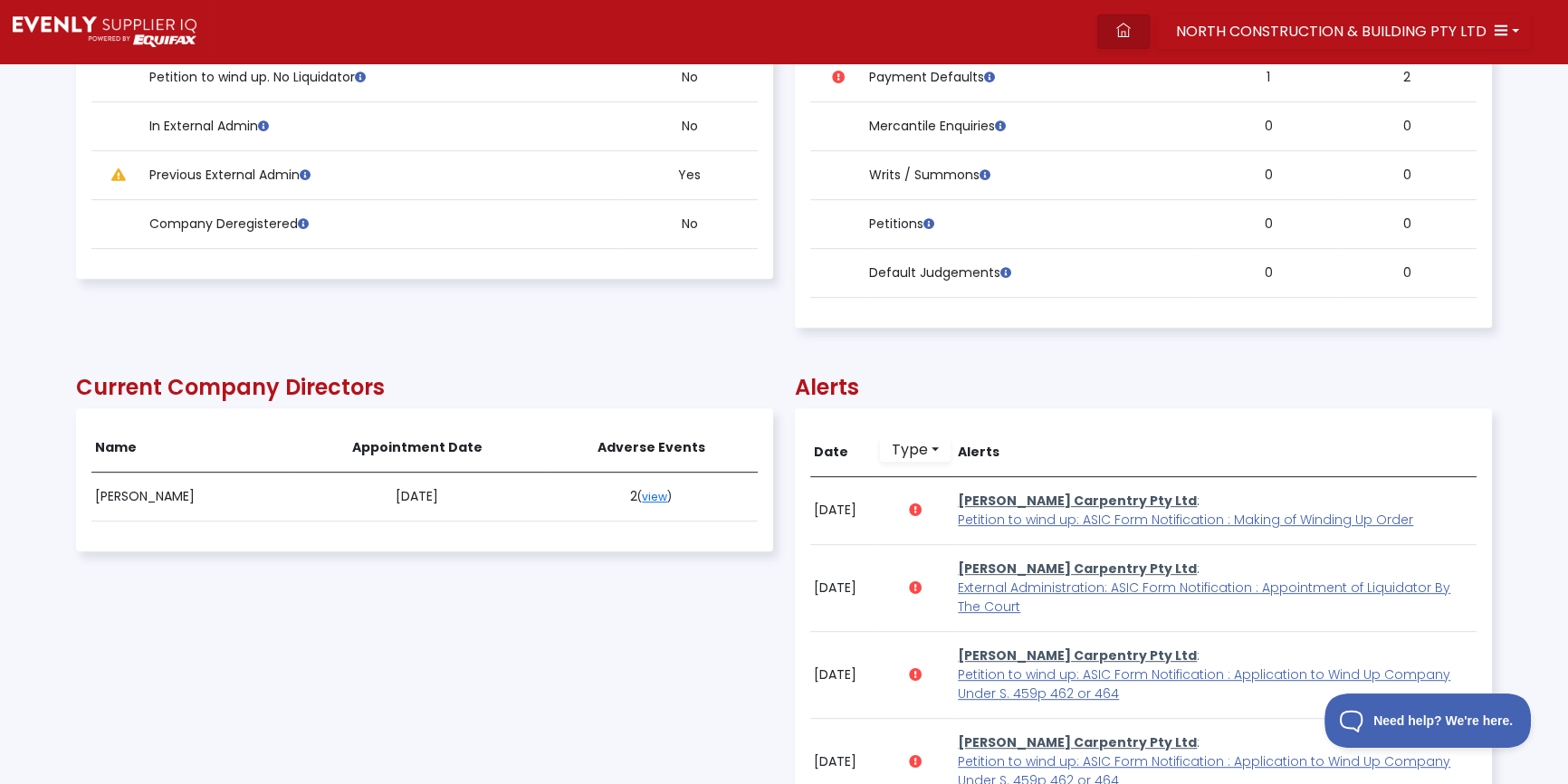
click at [1128, 32] on icon at bounding box center [1123, 30] width 15 height 15
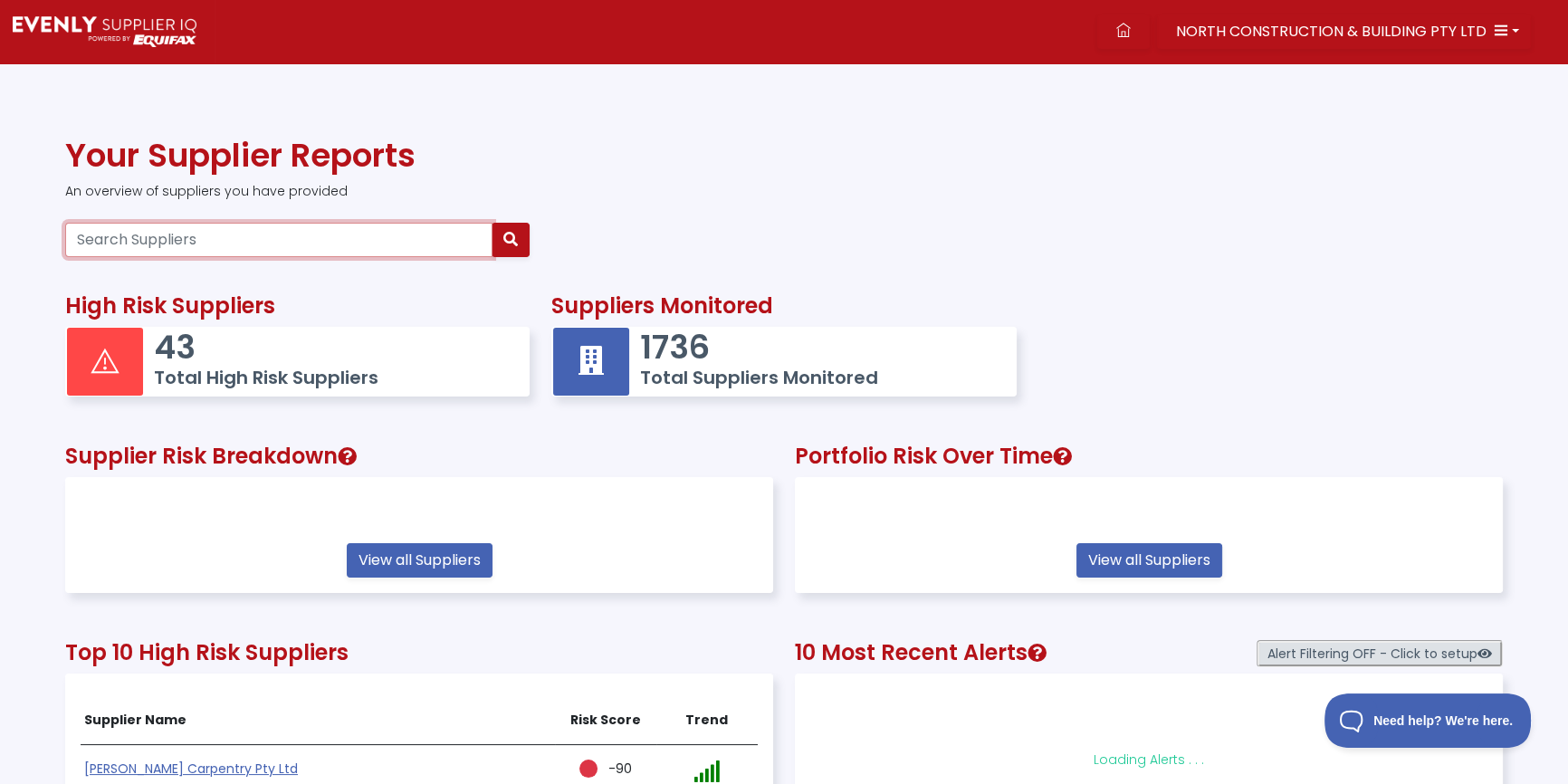
click at [293, 230] on input "Search Suppliers" at bounding box center [279, 239] width 427 height 34
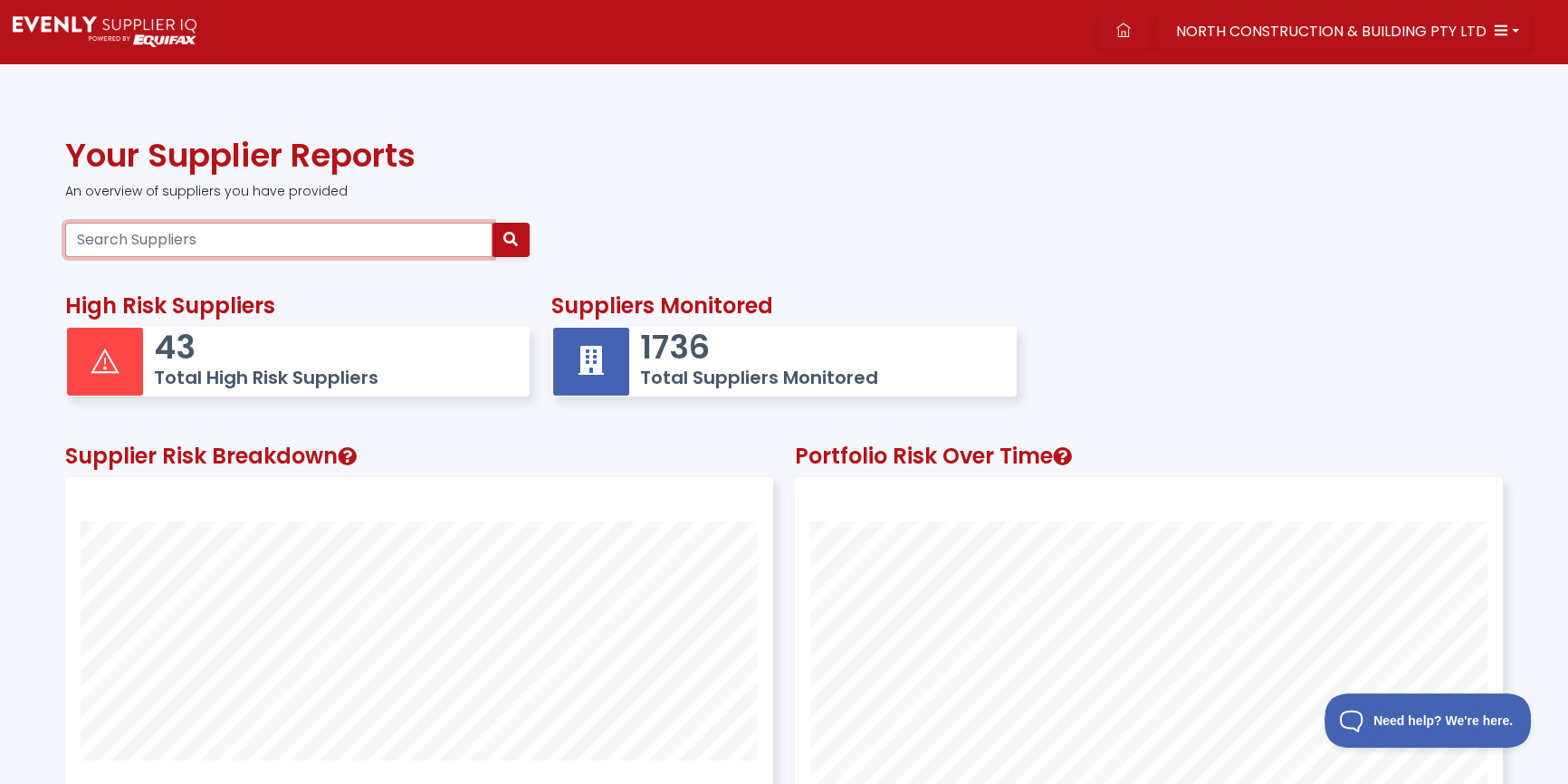
paste input "95659033208"
type input "95659033208"
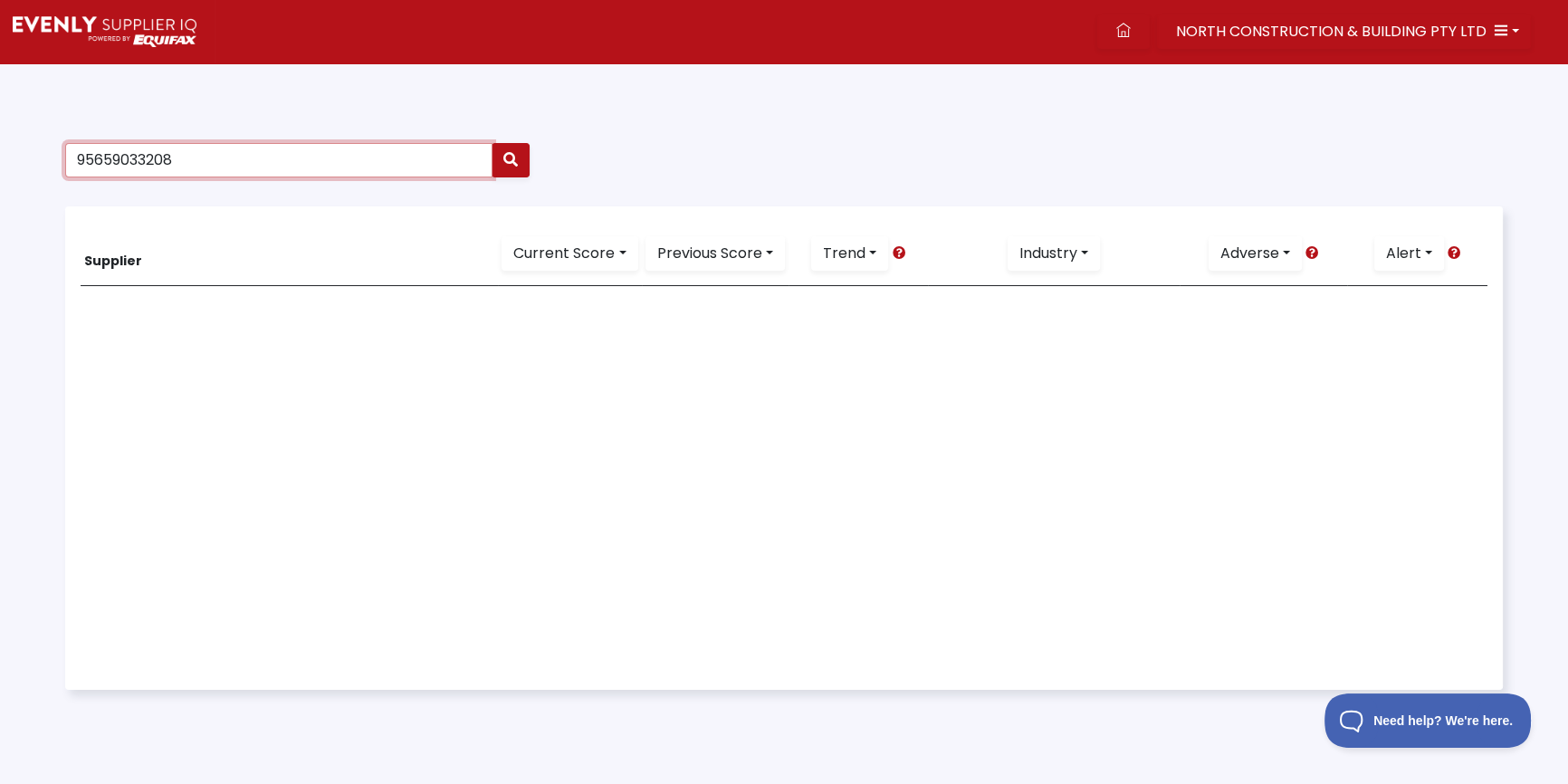
click at [292, 151] on input "95659033208" at bounding box center [279, 160] width 427 height 34
click at [1126, 33] on icon at bounding box center [1123, 30] width 15 height 15
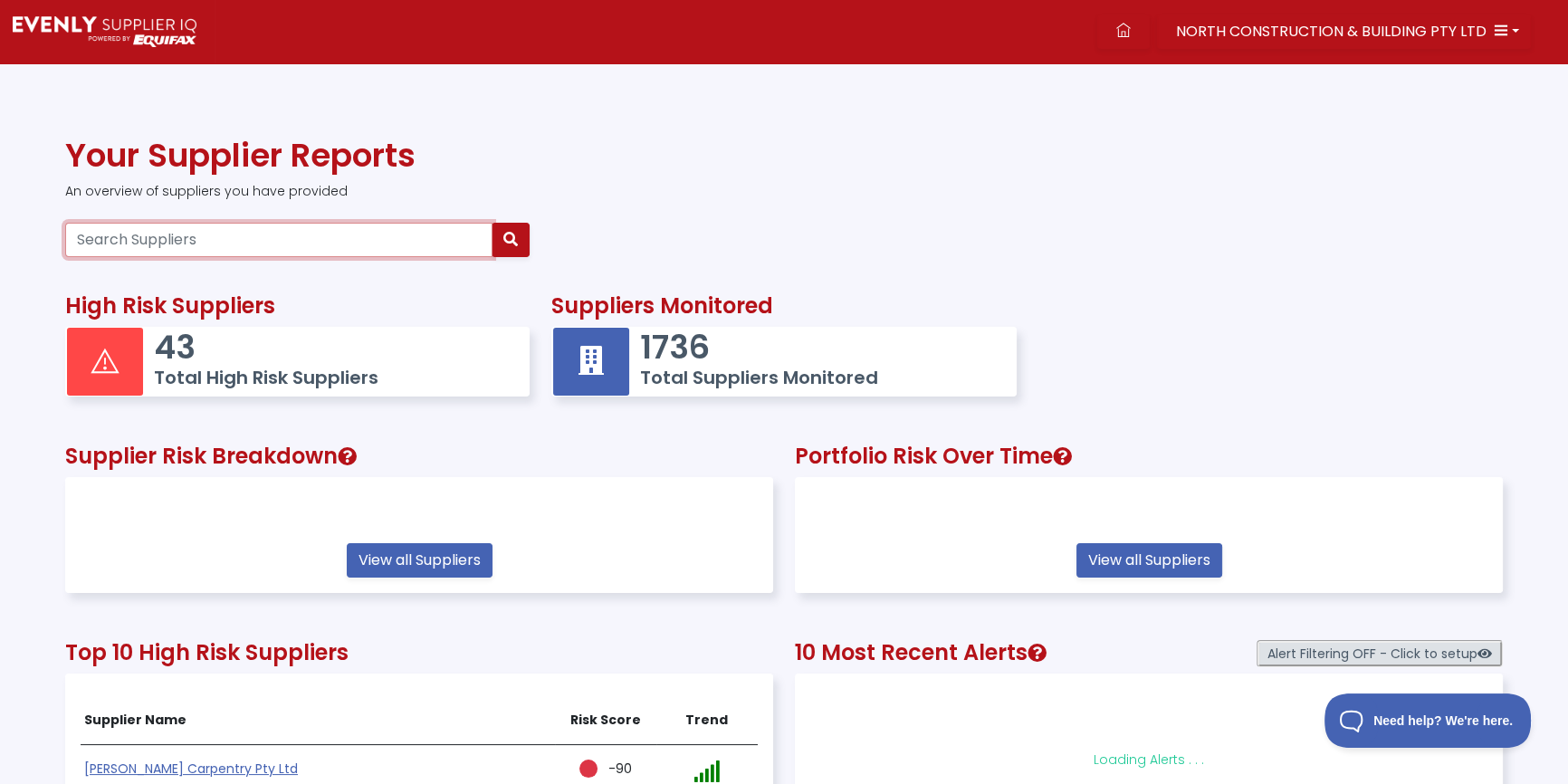
click at [220, 243] on input "Search Suppliers" at bounding box center [279, 239] width 427 height 34
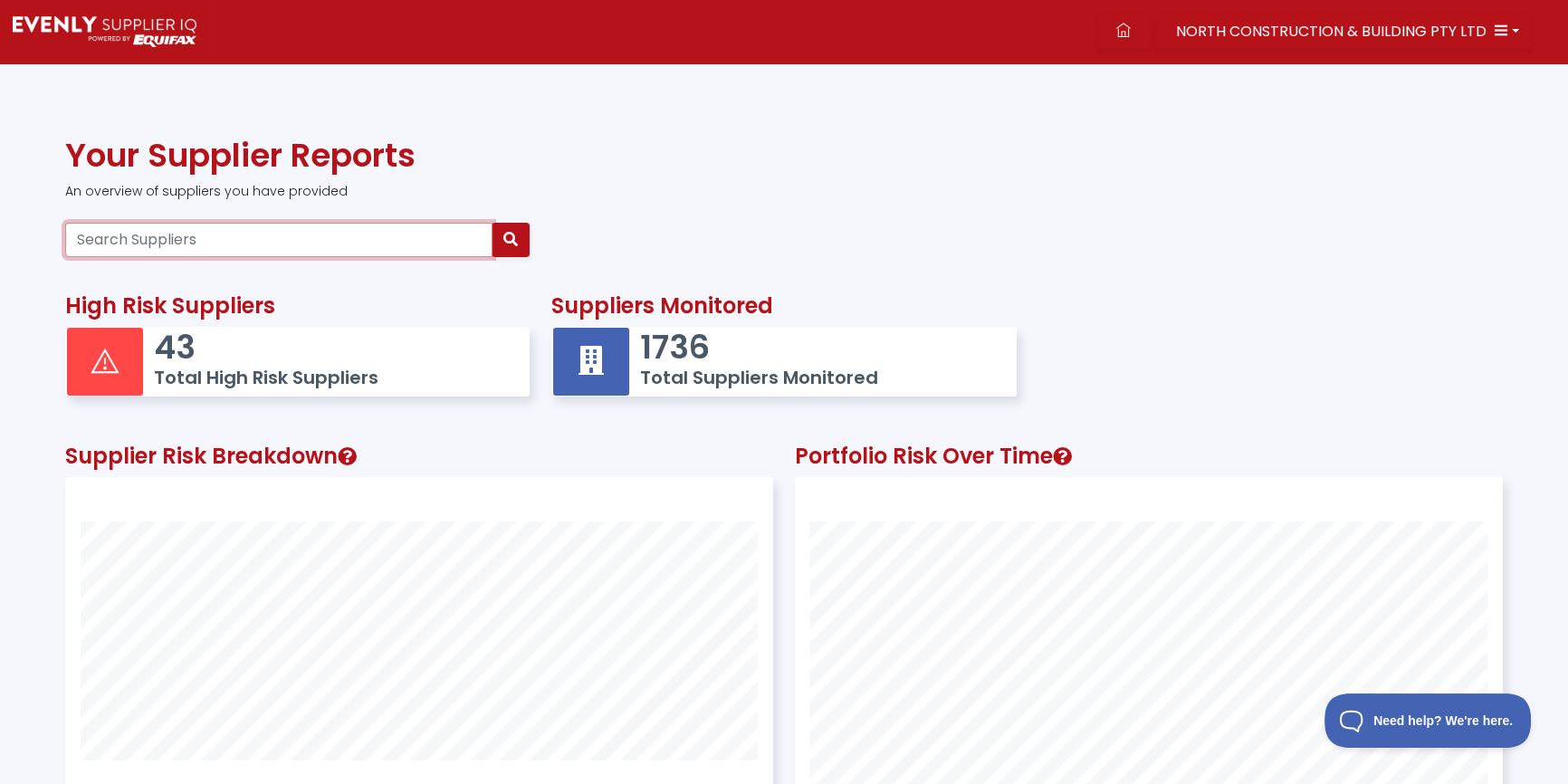
scroll to position [470, 706]
paste input "95659033208"
type input "95659033208"
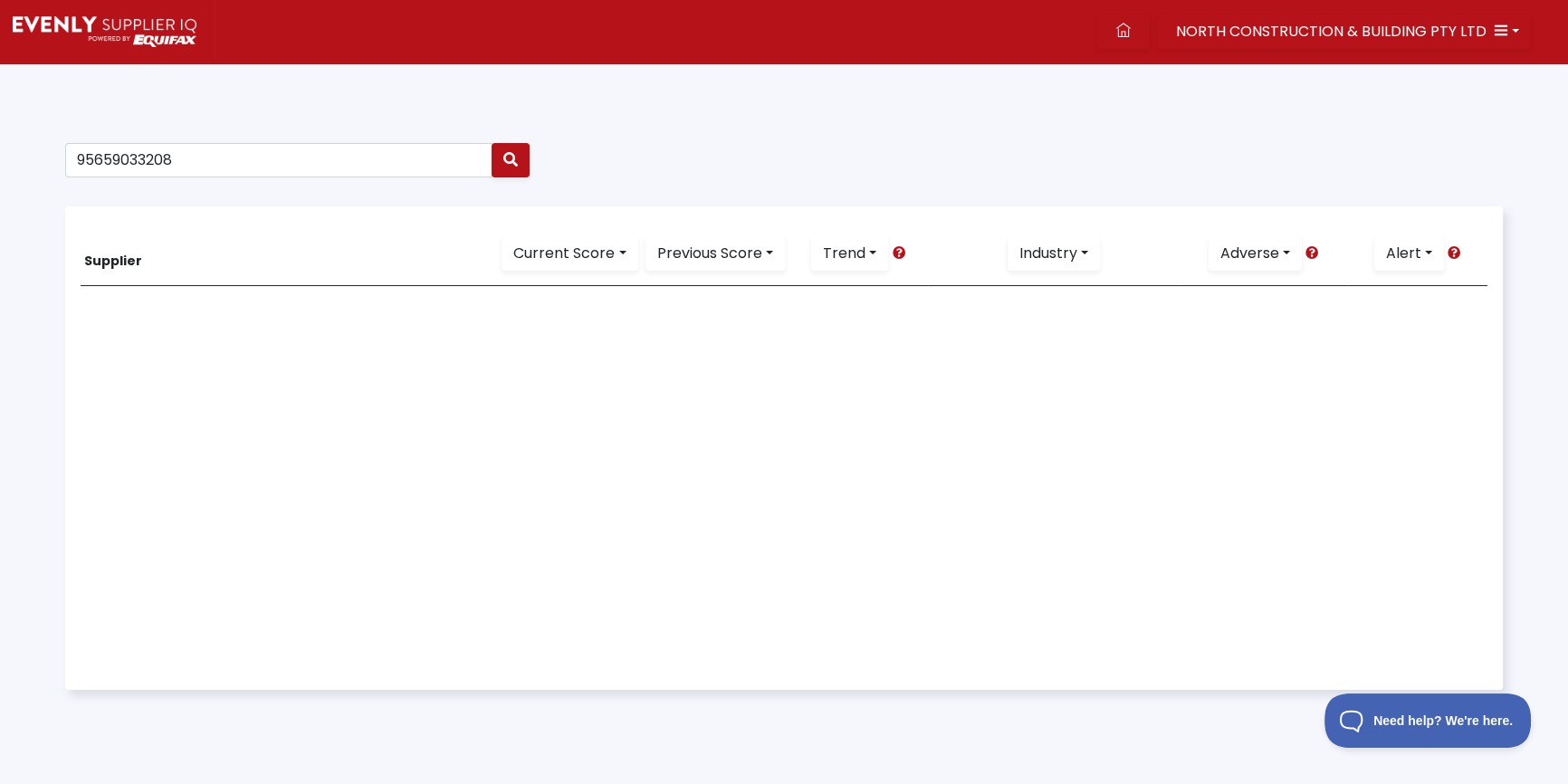
drag, startPoint x: -152, startPoint y: 11, endPoint x: -584, endPoint y: -73, distance: 440.1
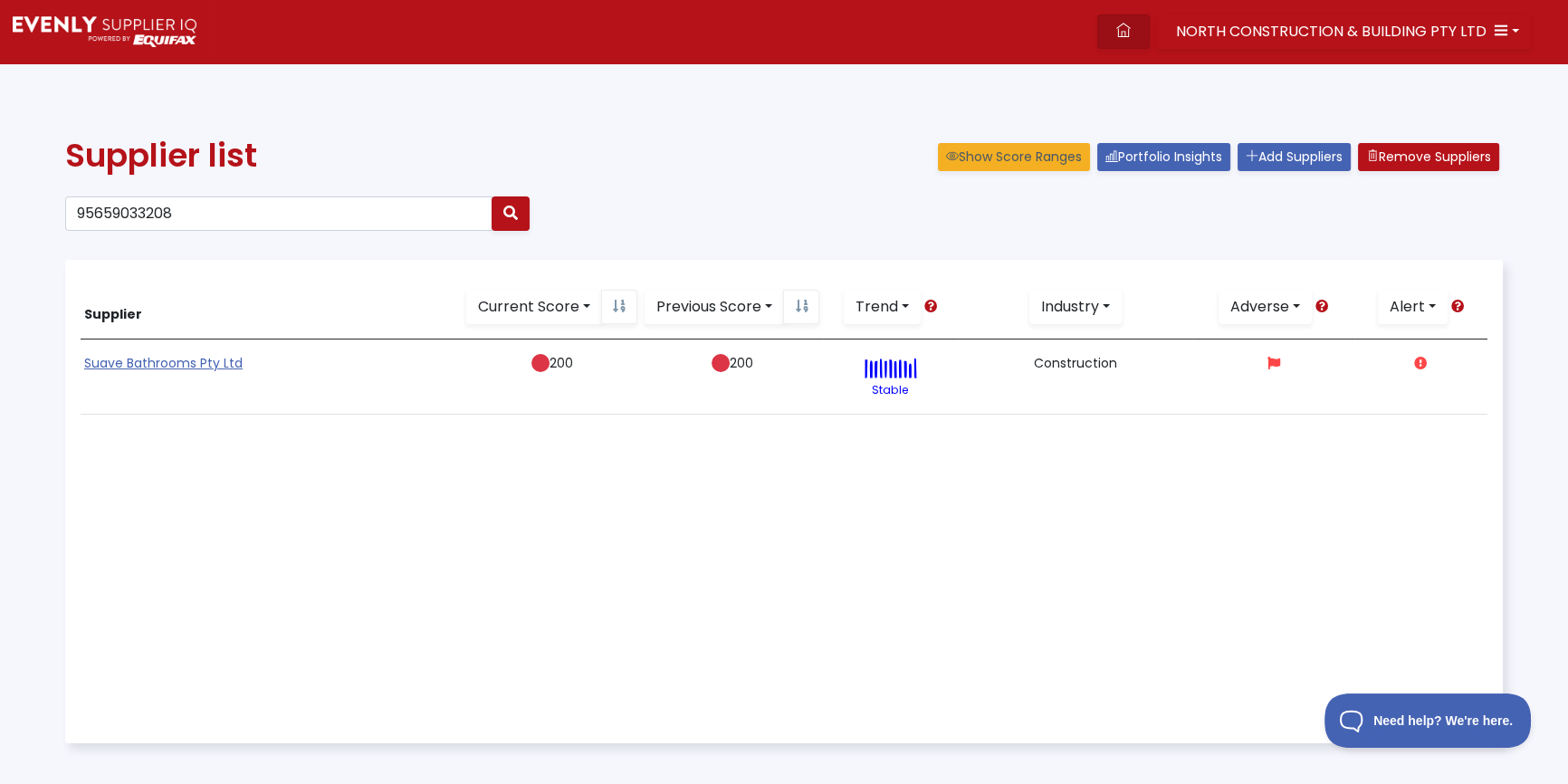
click at [1130, 30] on icon at bounding box center [1123, 30] width 15 height 15
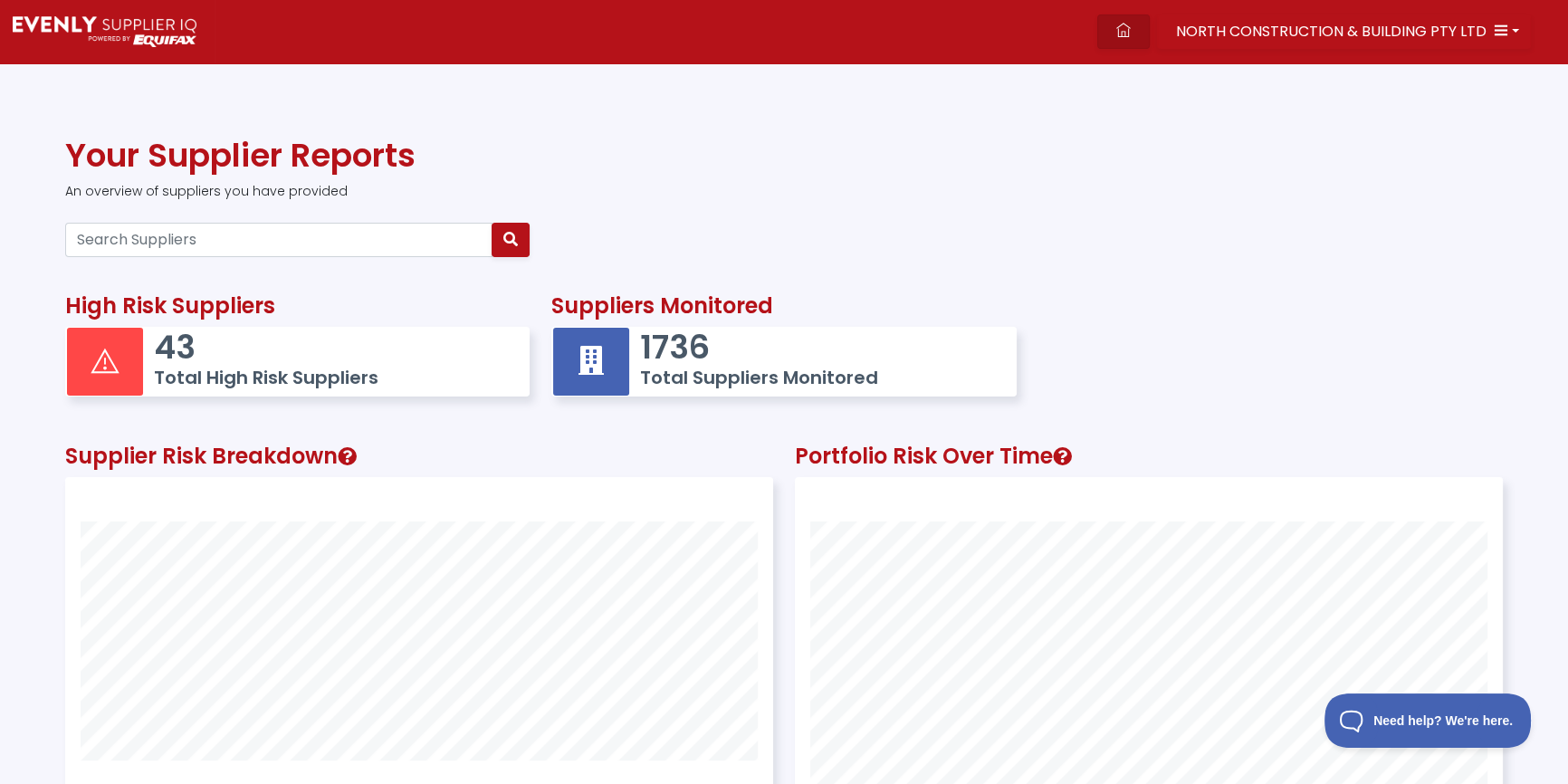
scroll to position [470, 706]
click at [141, 231] on input "Search Suppliers" at bounding box center [279, 239] width 427 height 34
type input "suave"
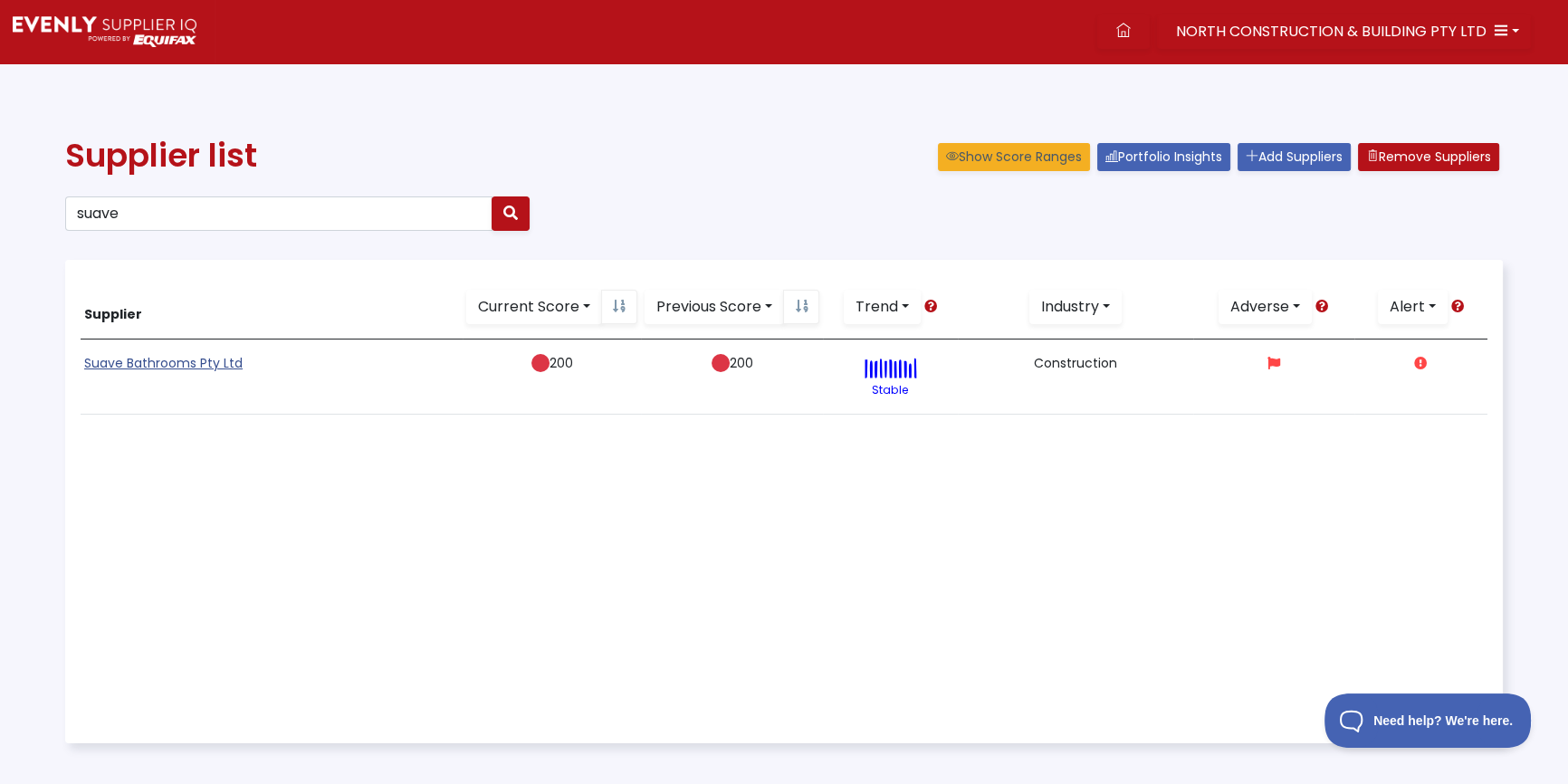
click at [202, 362] on link "Suave Bathrooms Pty Ltd" at bounding box center [163, 363] width 159 height 18
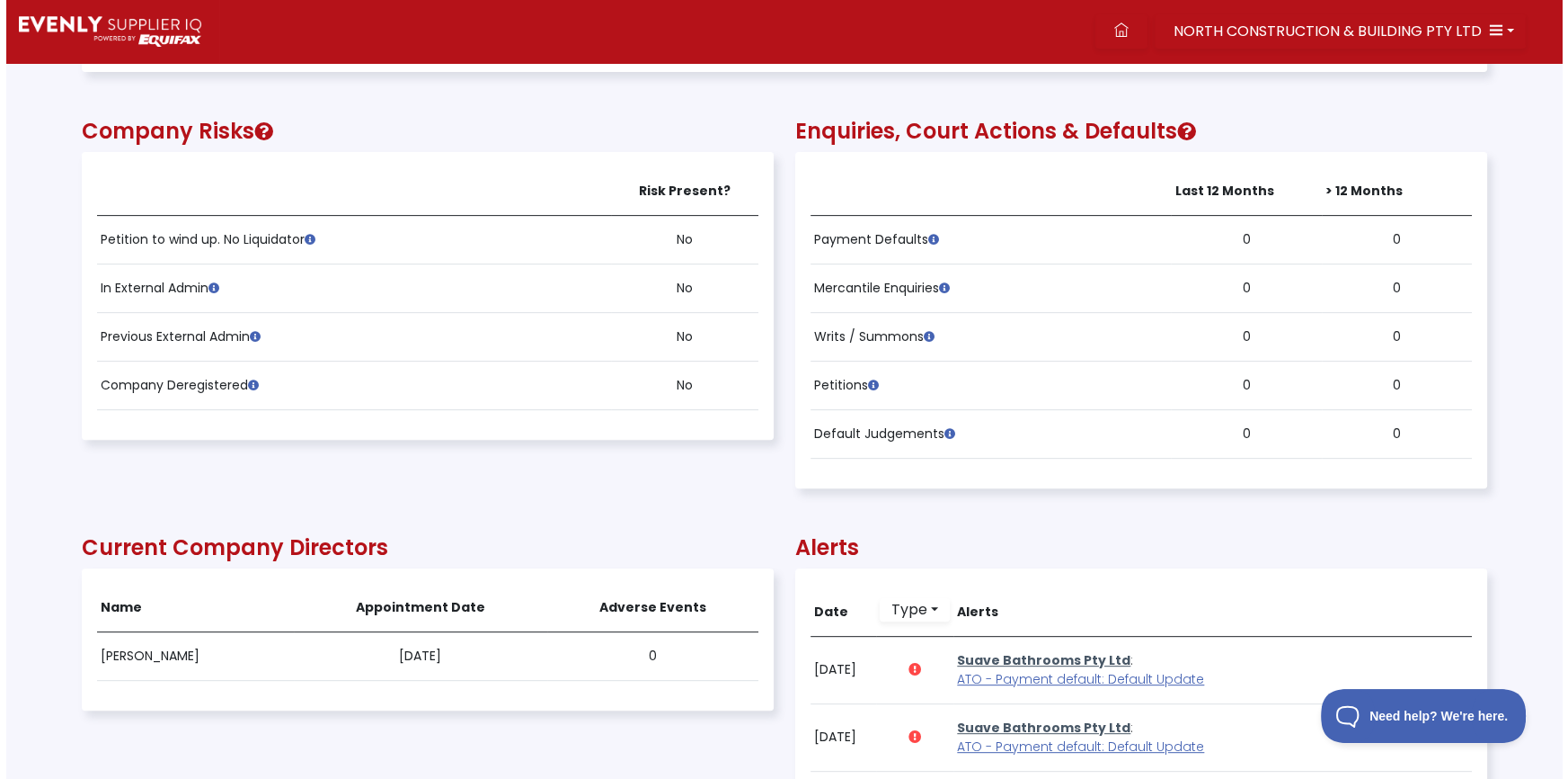
scroll to position [981, 0]
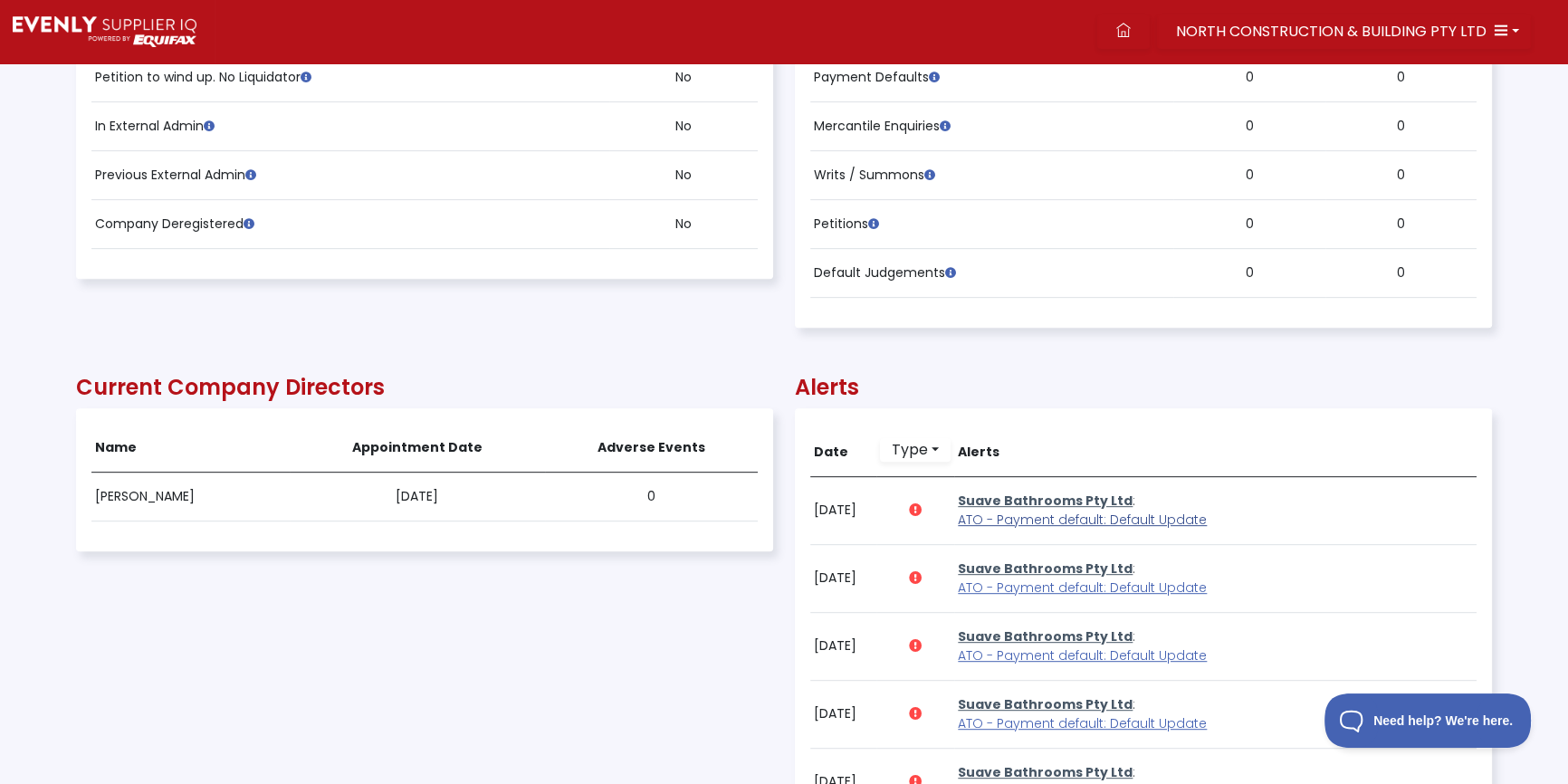
click at [1092, 510] on span "ATO - Payment default: Default Update" at bounding box center [1082, 519] width 249 height 18
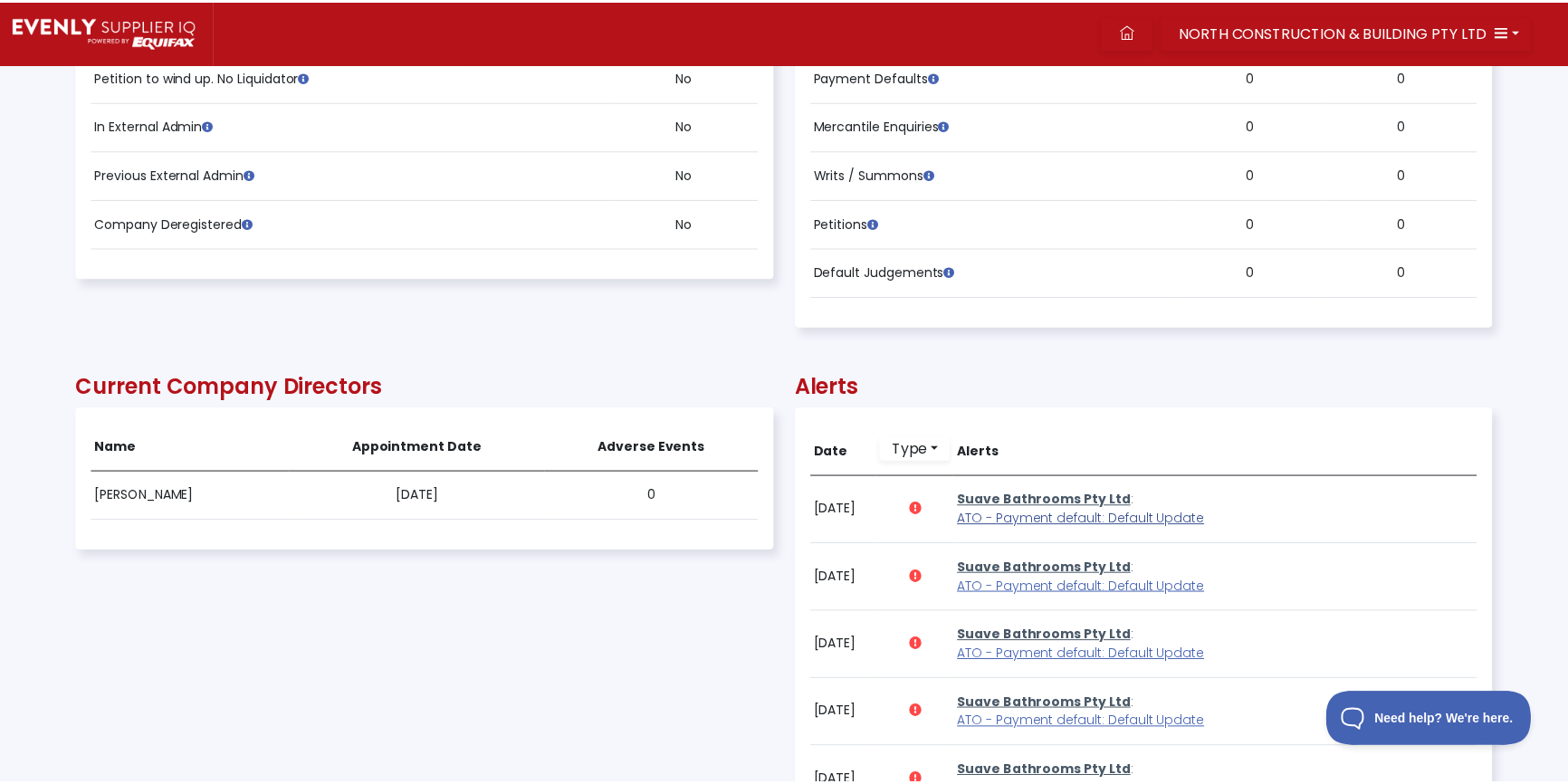
scroll to position [365, 1413]
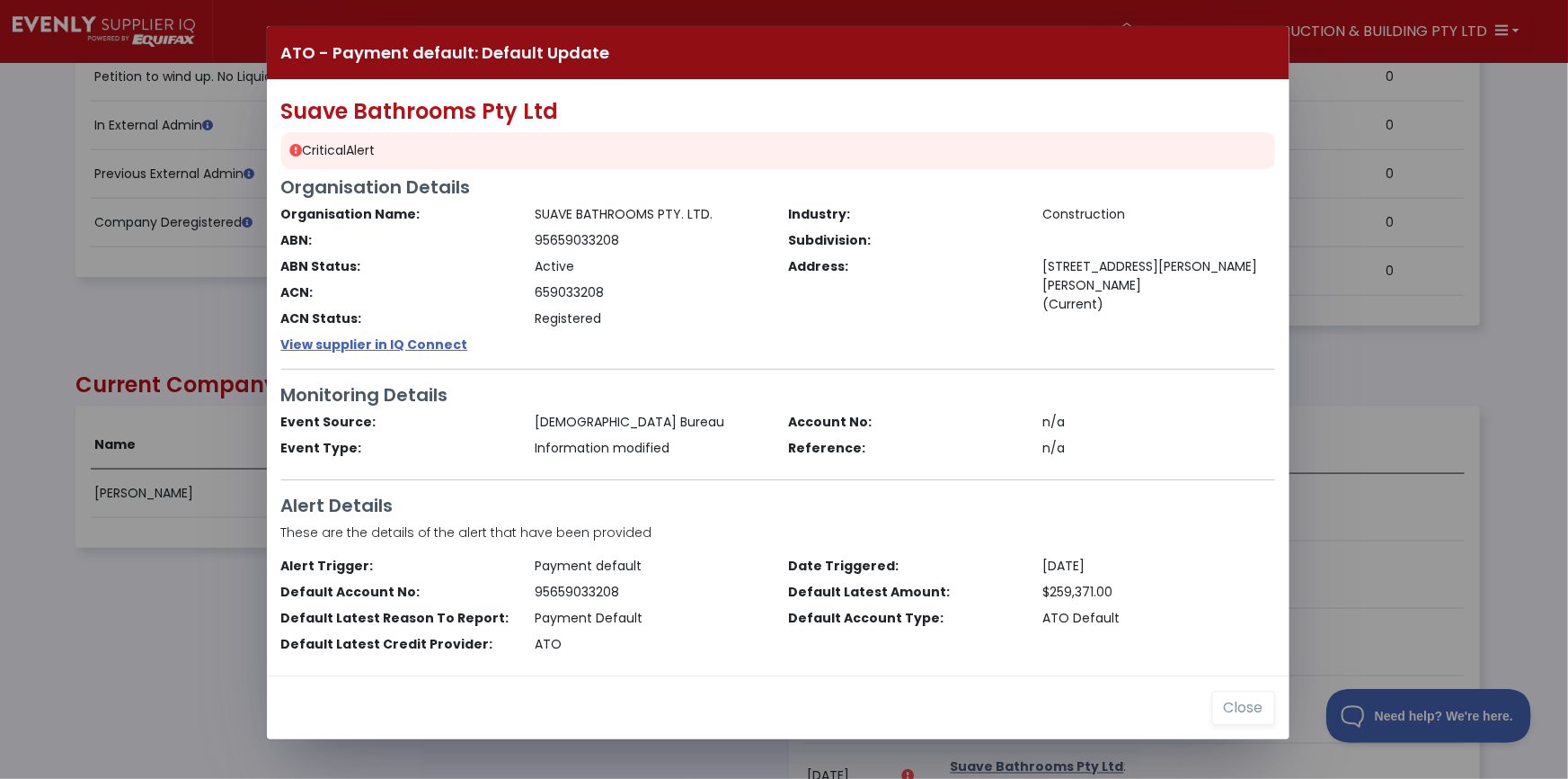
click at [136, 625] on div "ATO - Payment default: Default Update Suave Bathrooms Pty Ltd Critical Alert Or…" at bounding box center [784, 390] width 1568 height 779
click at [1232, 702] on button "Close" at bounding box center [1244, 708] width 63 height 34
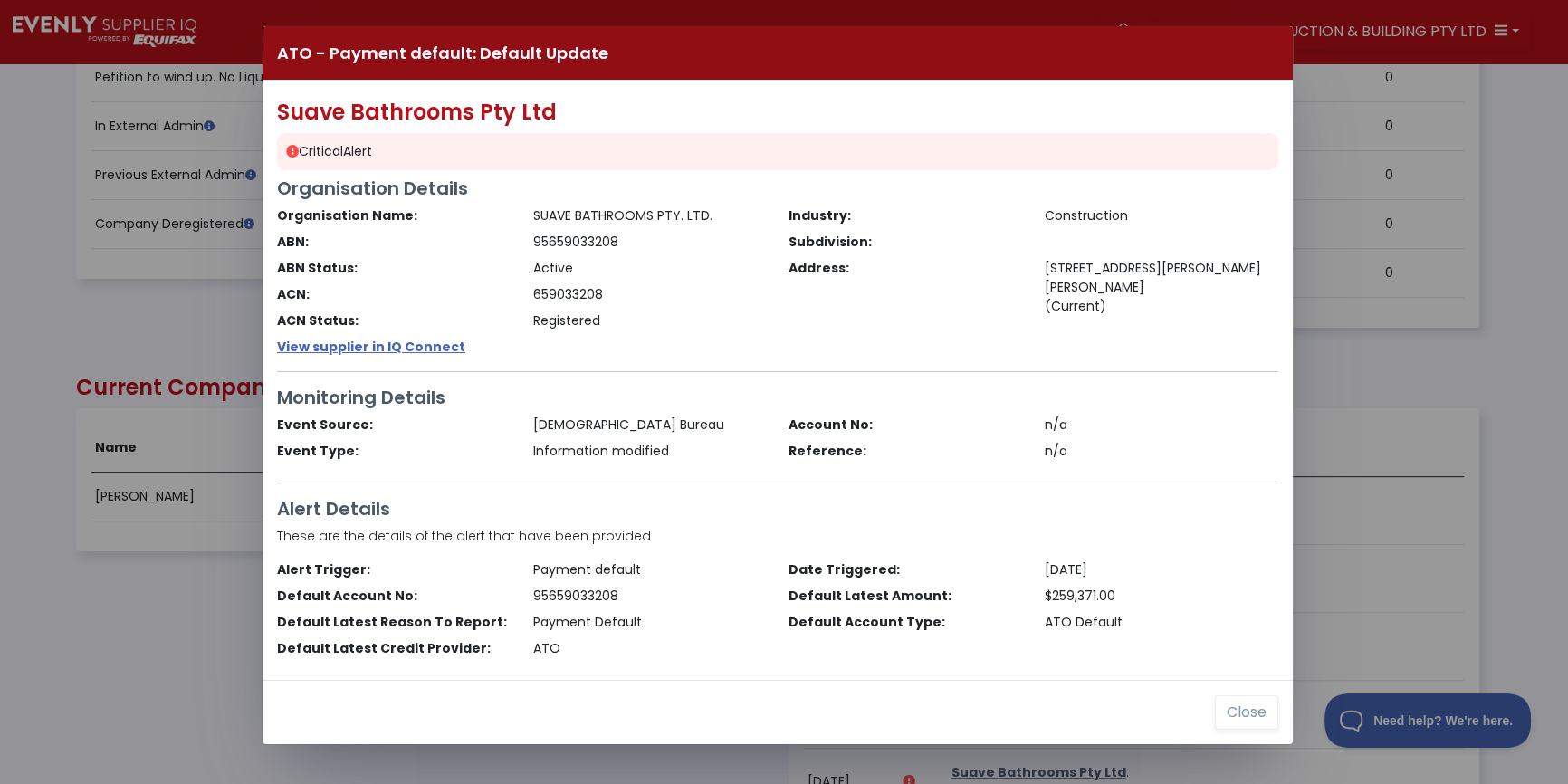
scroll to position [365, 1414]
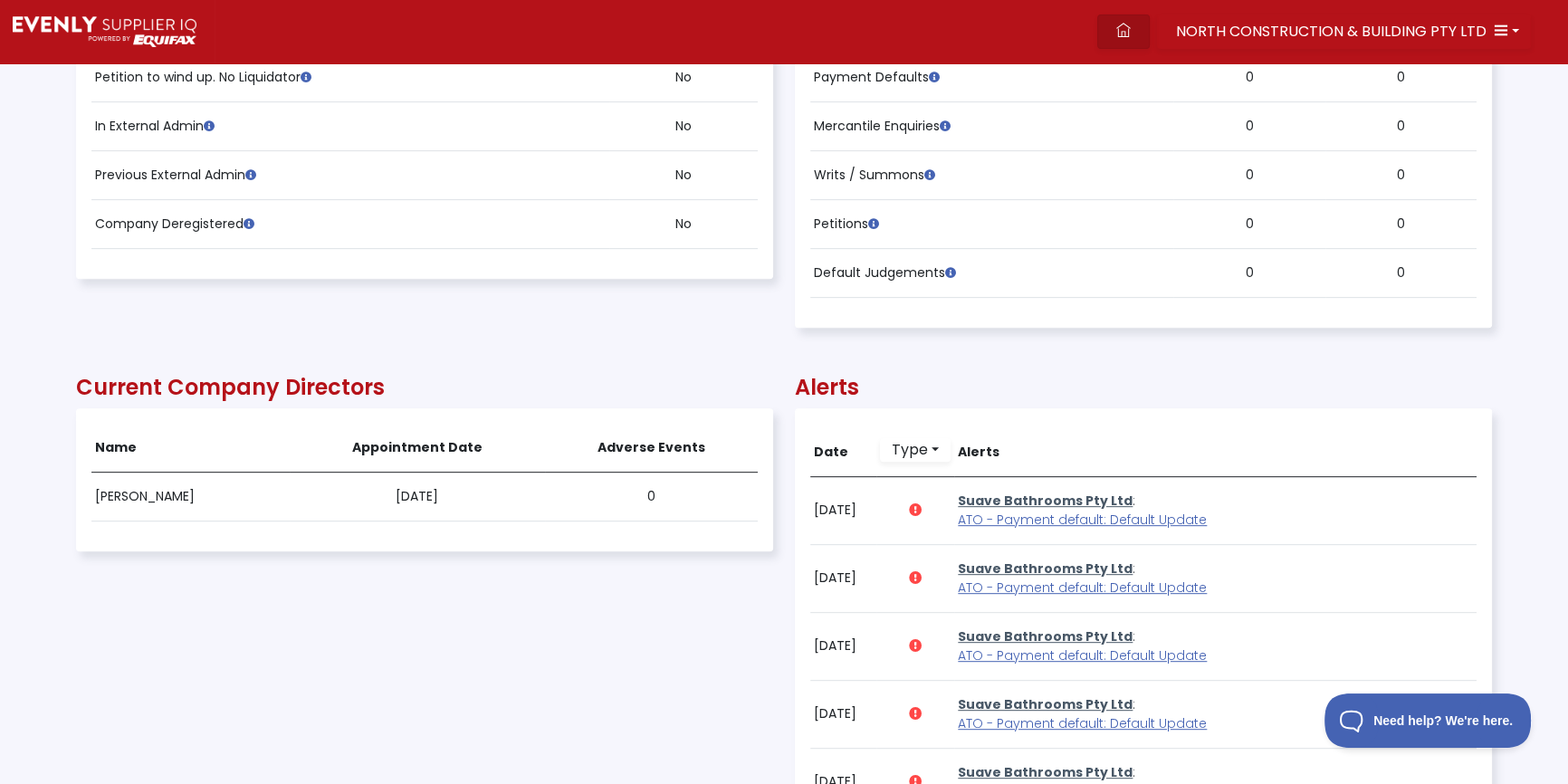
click at [1141, 32] on link at bounding box center [1123, 31] width 53 height 34
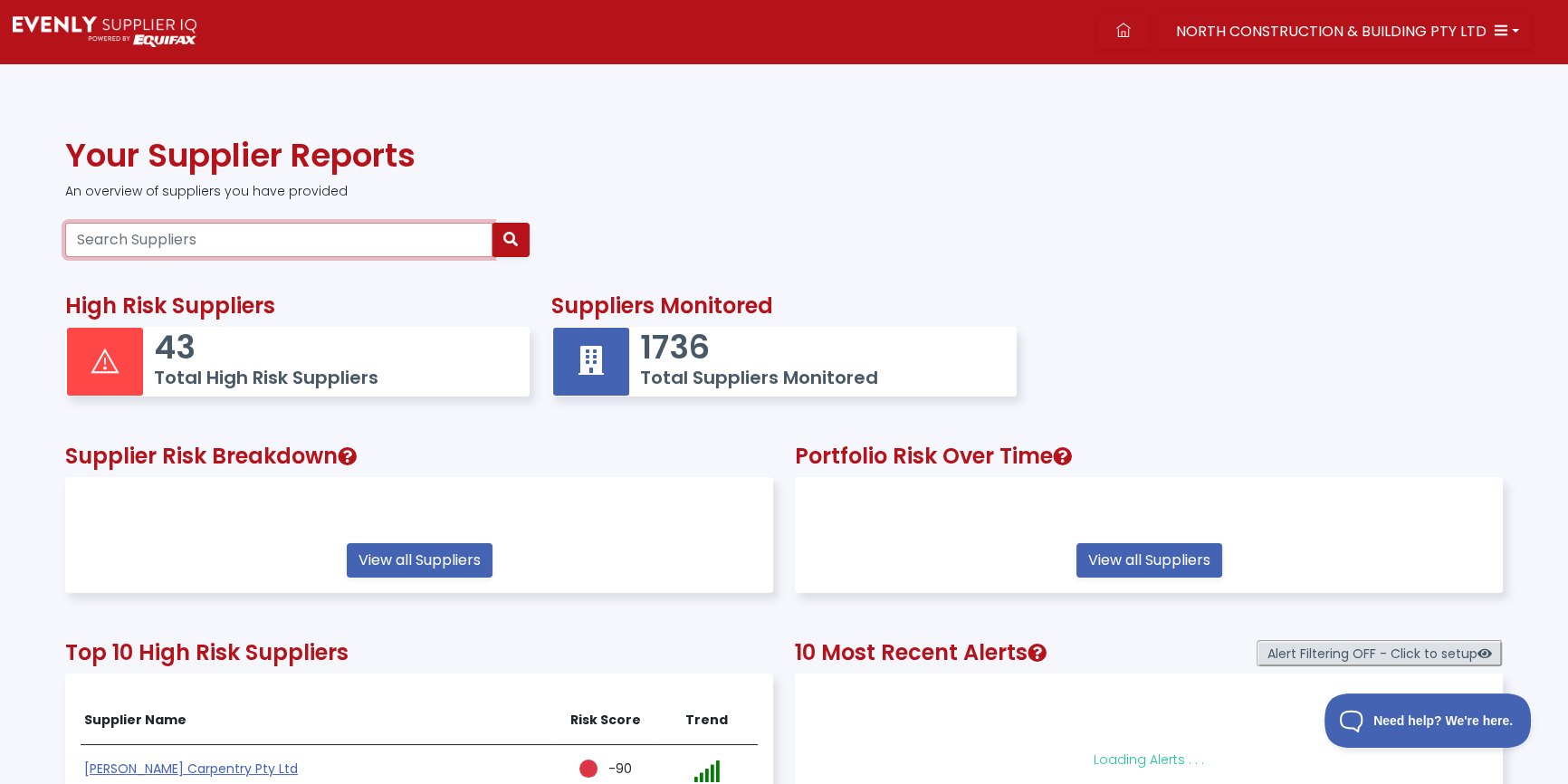
click at [221, 234] on input "Search Suppliers" at bounding box center [279, 239] width 427 height 34
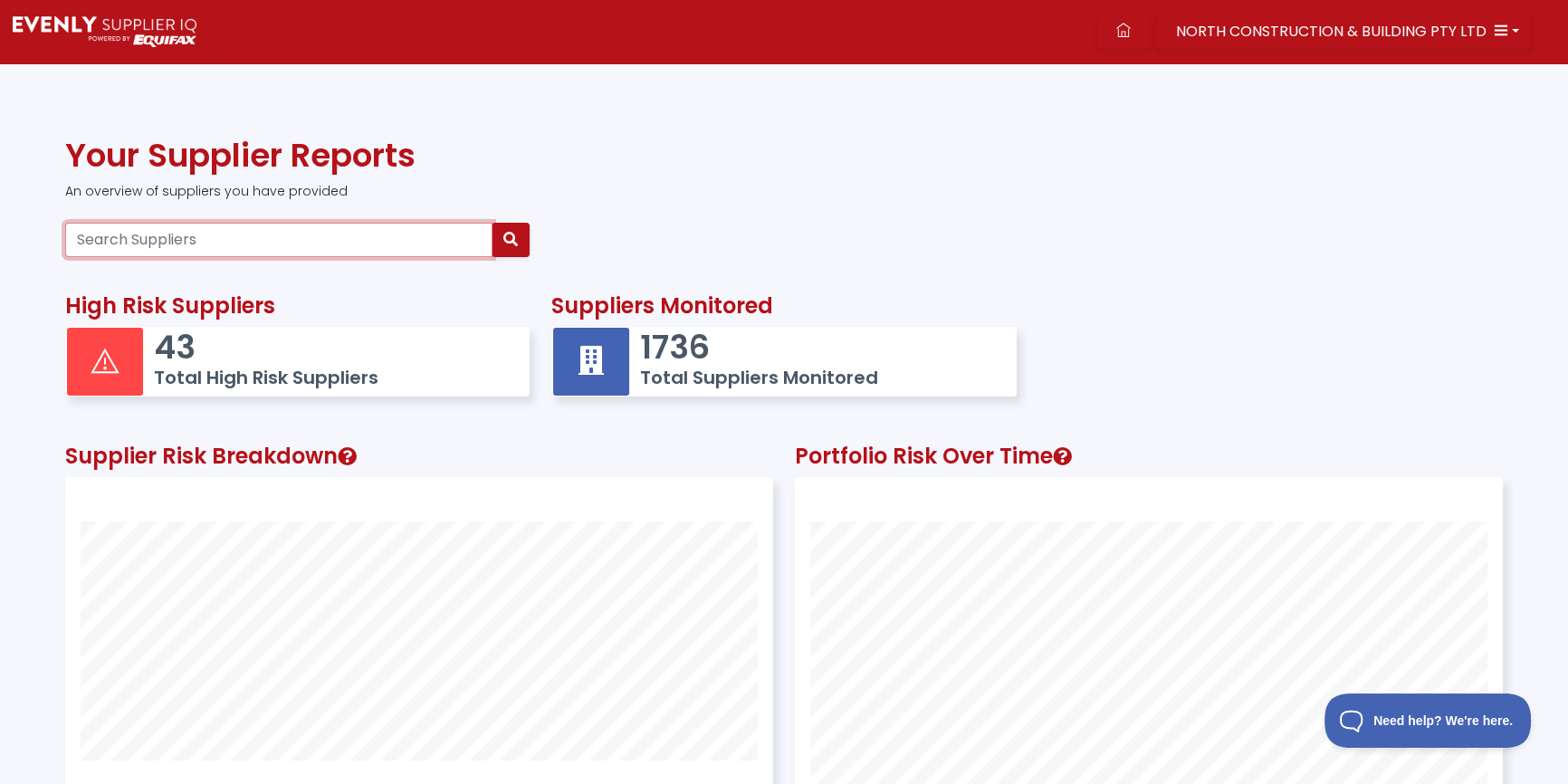
paste input "32613978322"
type input "32613978322"
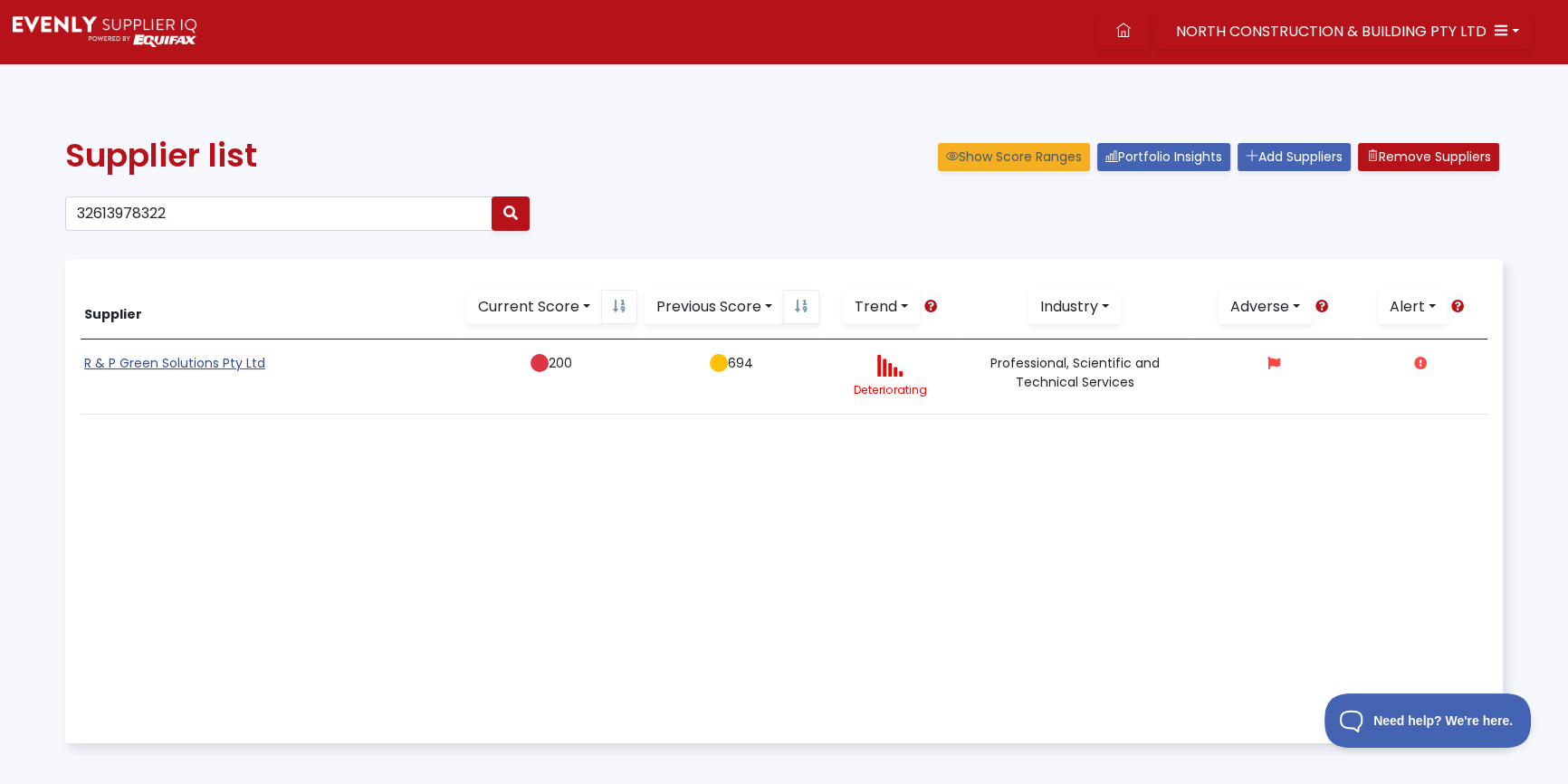
click at [175, 356] on link "R & P Green Solutions Pty Ltd" at bounding box center [174, 363] width 181 height 18
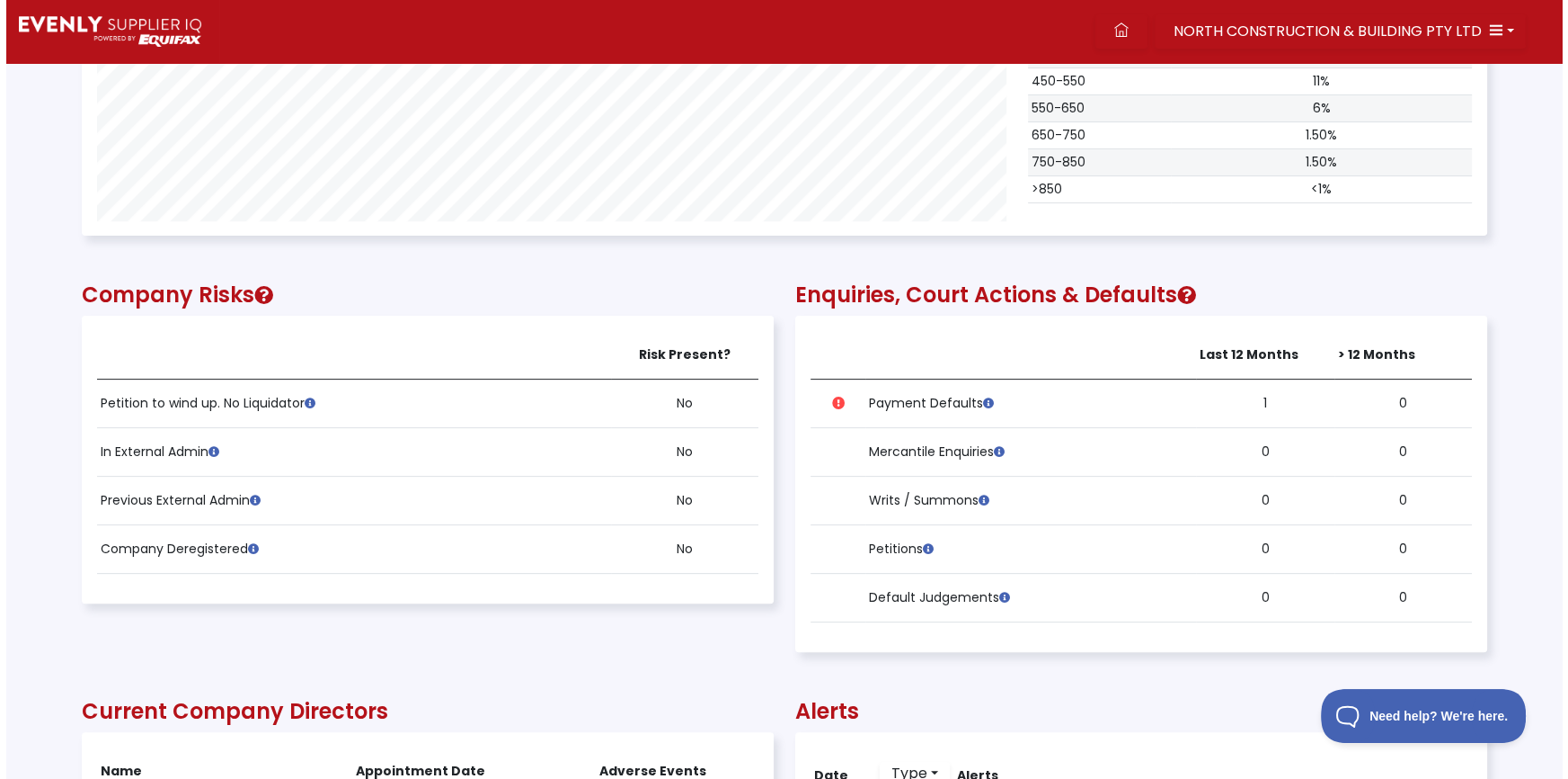
scroll to position [1226, 0]
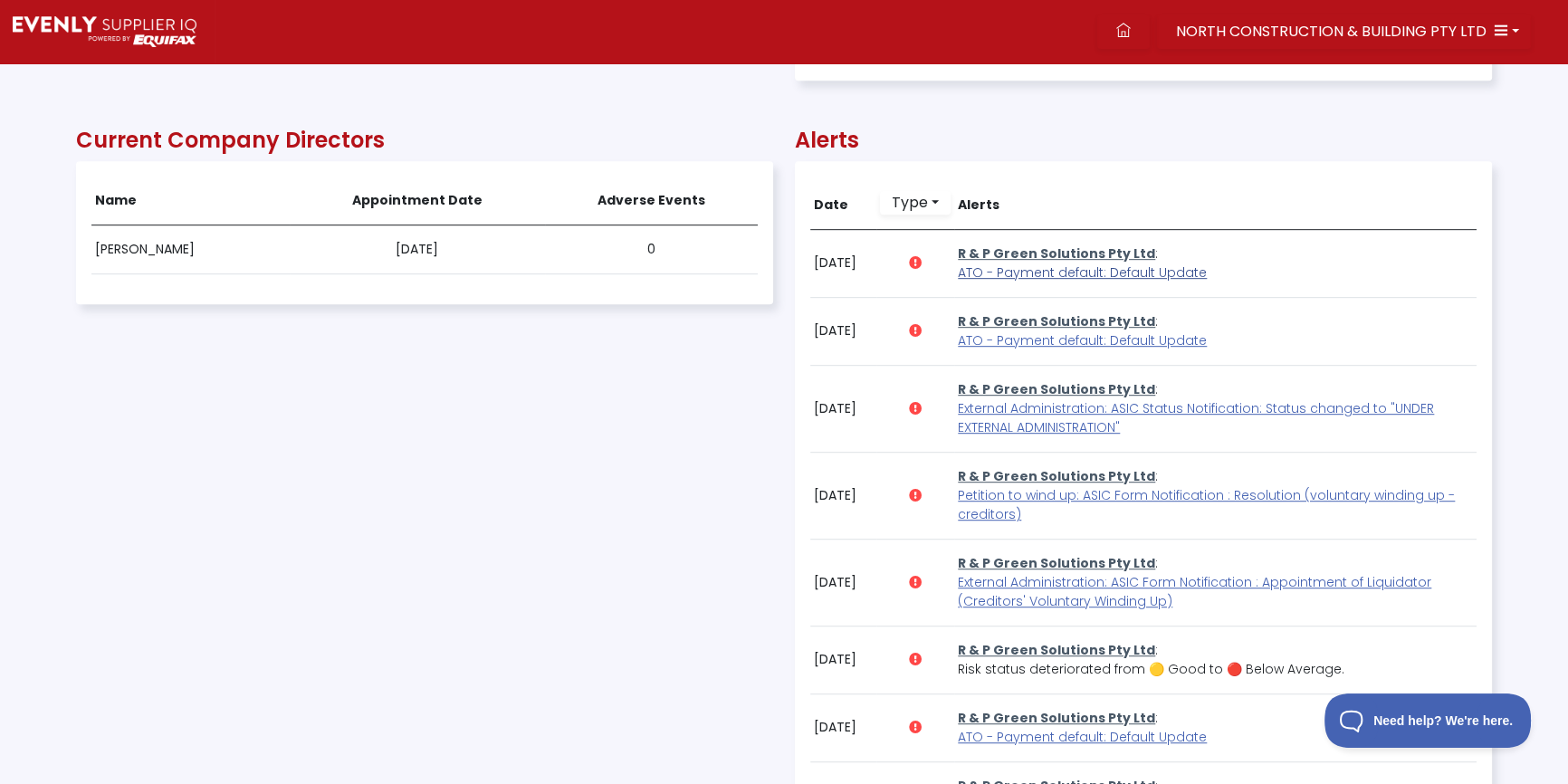
click at [1009, 269] on span "ATO - Payment default: Default Update" at bounding box center [1082, 273] width 249 height 18
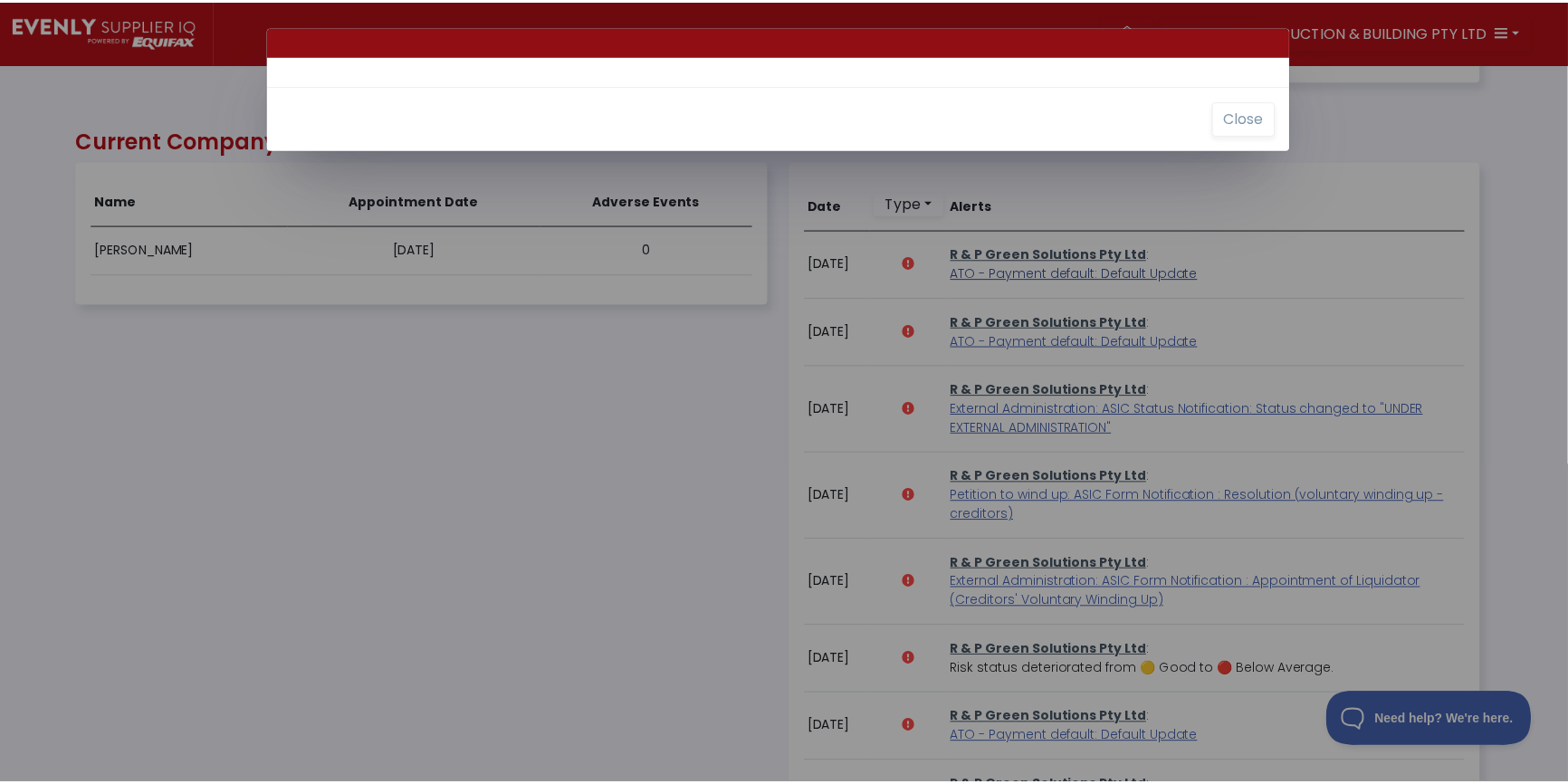
scroll to position [365, 1413]
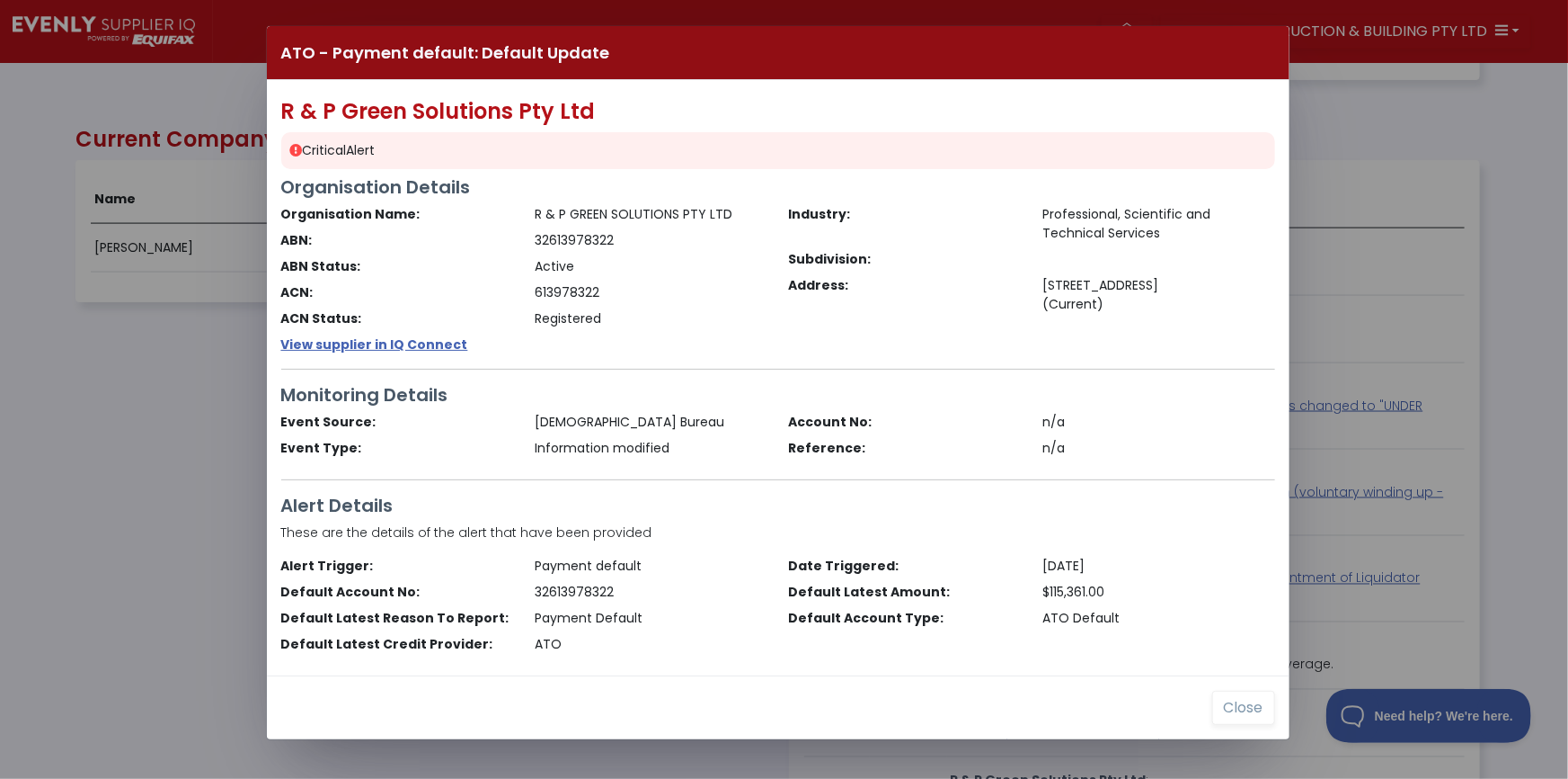
click at [141, 377] on div "ATO - Payment default: Default Update R & P Green Solutions Pty Ltd Critical Al…" at bounding box center [784, 390] width 1568 height 779
click at [1245, 709] on button "Close" at bounding box center [1244, 708] width 63 height 34
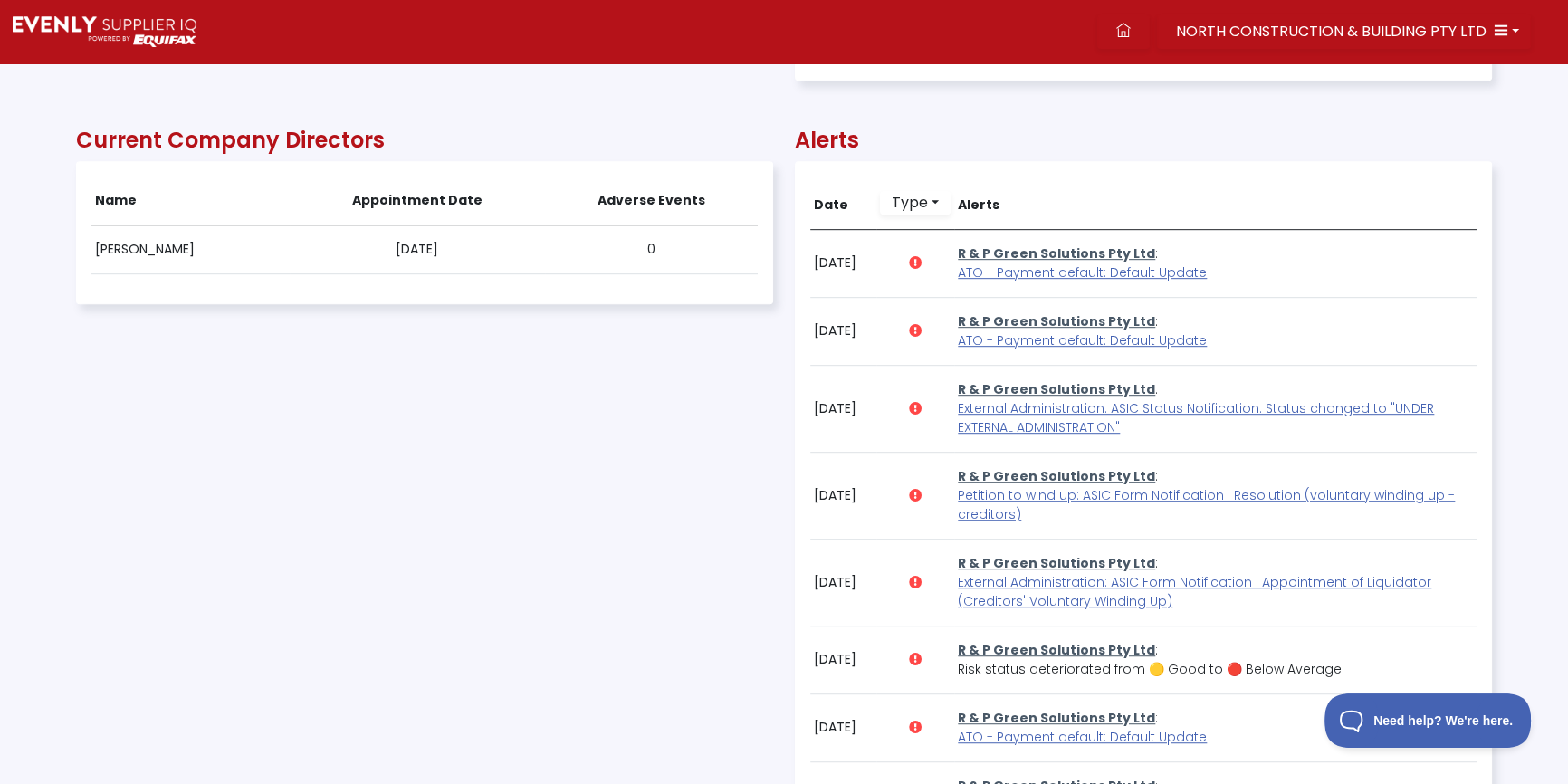
scroll to position [365, 1414]
